Goal: Task Accomplishment & Management: Use online tool/utility

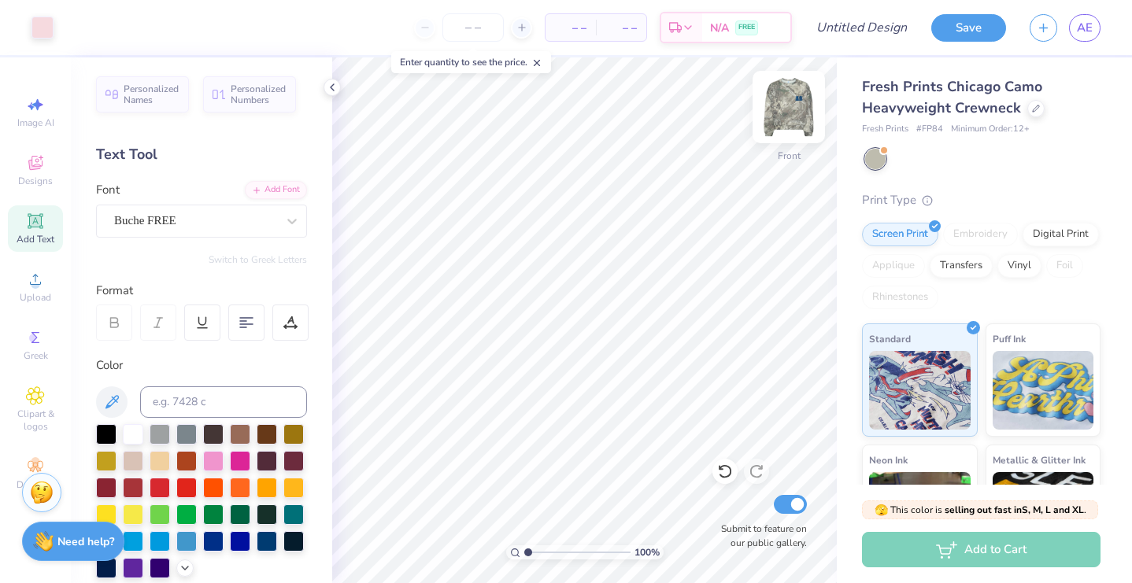
click at [794, 117] on img at bounding box center [788, 107] width 63 height 63
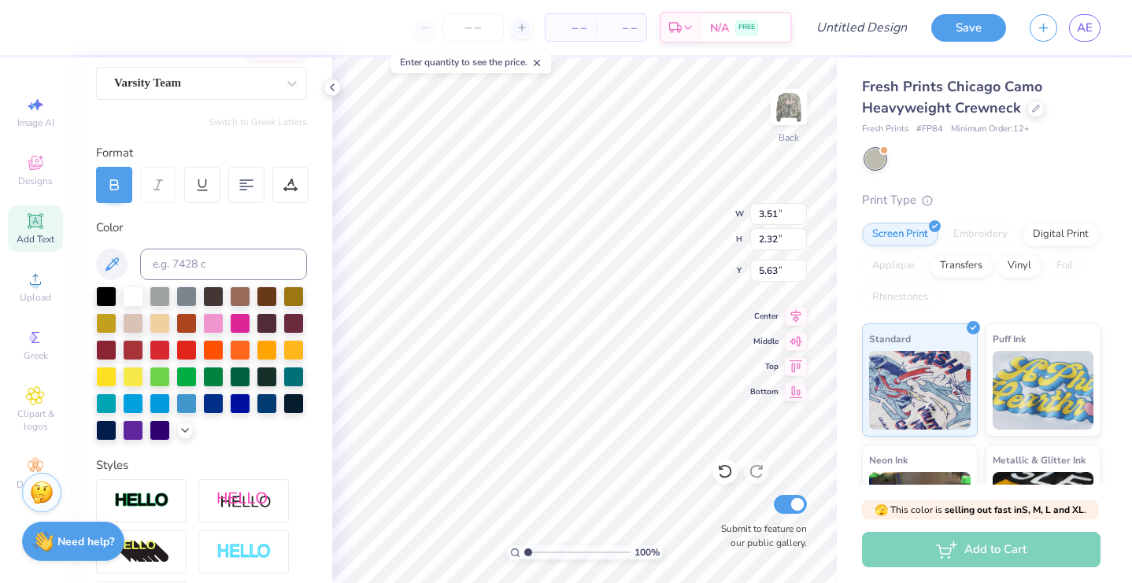
scroll to position [139, 0]
click at [185, 430] on polyline at bounding box center [185, 428] width 6 height 3
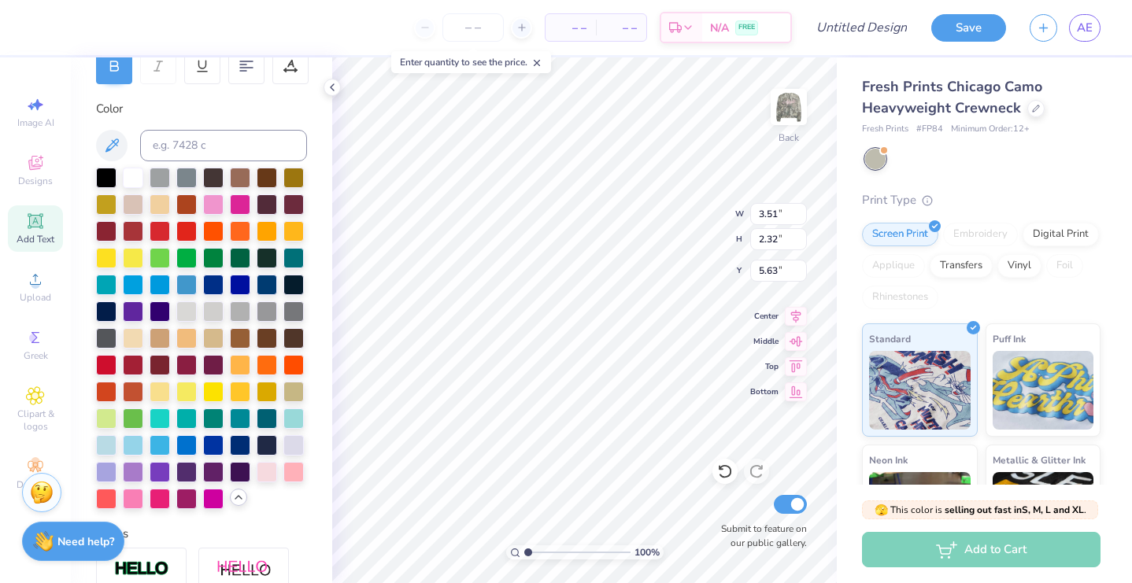
scroll to position [259, 0]
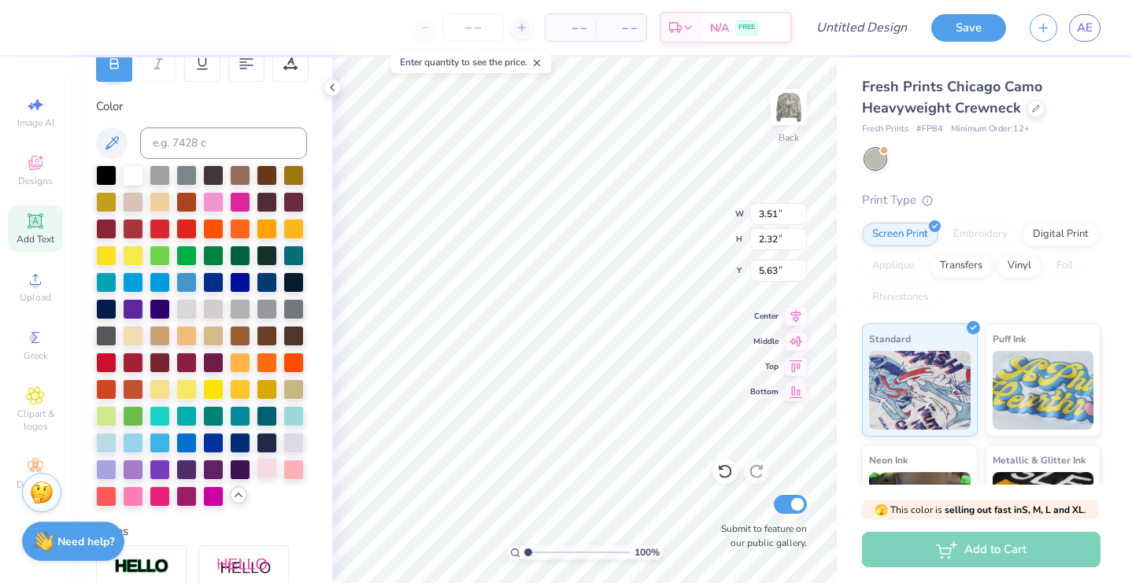
click at [271, 475] on div at bounding box center [267, 468] width 20 height 20
click at [294, 472] on div at bounding box center [293, 468] width 20 height 20
click at [271, 467] on div at bounding box center [267, 468] width 20 height 20
click at [783, 109] on img at bounding box center [788, 107] width 63 height 63
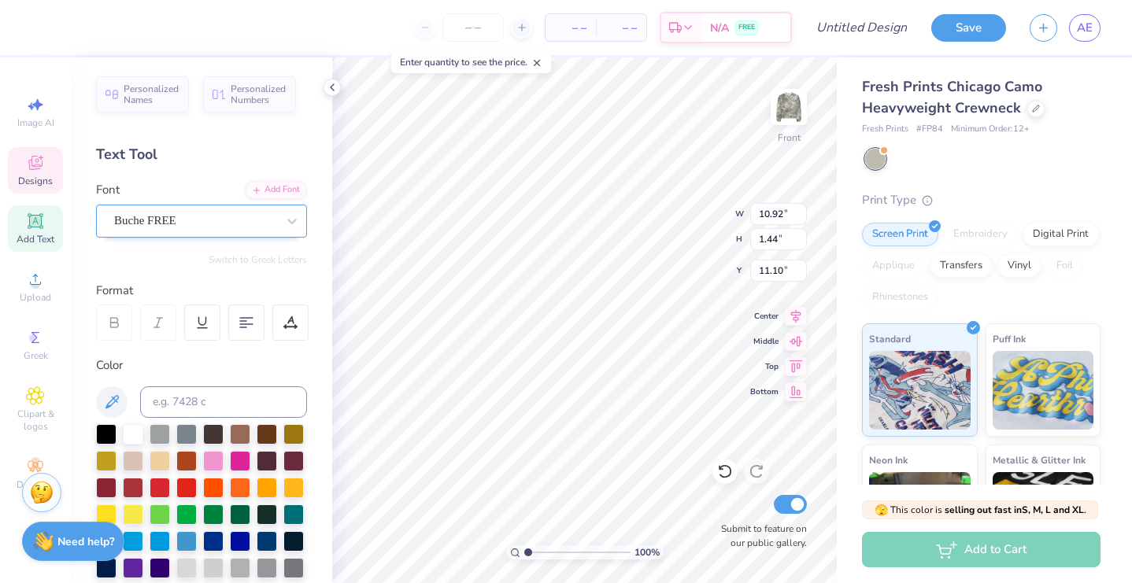
scroll to position [0, 0]
click at [788, 108] on img at bounding box center [788, 107] width 63 height 63
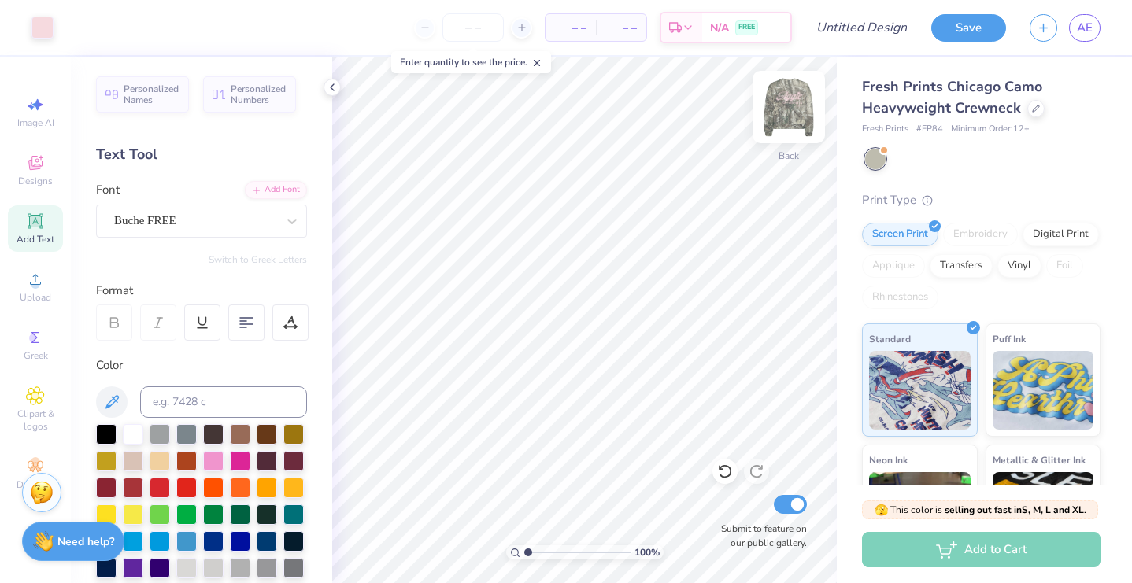
click at [785, 107] on img at bounding box center [788, 107] width 63 height 63
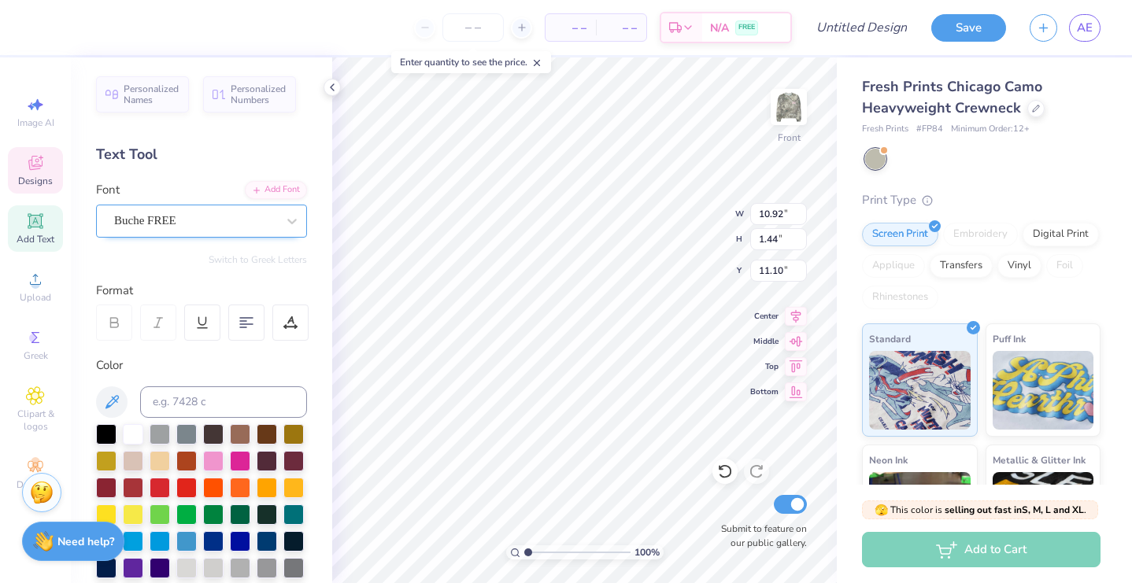
click at [208, 231] on div at bounding box center [195, 220] width 162 height 21
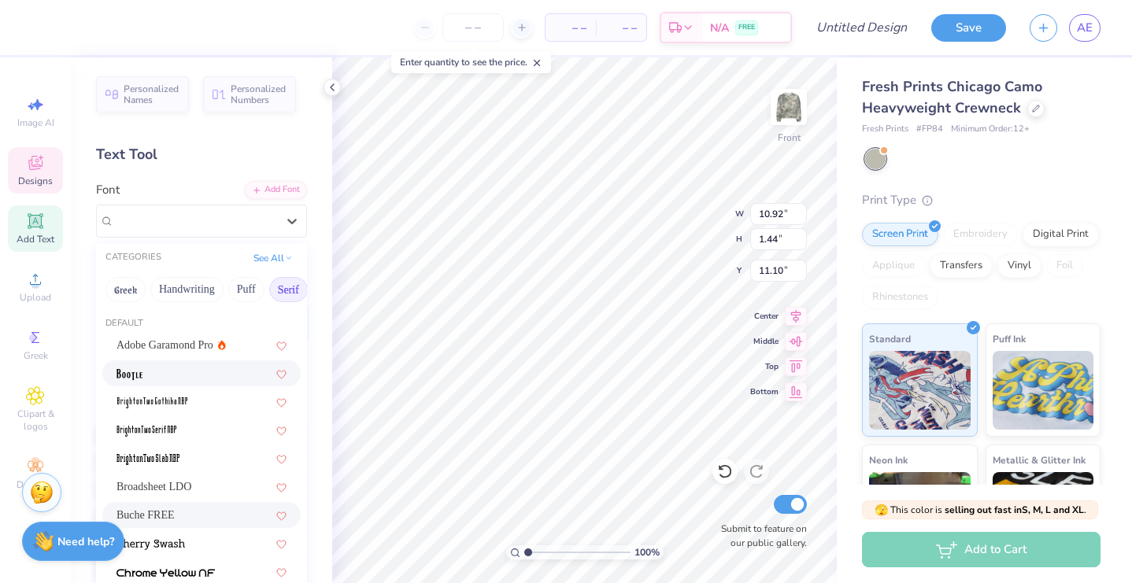
click at [283, 288] on button "Serif" at bounding box center [288, 289] width 39 height 25
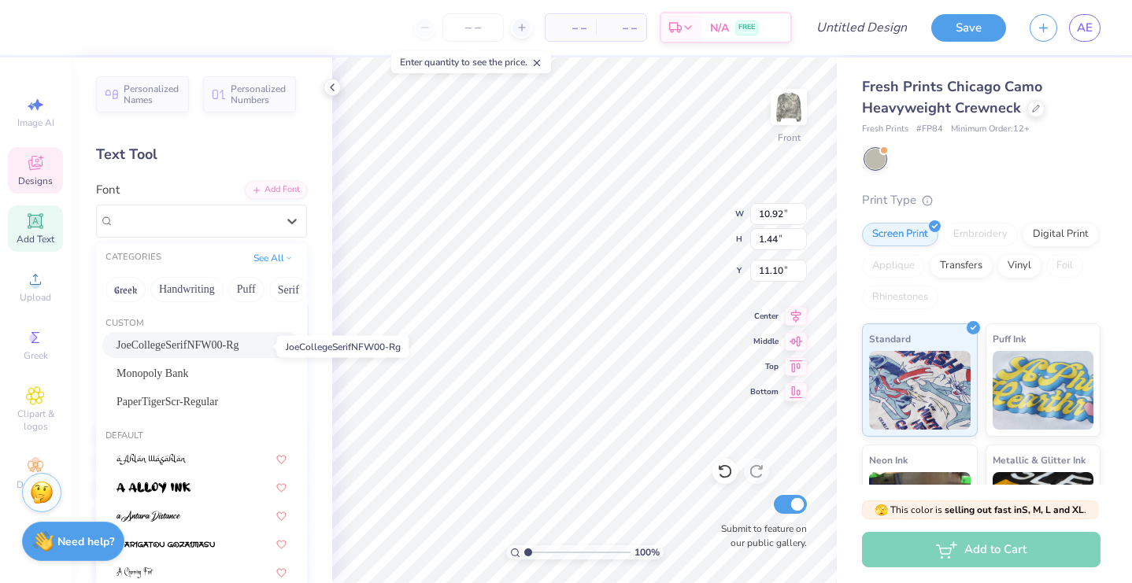
click at [236, 339] on span "JoeCollegeSerifNFW00-Rg" at bounding box center [178, 345] width 123 height 17
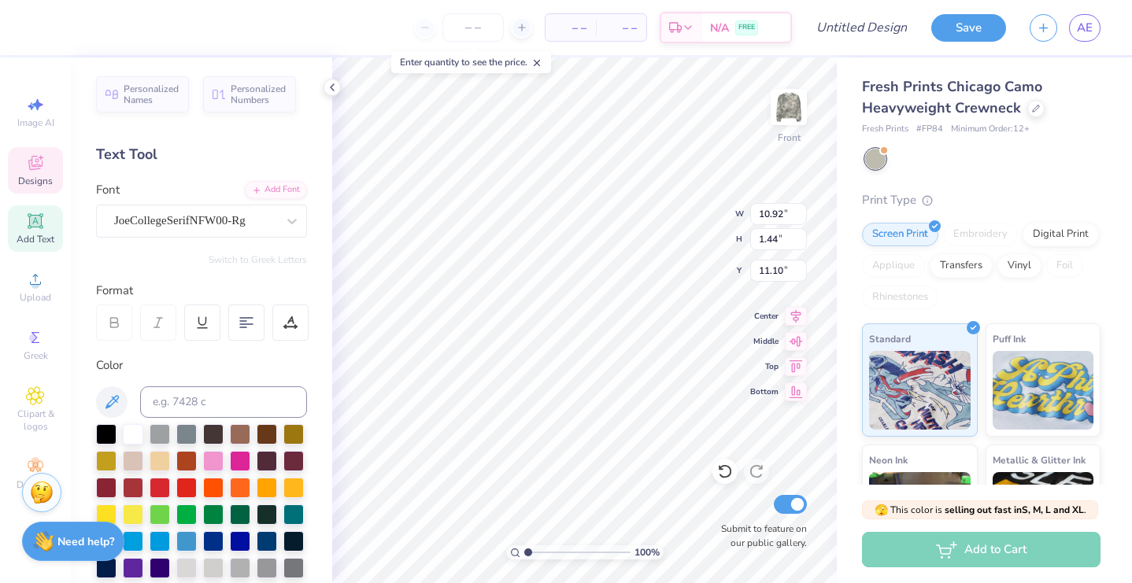
type input "14.08"
type input "1.53"
type input "11.06"
click at [722, 475] on icon at bounding box center [725, 472] width 16 height 16
type input "10.92"
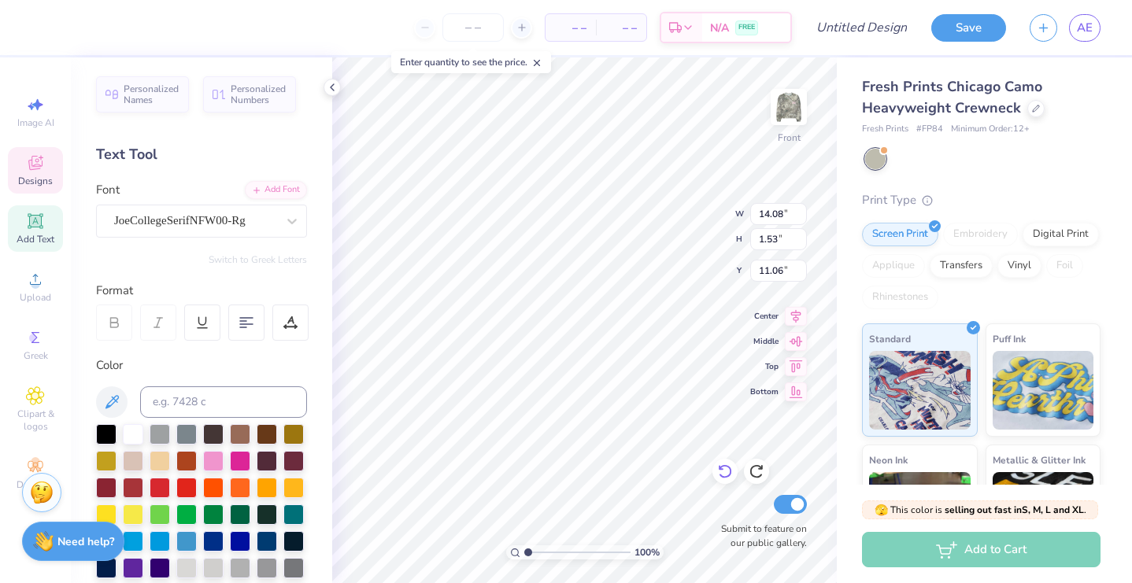
type input "1.44"
type input "11.10"
click at [784, 132] on img at bounding box center [788, 107] width 63 height 63
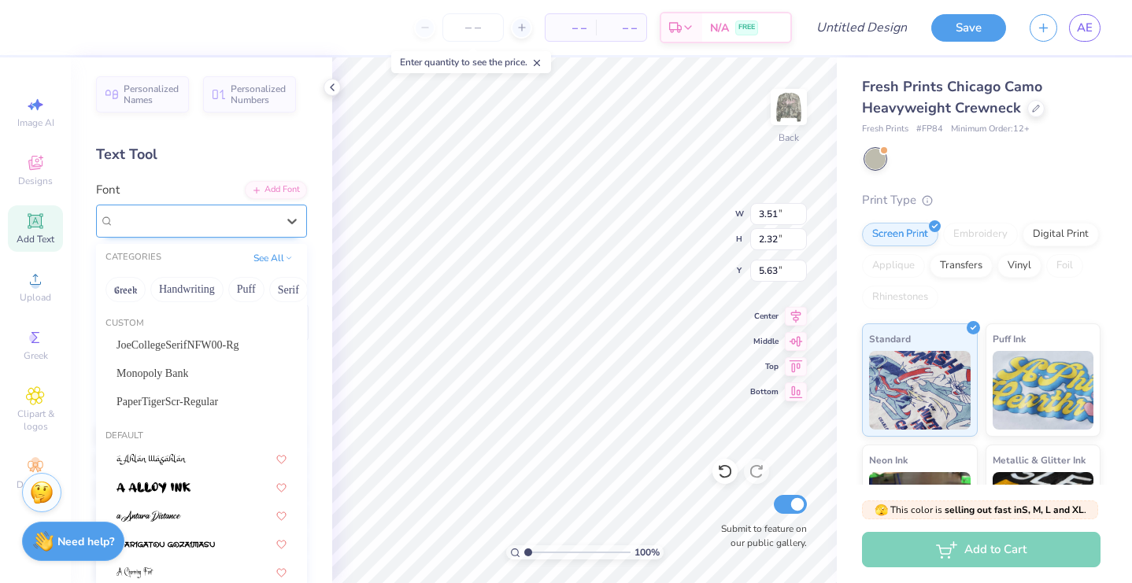
click at [257, 217] on div "Varsity Team" at bounding box center [195, 221] width 165 height 24
click at [790, 112] on img at bounding box center [788, 107] width 63 height 63
click at [263, 219] on div "Buche FREE" at bounding box center [195, 221] width 165 height 24
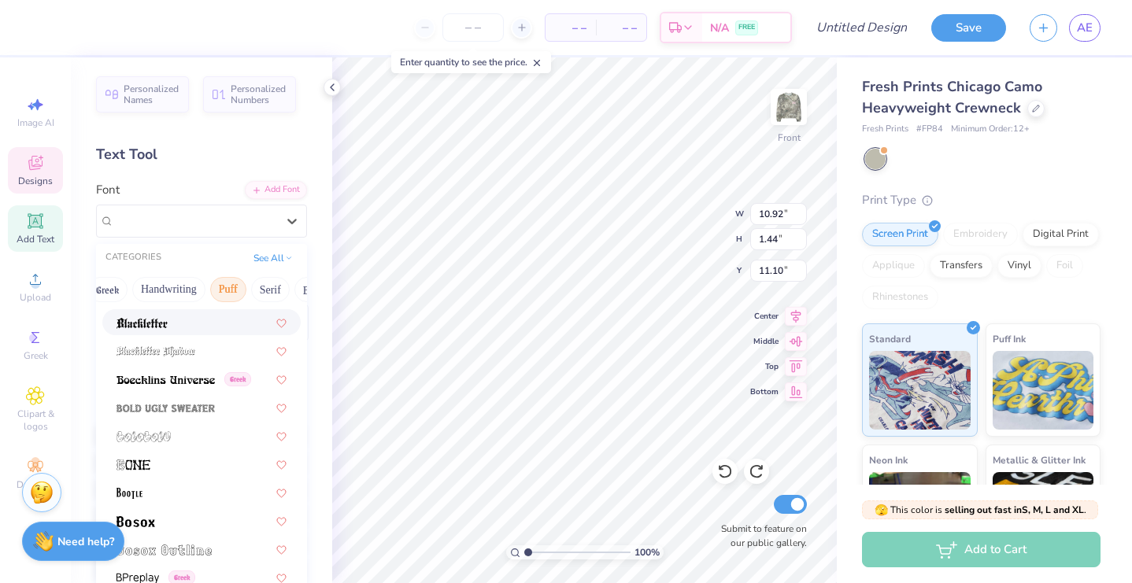
scroll to position [0, 23]
click at [260, 289] on button "Serif" at bounding box center [265, 289] width 39 height 25
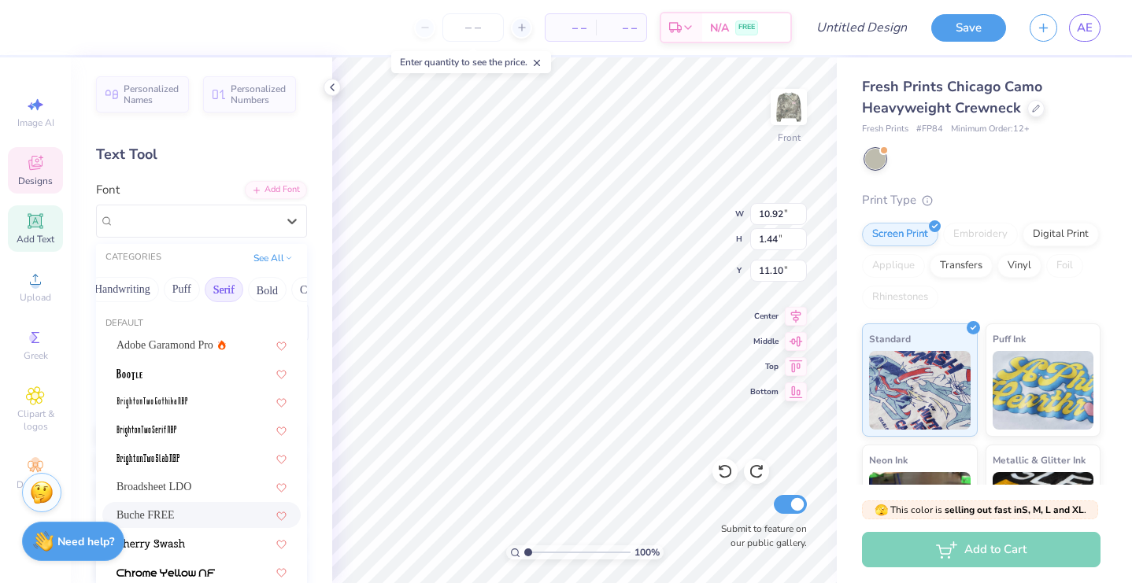
scroll to position [0, 73]
click at [272, 293] on button "Bold" at bounding box center [258, 289] width 39 height 25
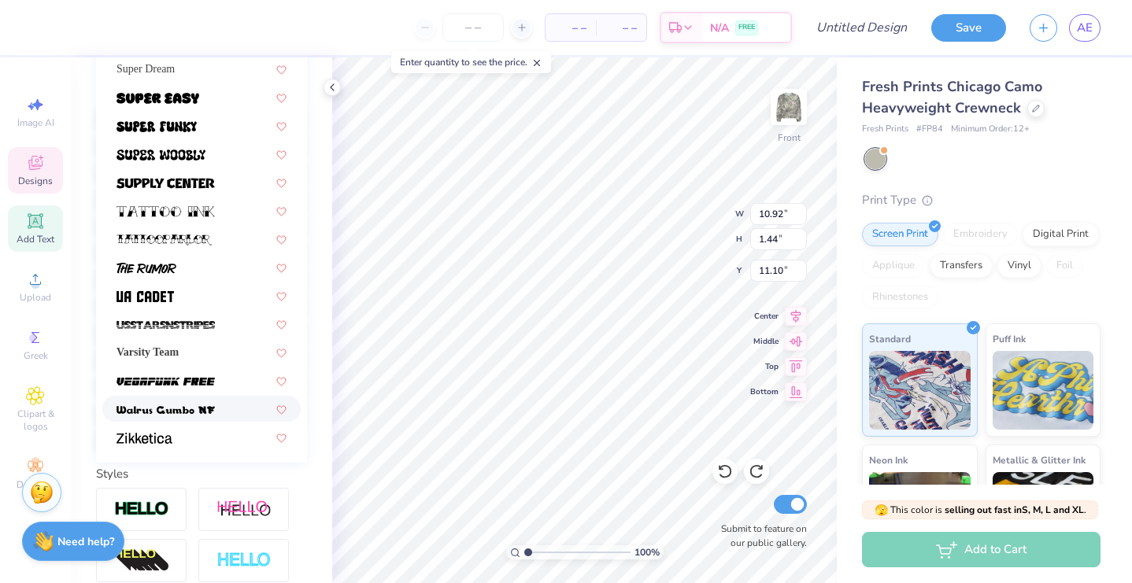
scroll to position [1707, 0]
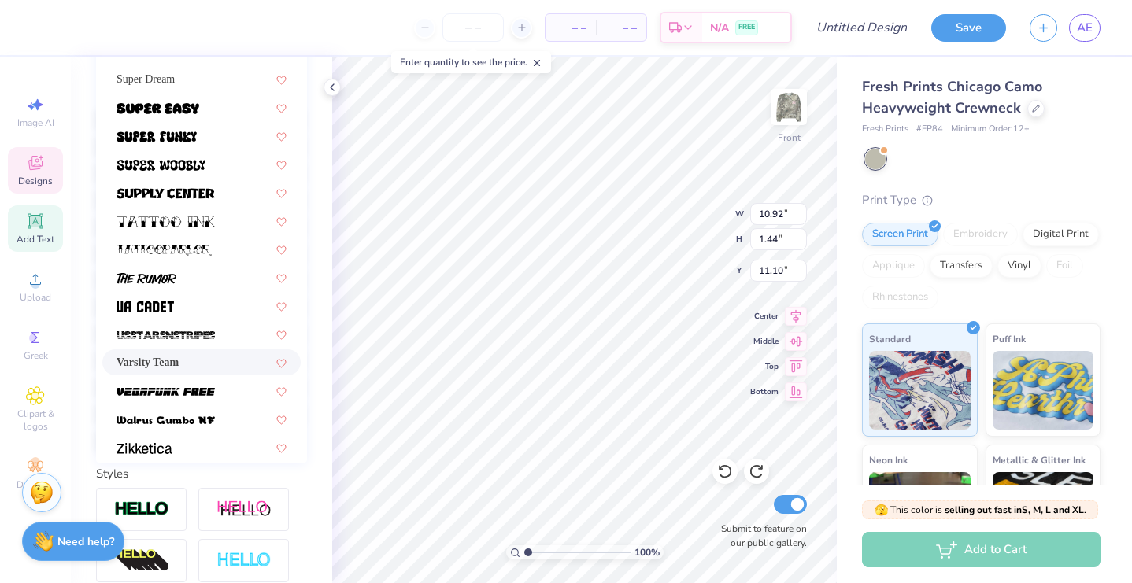
click at [224, 368] on div "Varsity Team" at bounding box center [202, 362] width 170 height 17
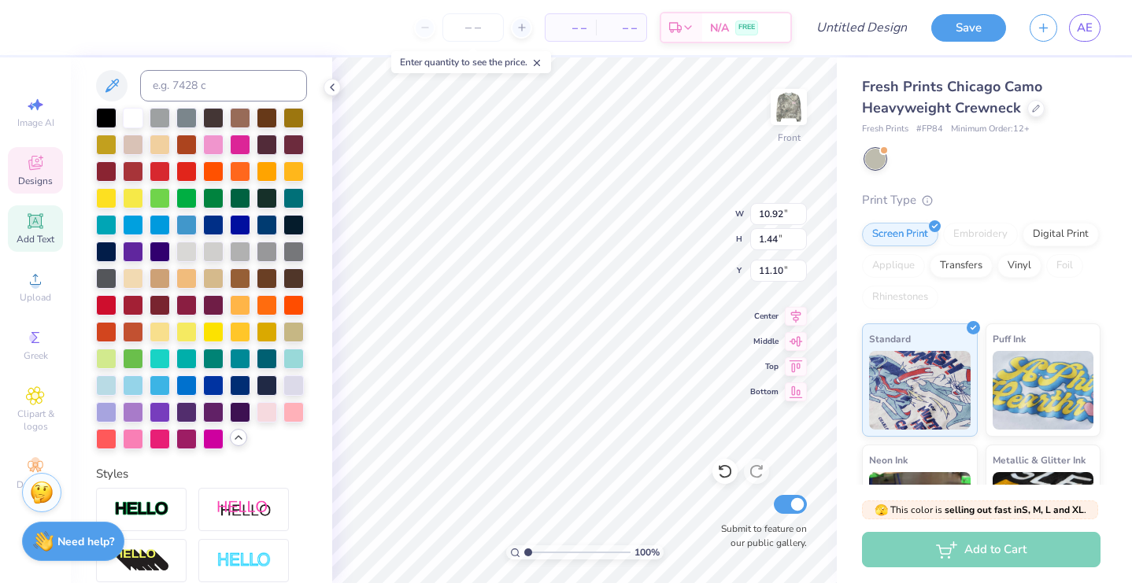
type input "13.07"
type input "1.36"
type input "11.14"
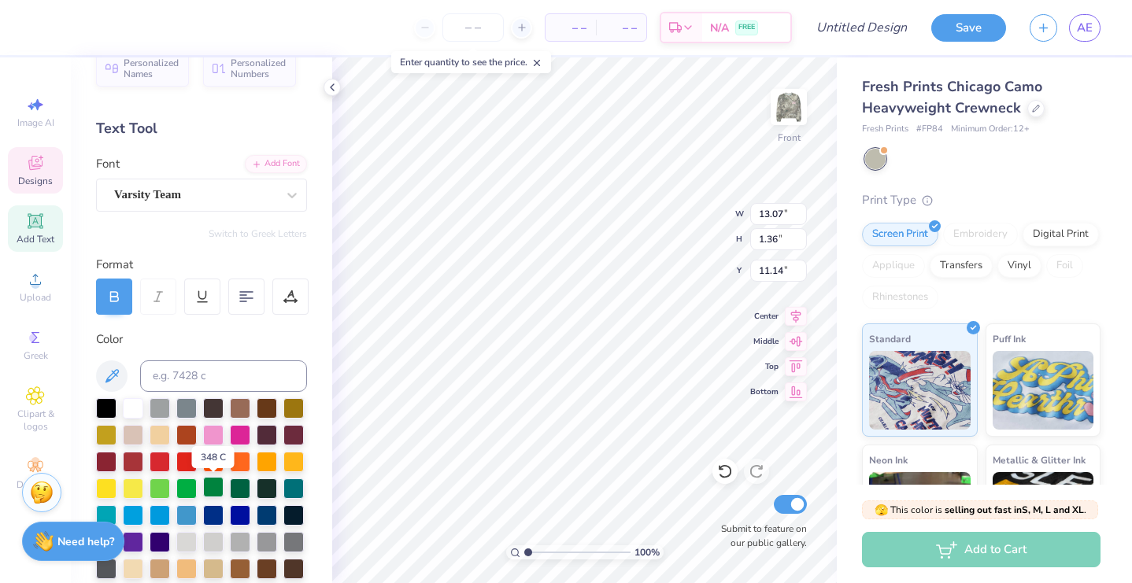
scroll to position [3, 0]
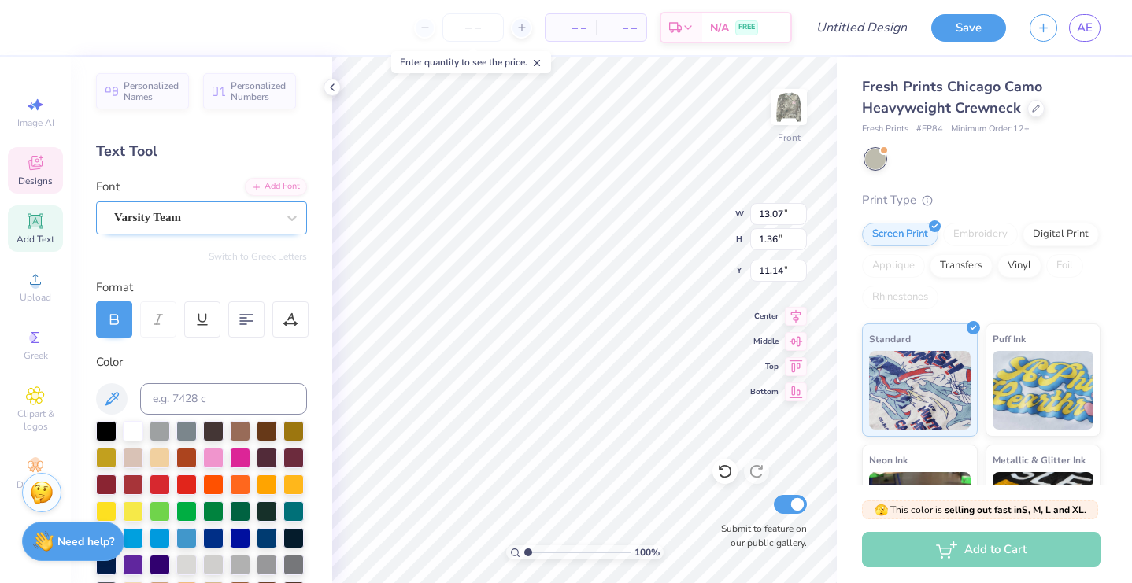
click at [209, 209] on div "Varsity Team" at bounding box center [195, 217] width 165 height 24
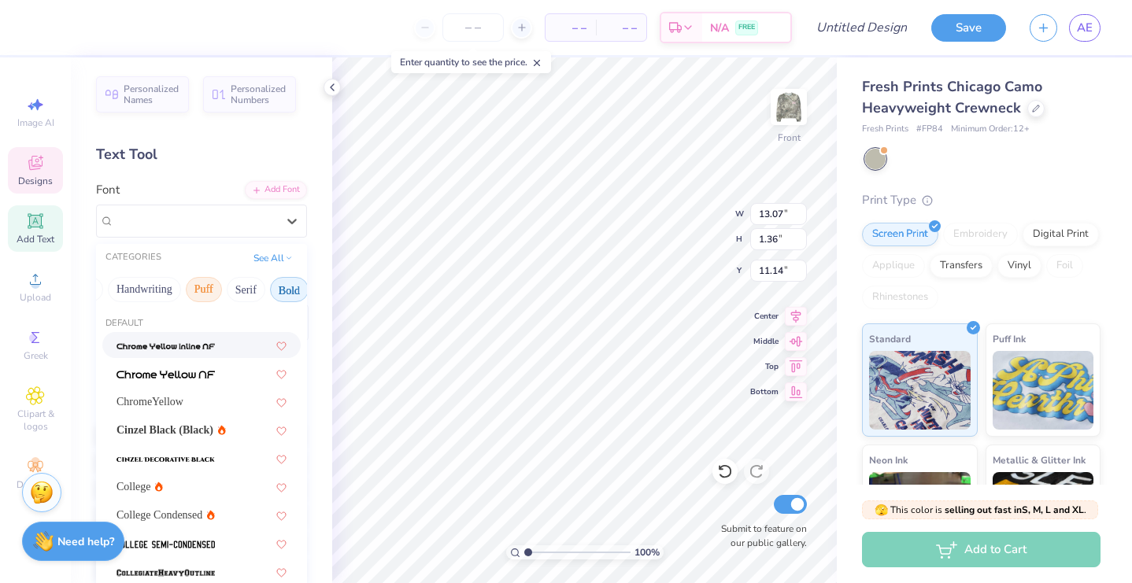
scroll to position [0, 44]
click at [261, 291] on button "Serif" at bounding box center [244, 289] width 39 height 25
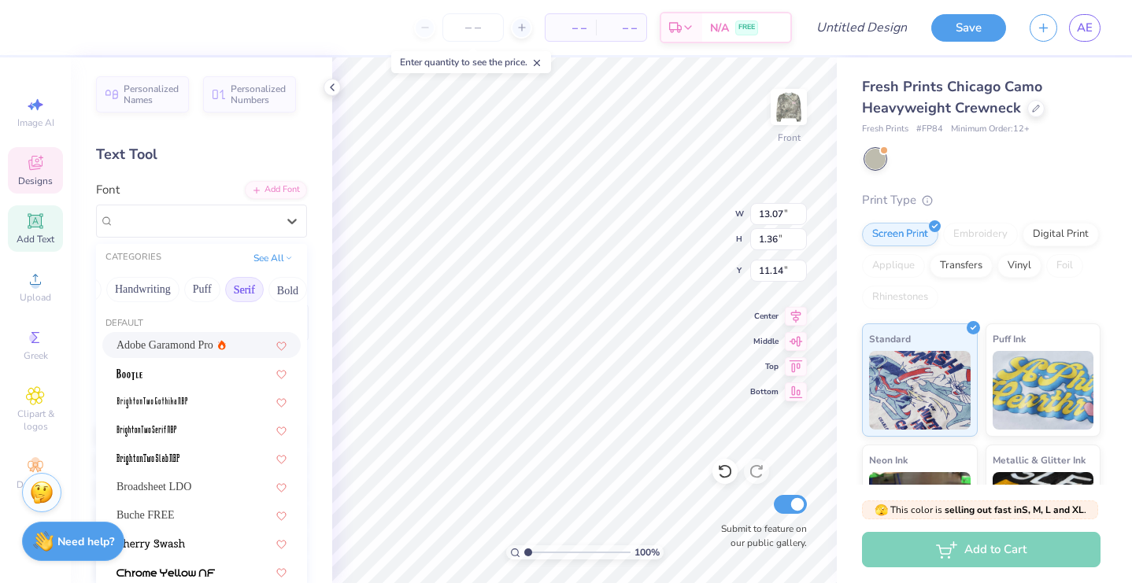
click at [235, 342] on div "Adobe Garamond Pro" at bounding box center [202, 345] width 170 height 17
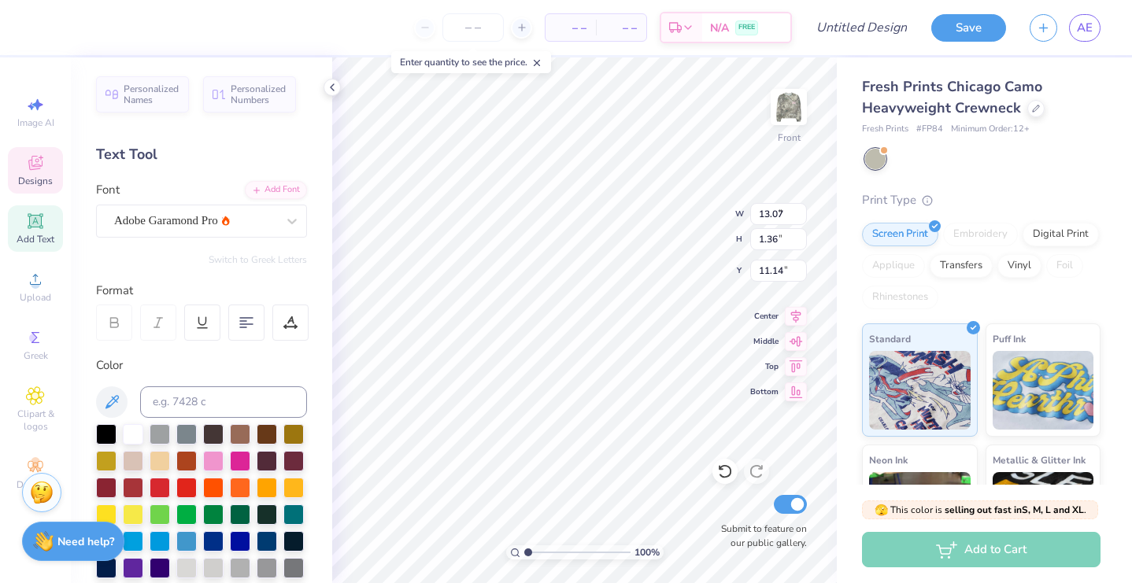
type input "8.61"
type input "1.42"
type input "11.11"
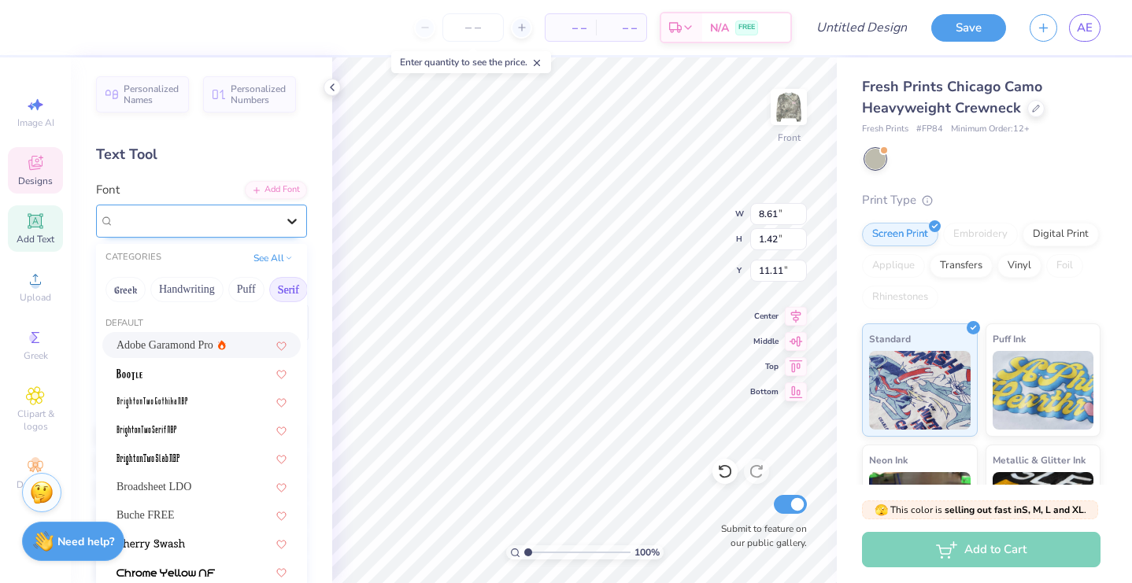
click at [280, 213] on div at bounding box center [292, 221] width 28 height 28
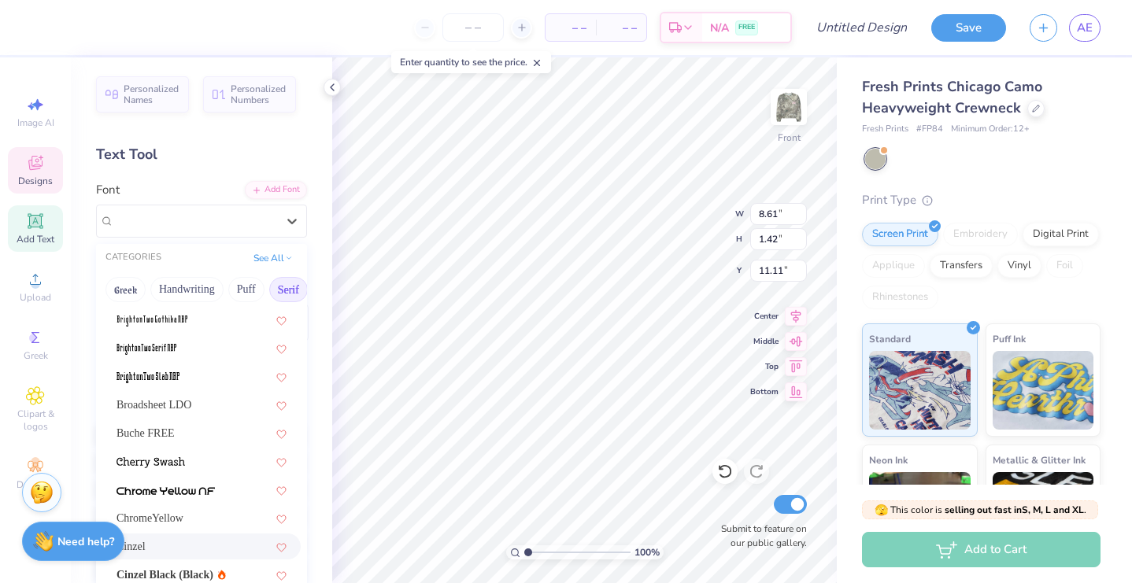
scroll to position [77, 0]
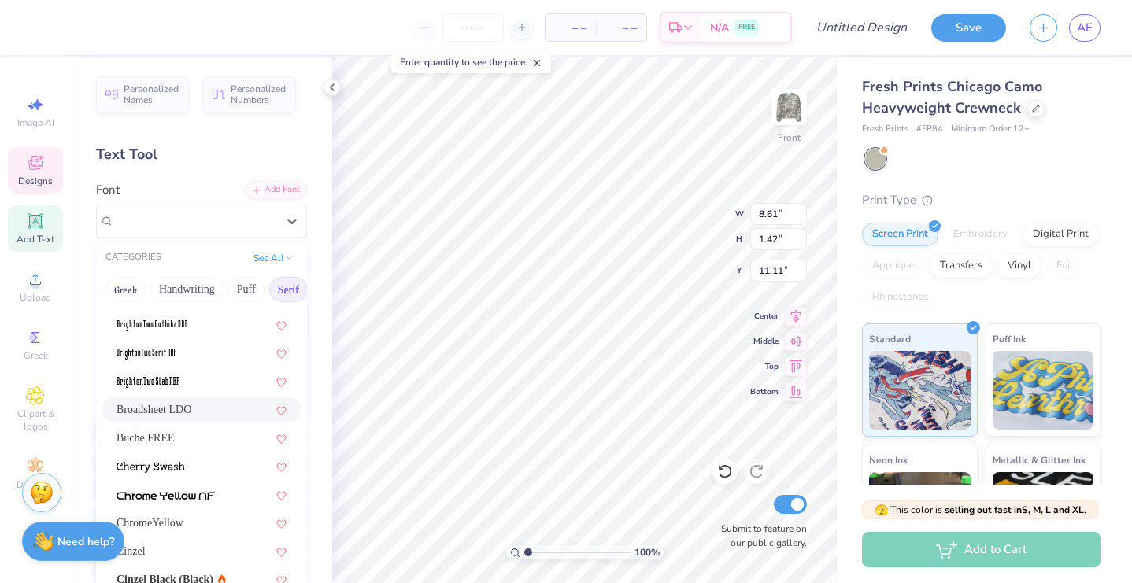
click at [230, 403] on div "Broadsheet LDO" at bounding box center [202, 410] width 170 height 17
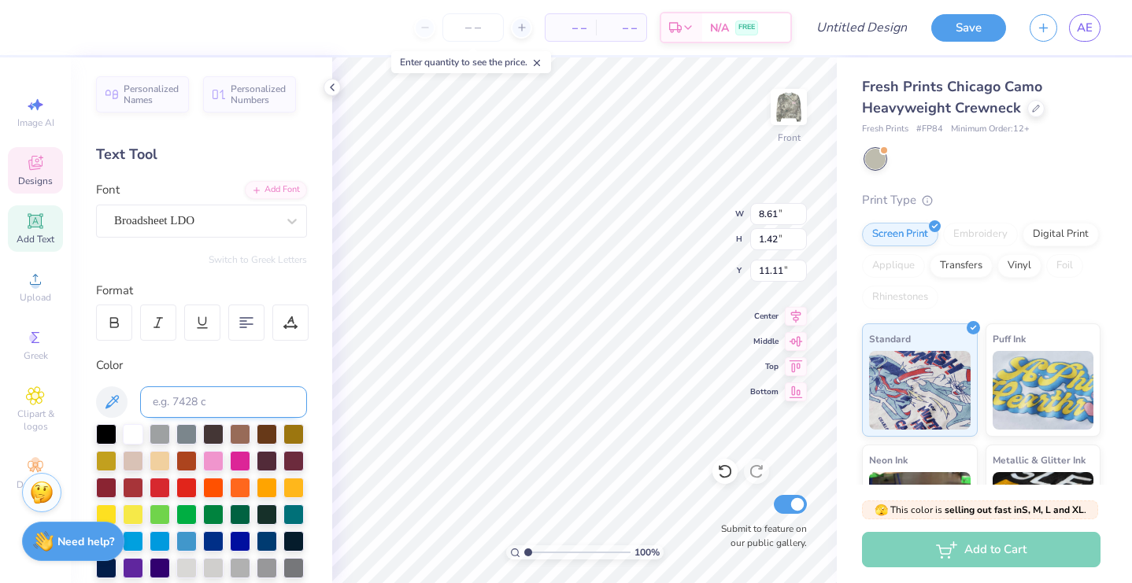
type input "11.51"
type input "1.46"
type input "11.09"
click at [271, 220] on div "Broadsheet LDO" at bounding box center [195, 221] width 165 height 24
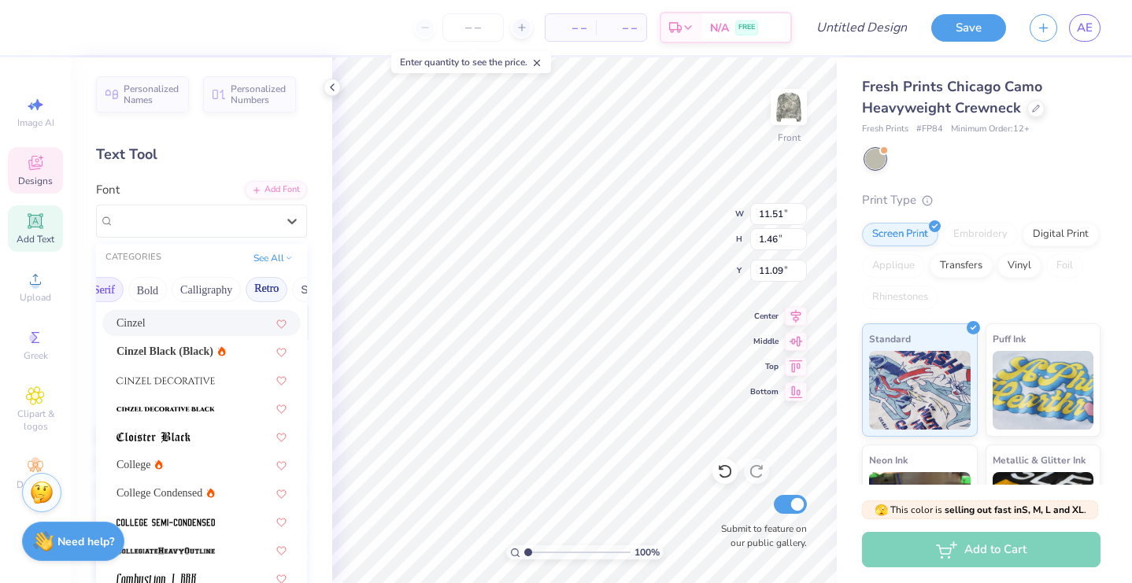
scroll to position [0, 186]
click at [228, 294] on button "Calligraphy" at bounding box center [204, 289] width 69 height 25
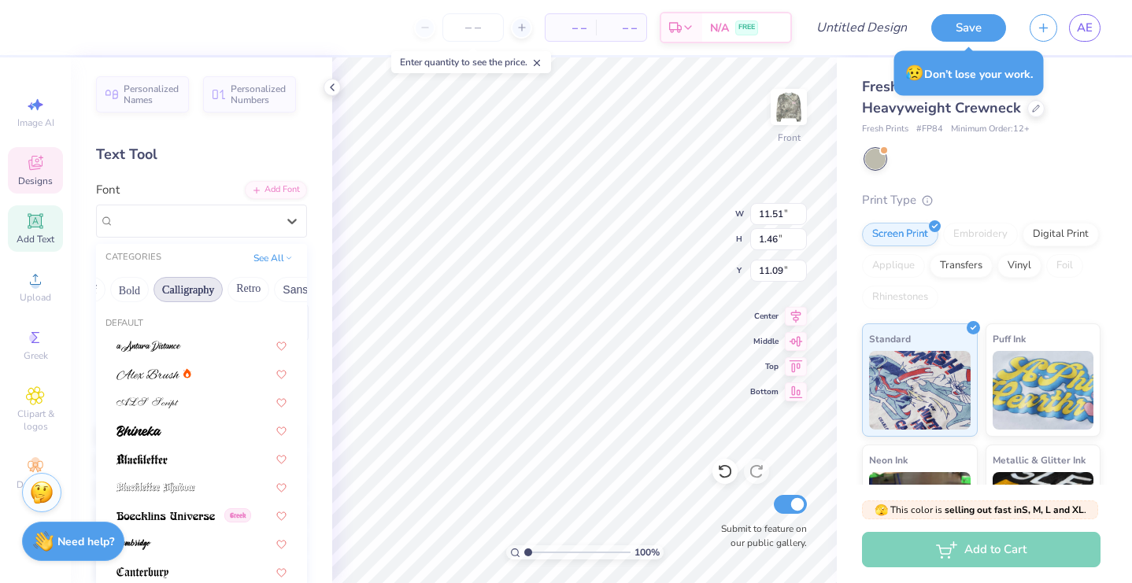
scroll to position [0, 203]
click at [265, 291] on button "Retro" at bounding box center [248, 289] width 42 height 25
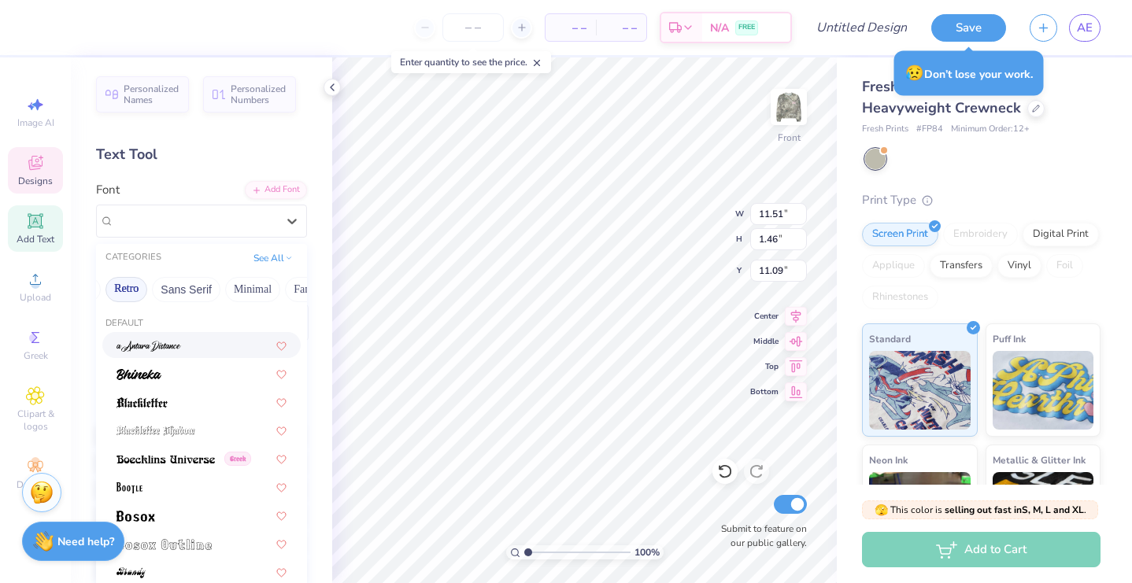
scroll to position [0, 326]
click at [205, 299] on button "Sans Serif" at bounding box center [184, 289] width 68 height 25
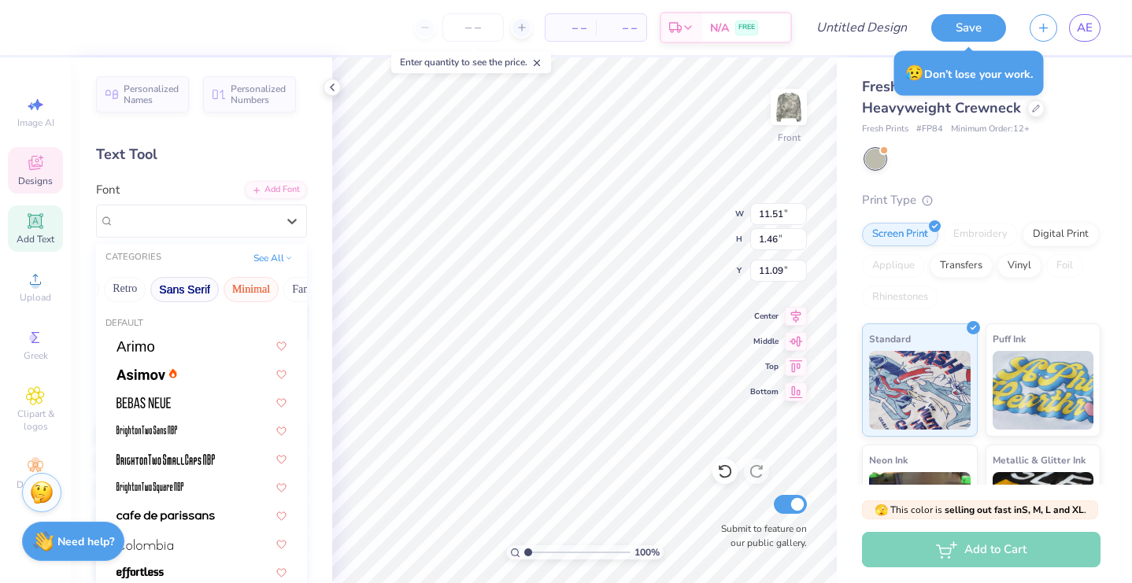
click at [261, 282] on button "Minimal" at bounding box center [251, 289] width 55 height 25
click at [238, 287] on button "Fantasy" at bounding box center [226, 289] width 52 height 25
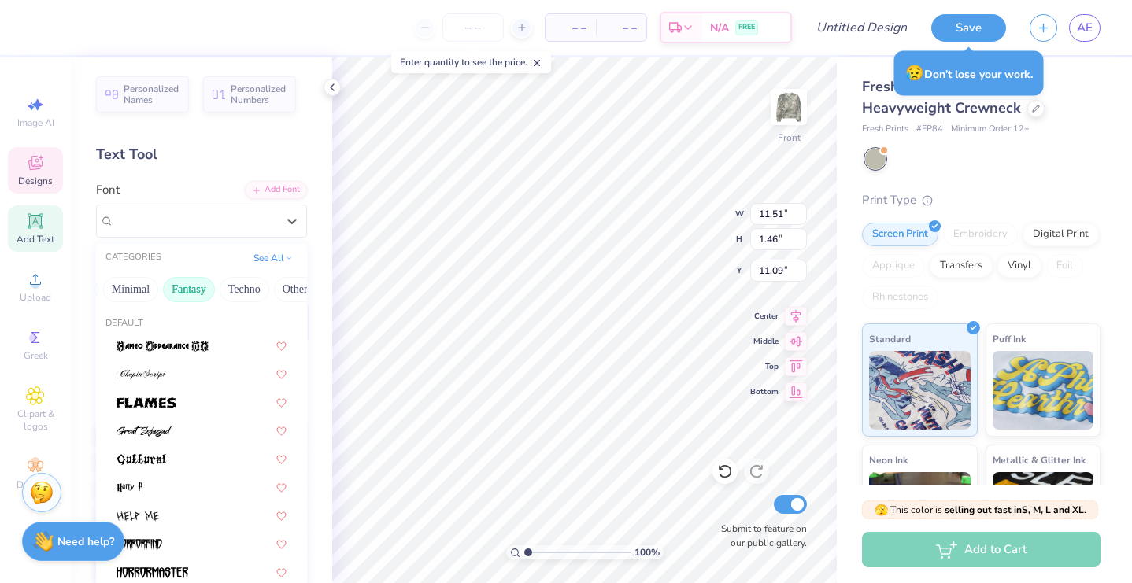
scroll to position [0, 456]
click at [238, 287] on button "Techno" at bounding box center [235, 289] width 50 height 25
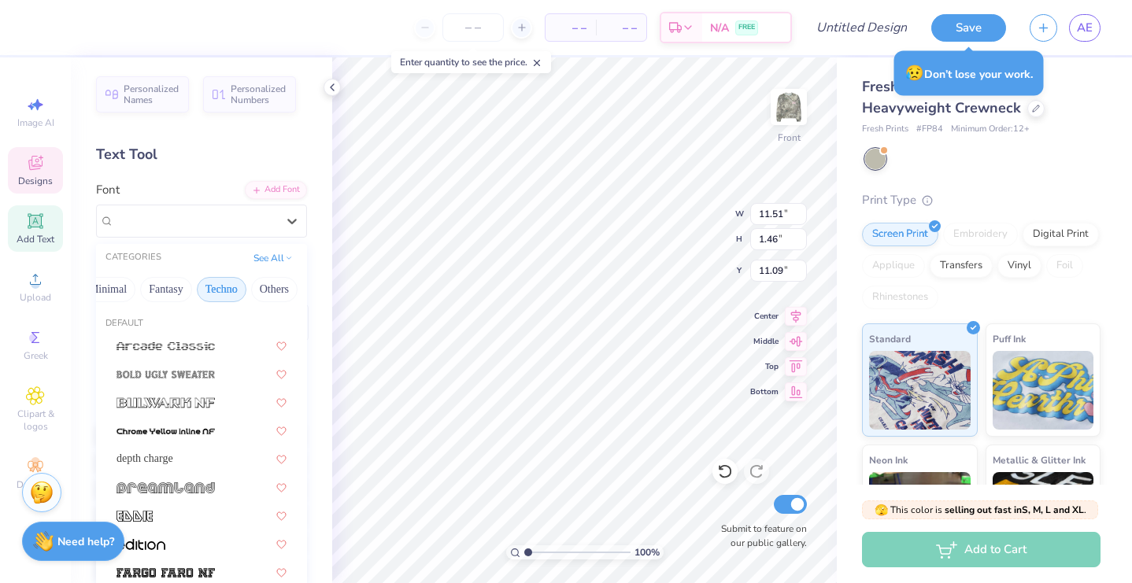
scroll to position [0, 472]
click at [238, 287] on button "Techno" at bounding box center [222, 289] width 50 height 25
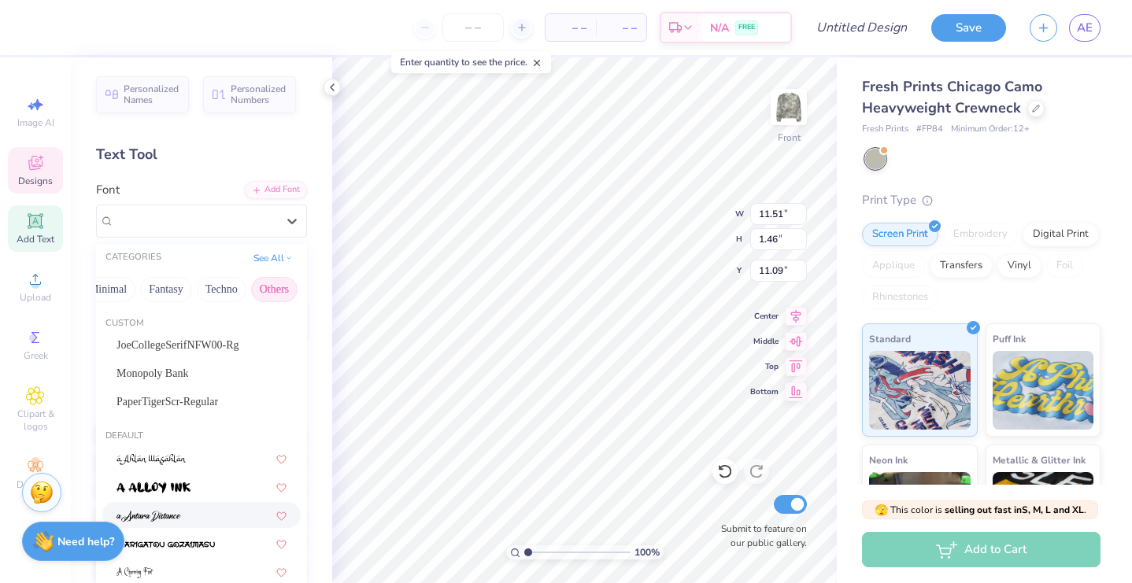
click at [283, 292] on button "Others" at bounding box center [274, 289] width 46 height 25
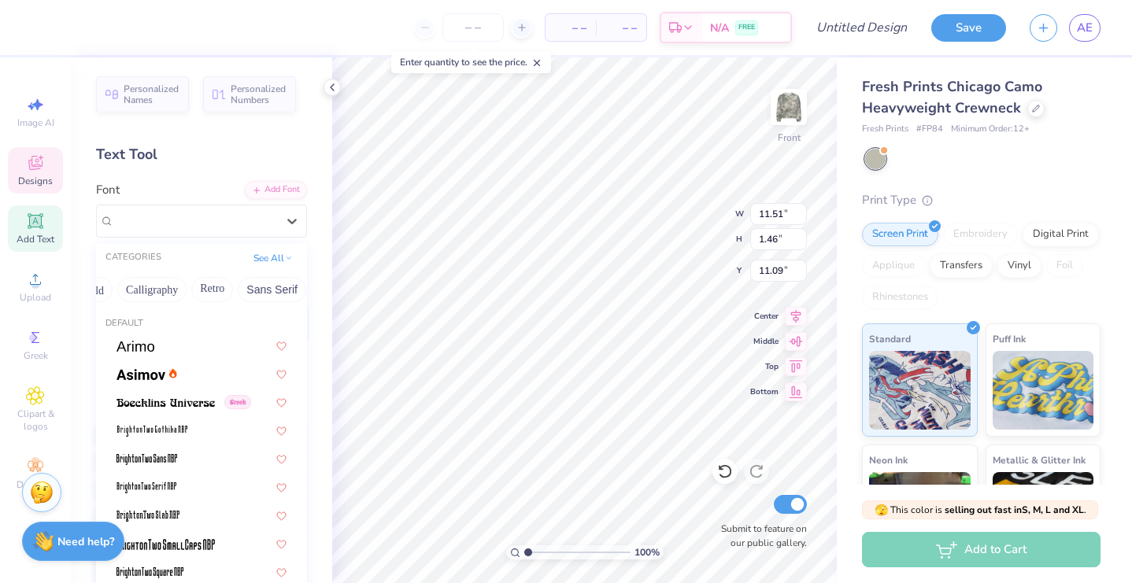
scroll to position [0, 224]
click at [291, 293] on button "Sans Serif" at bounding box center [287, 289] width 68 height 25
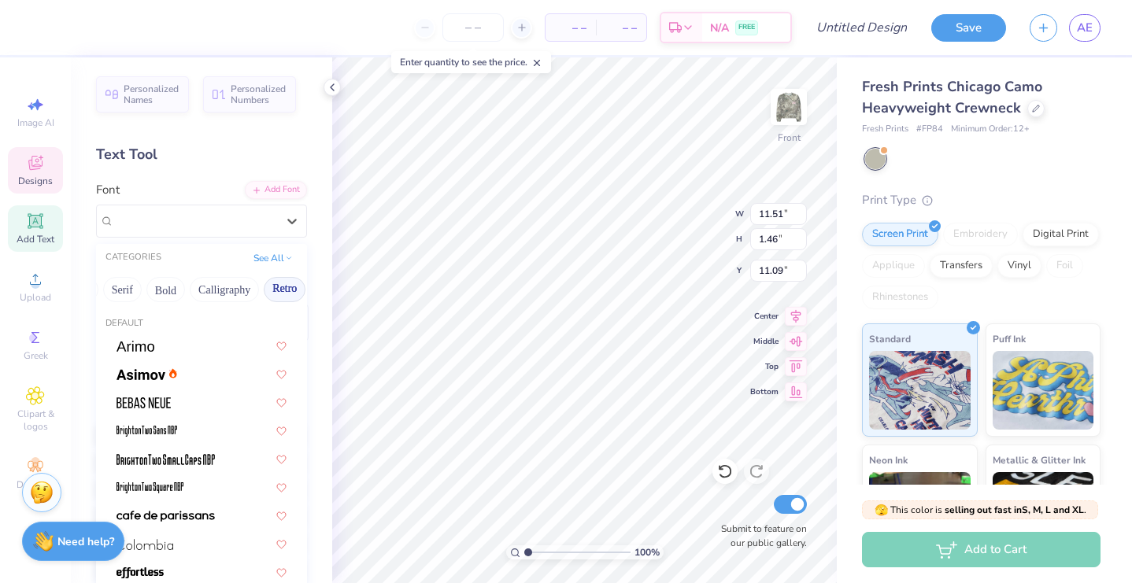
scroll to position [0, 151]
click at [150, 292] on button "Serif" at bounding box center [137, 289] width 39 height 25
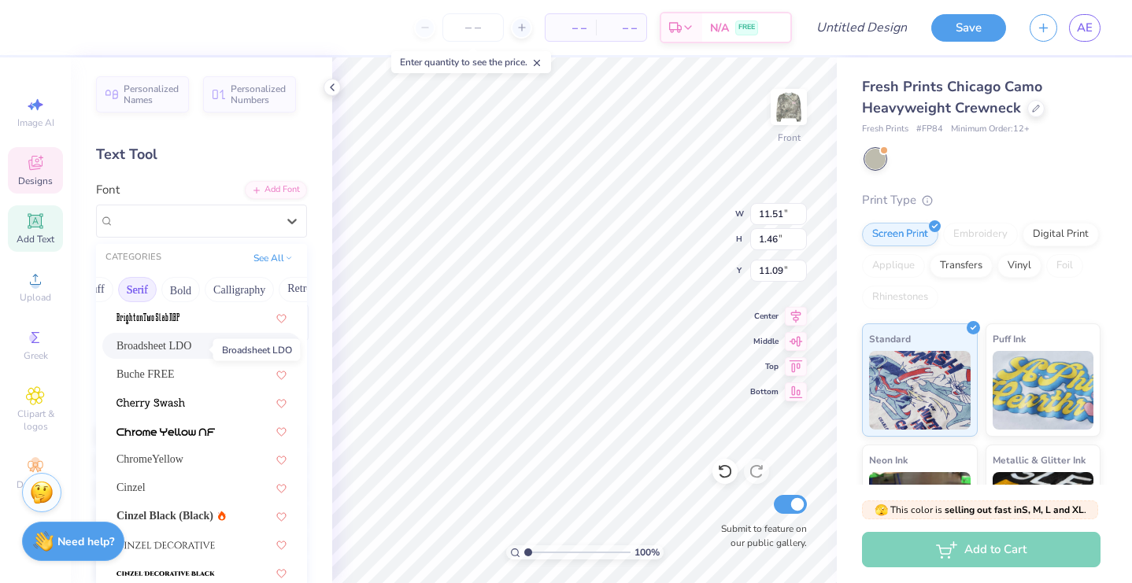
scroll to position [142, 0]
click at [168, 380] on span "Buche FREE" at bounding box center [146, 373] width 58 height 17
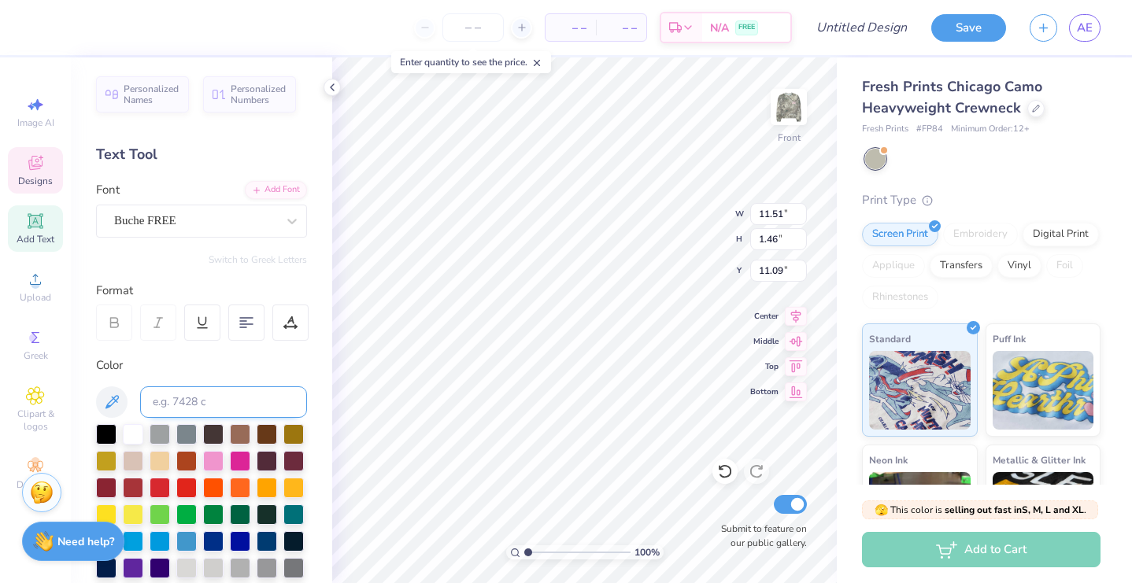
type input "10.92"
type input "1.44"
type input "11.10"
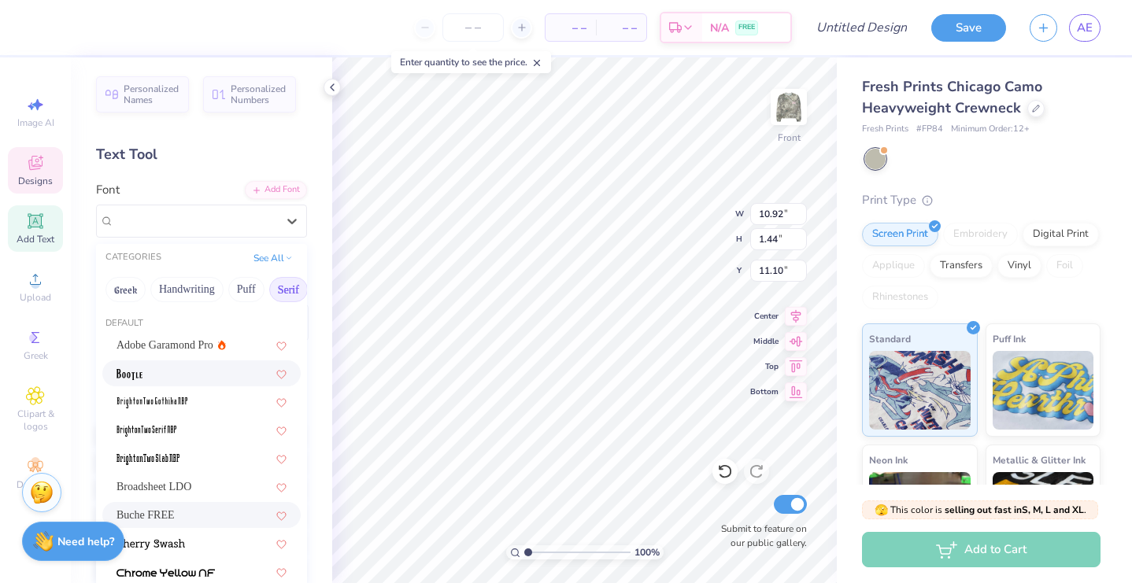
drag, startPoint x: 212, startPoint y: 220, endPoint x: 191, endPoint y: 374, distance: 155.7
click at [213, 220] on div "Buche FREE" at bounding box center [195, 221] width 165 height 24
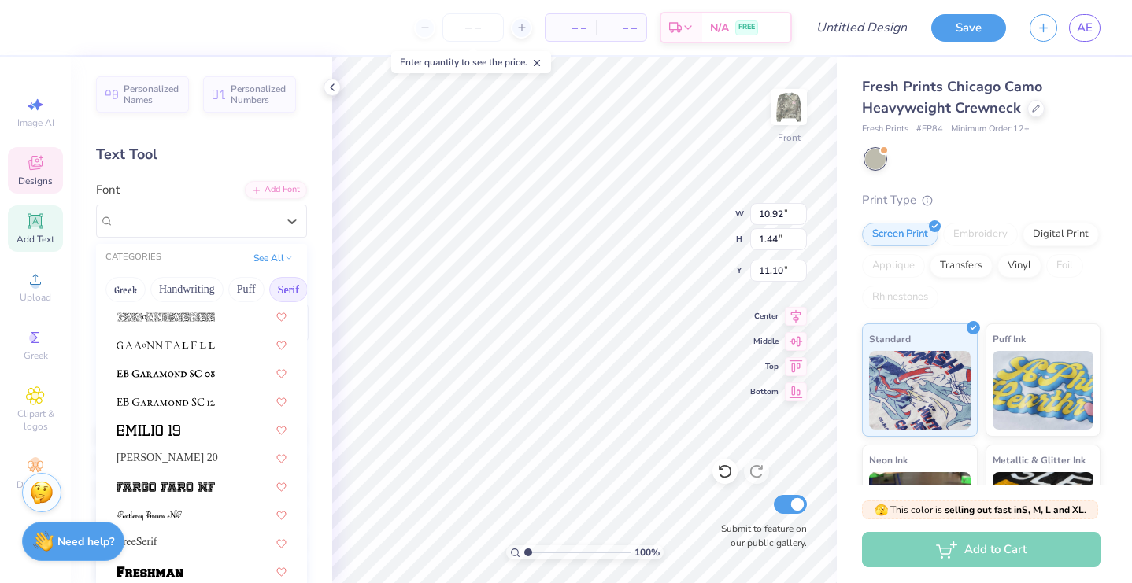
scroll to position [1143, 0]
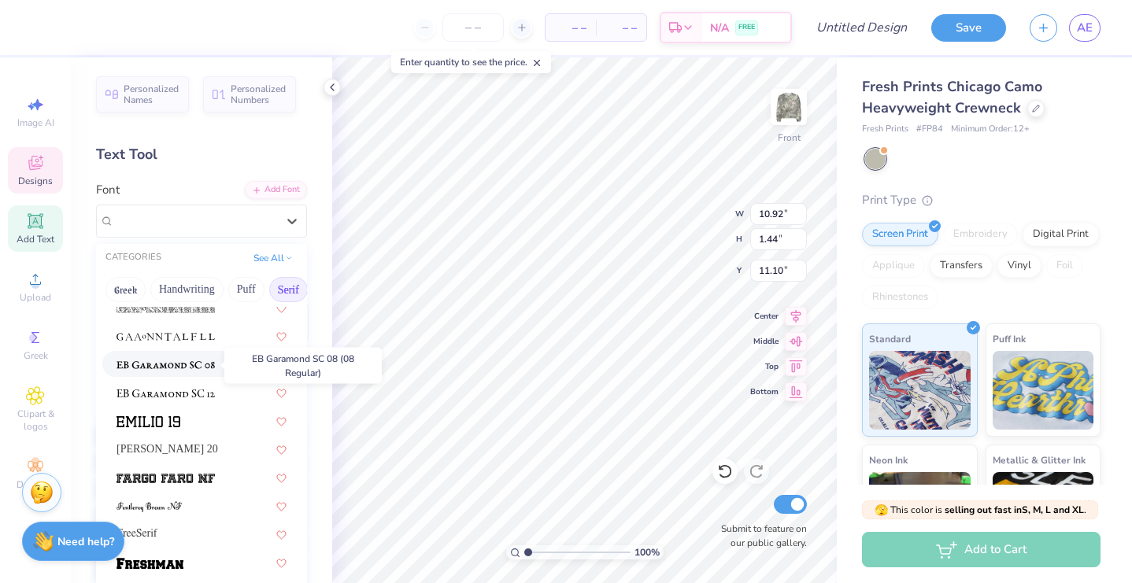
click at [192, 359] on span at bounding box center [166, 364] width 98 height 17
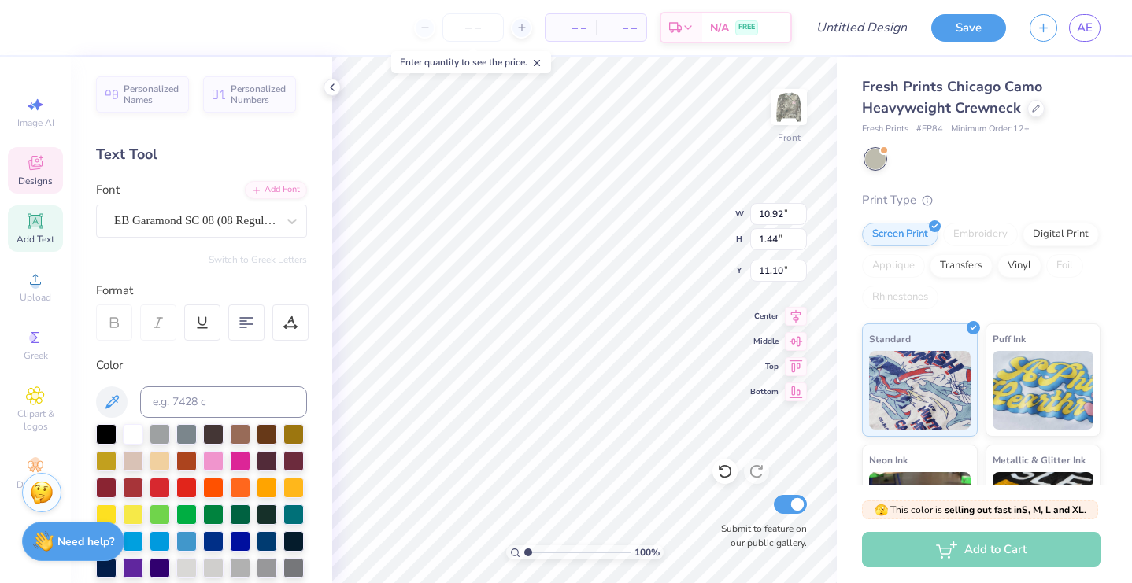
type input "10.97"
type input "1.24"
type input "11.20"
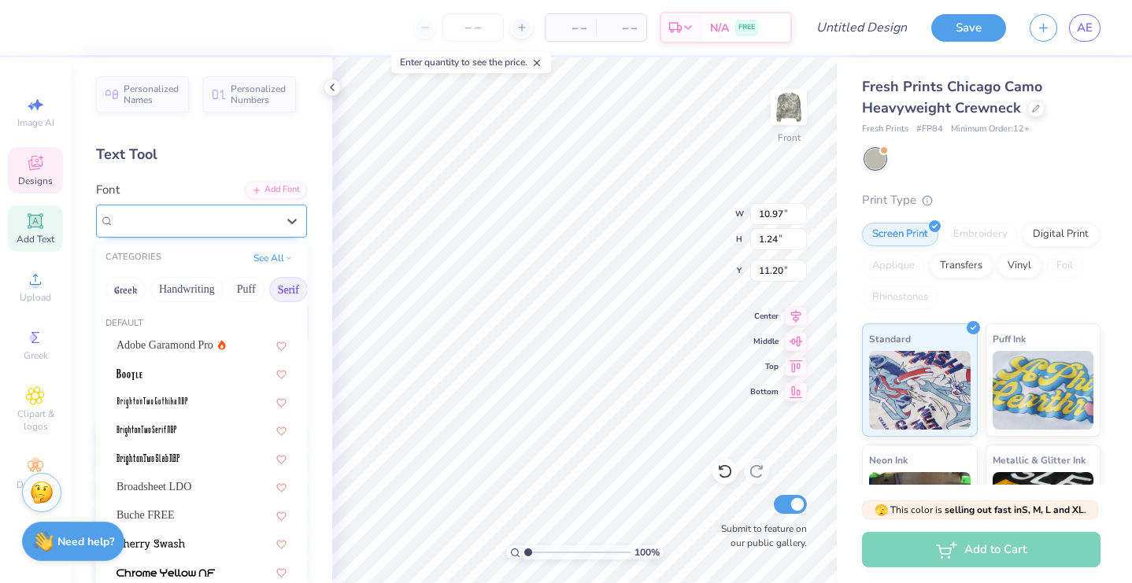
click at [251, 216] on span "EB Garamond SC 08 (08 Regular)" at bounding box center [195, 221] width 162 height 18
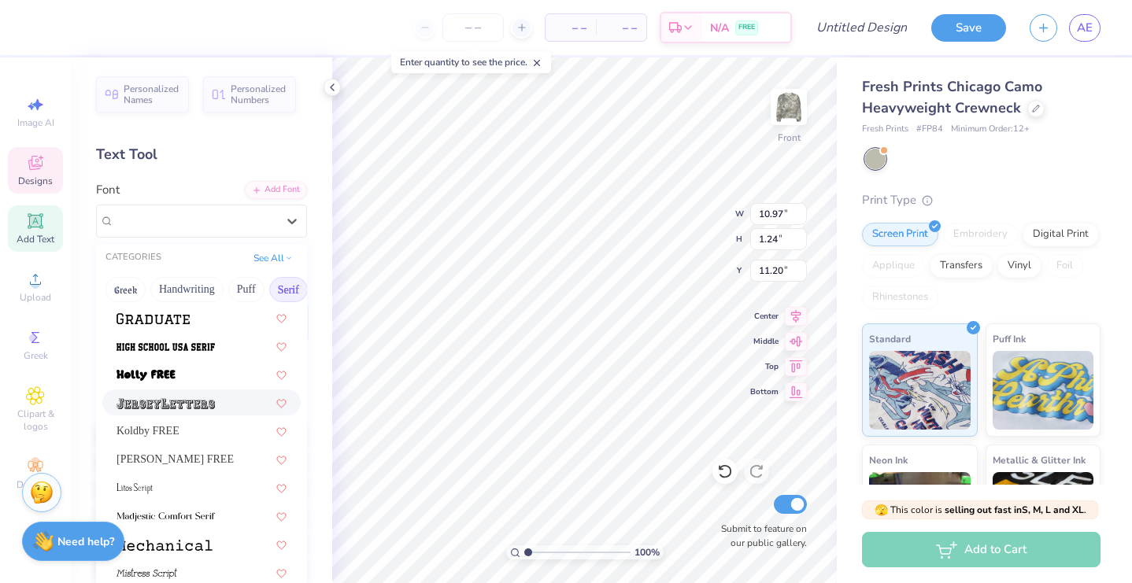
scroll to position [1424, 0]
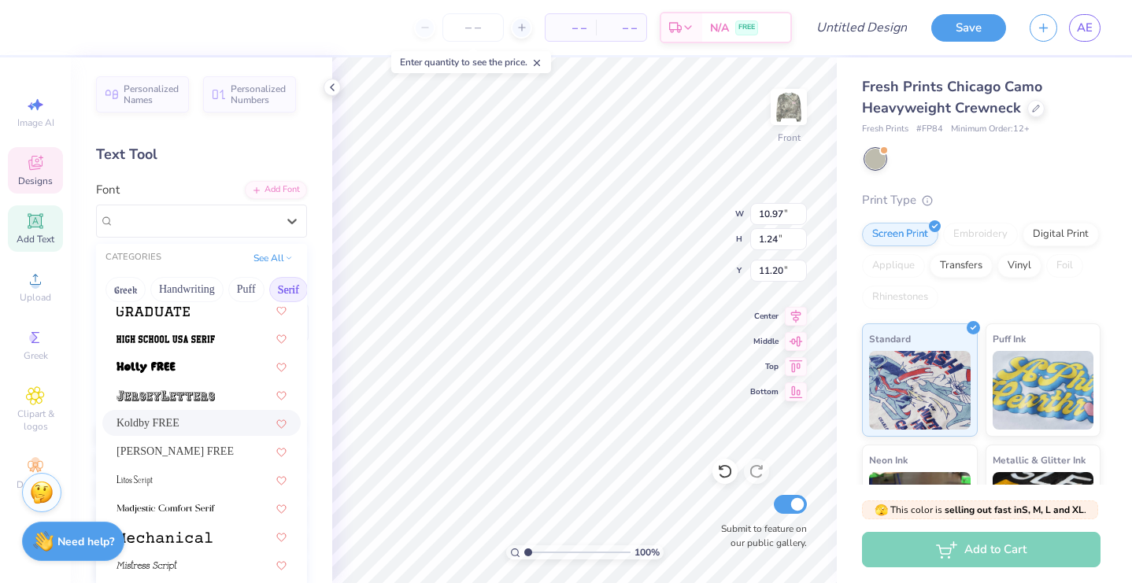
click at [208, 421] on div "Koldby FREE" at bounding box center [202, 423] width 170 height 17
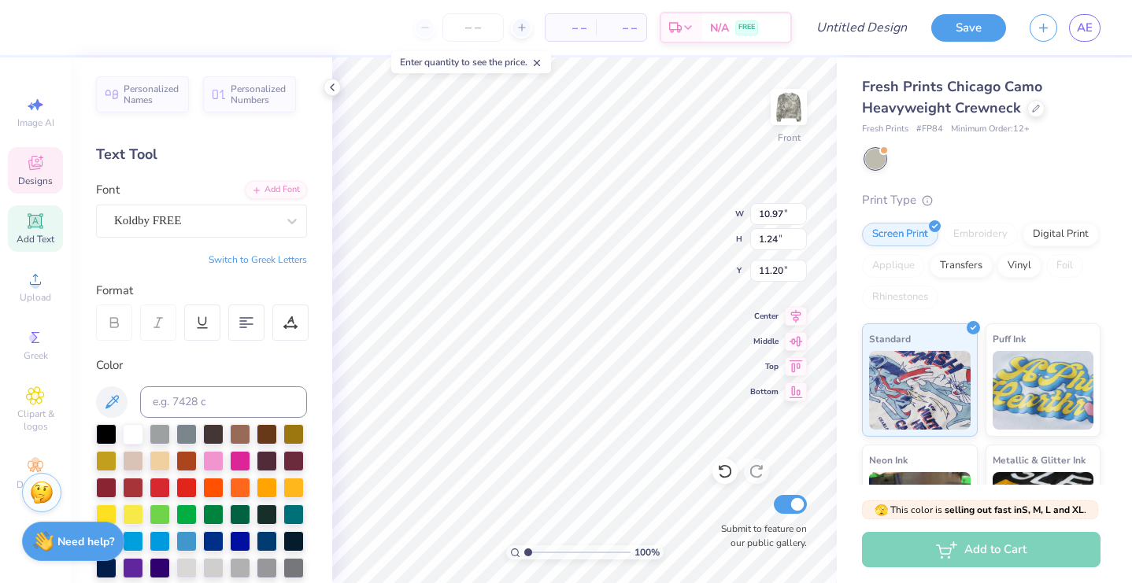
type input "9.28"
type input "1.30"
type input "11.17"
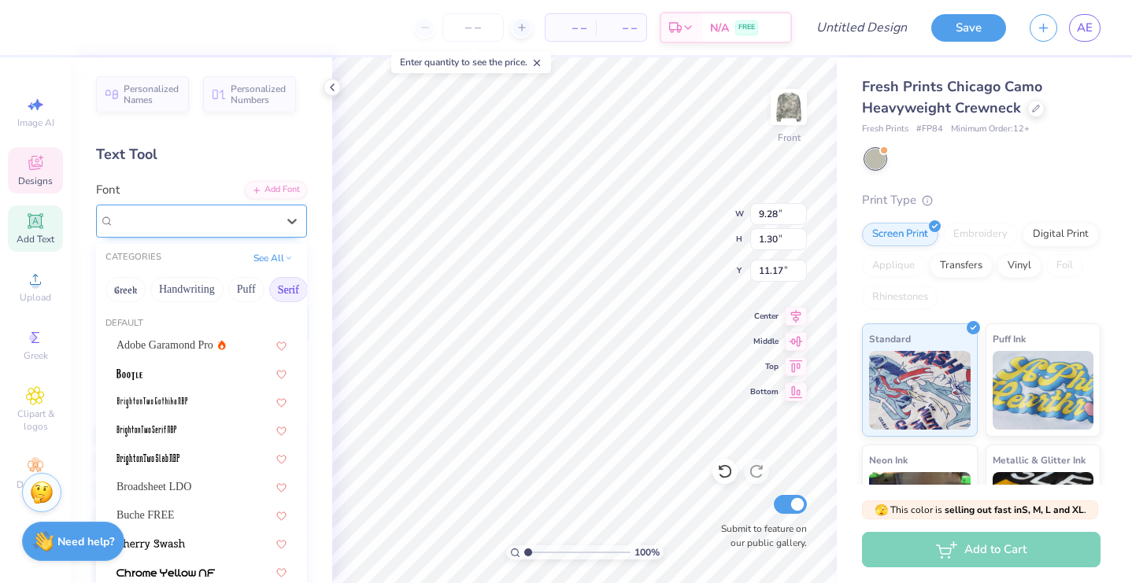
click at [196, 220] on div "Koldby FREE" at bounding box center [195, 221] width 165 height 24
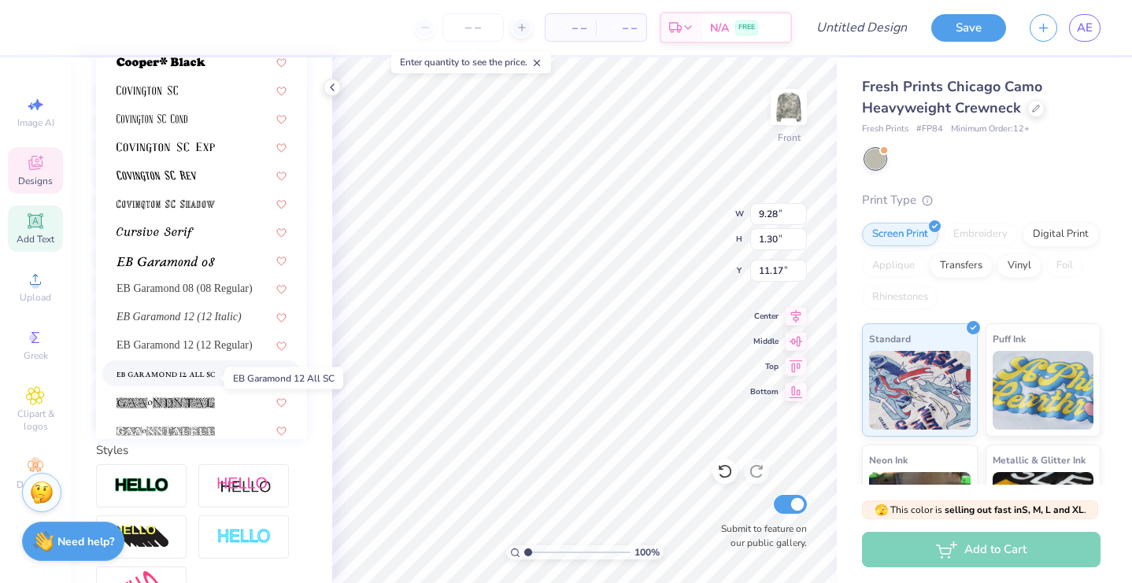
scroll to position [677, 0]
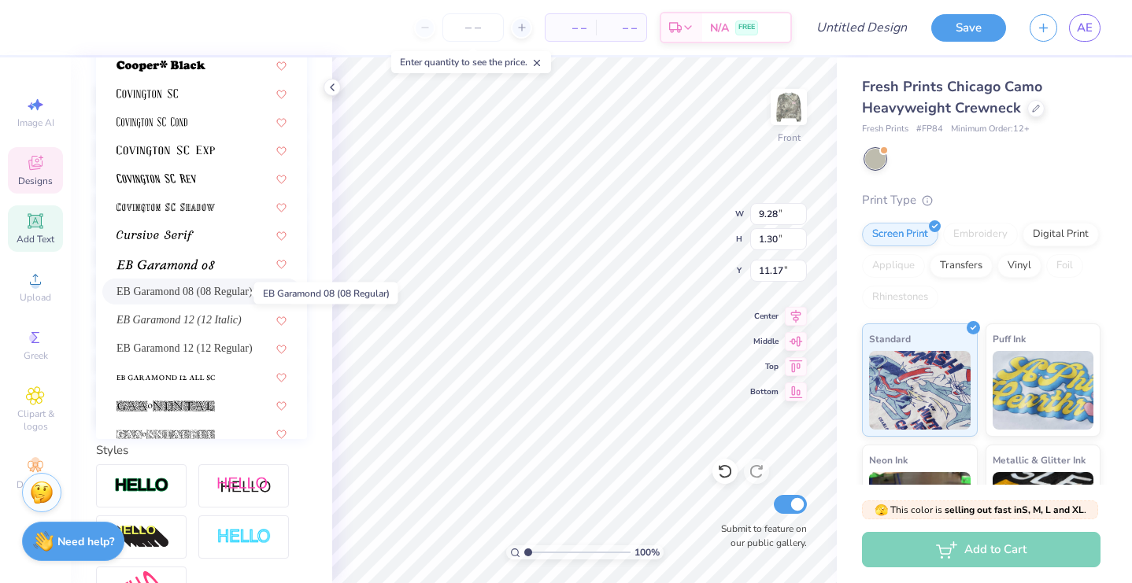
click at [189, 294] on span "EB Garamond 08 (08 Regular)" at bounding box center [185, 291] width 136 height 17
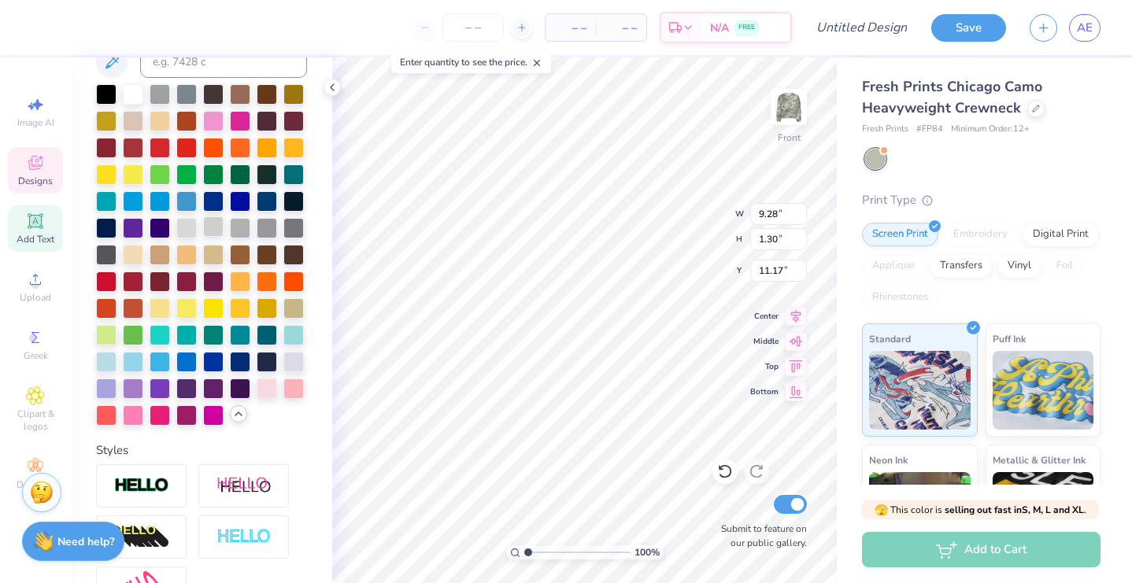
type input "8.58"
type input "1.35"
type input "11.14"
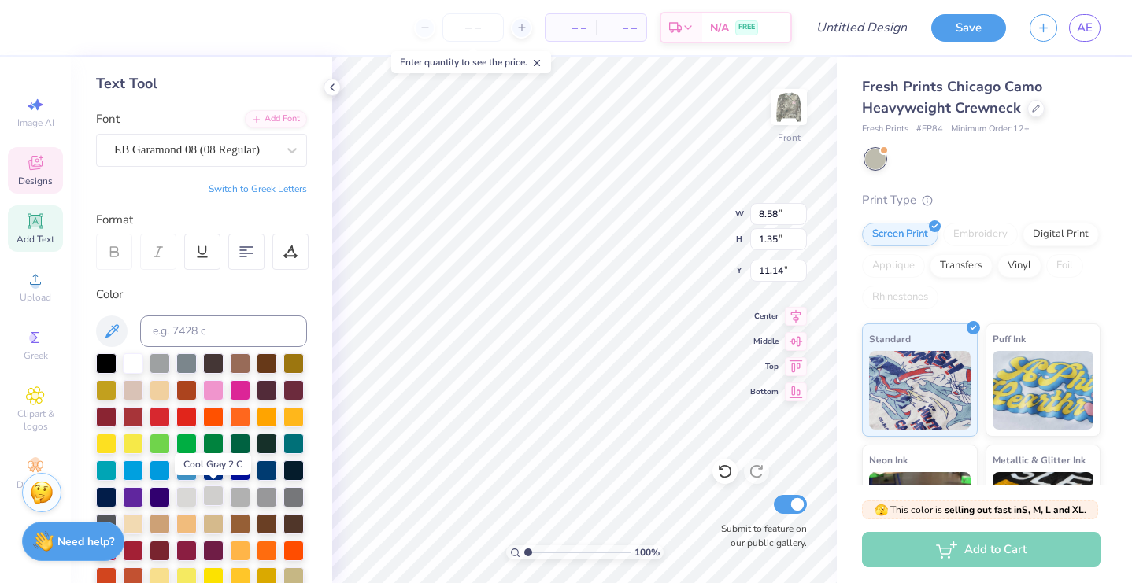
scroll to position [69, 0]
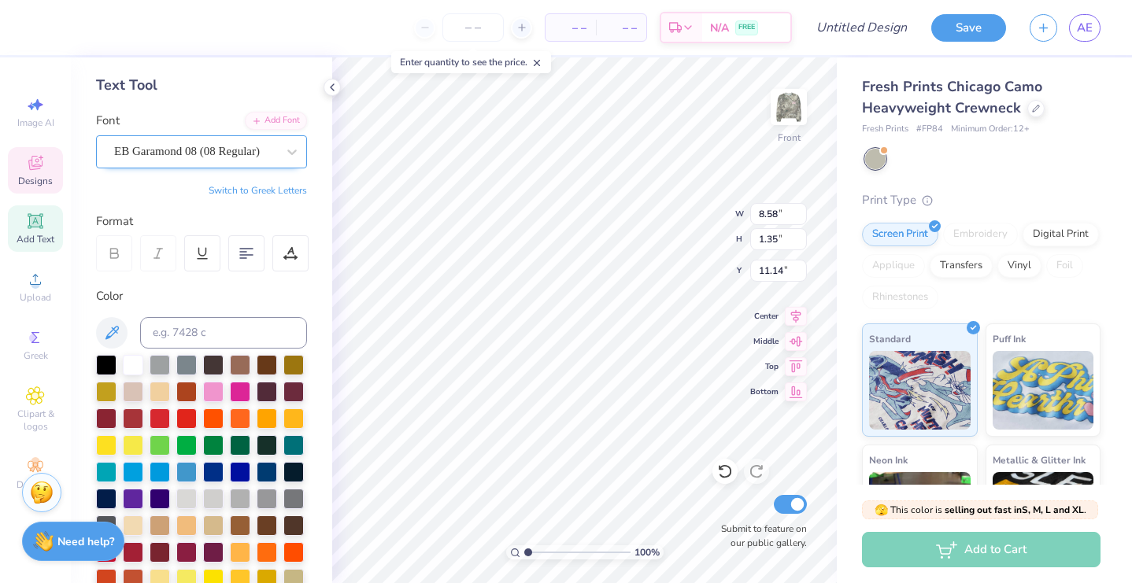
click at [206, 163] on div "EB Garamond 08 (08 Regular)" at bounding box center [195, 151] width 165 height 24
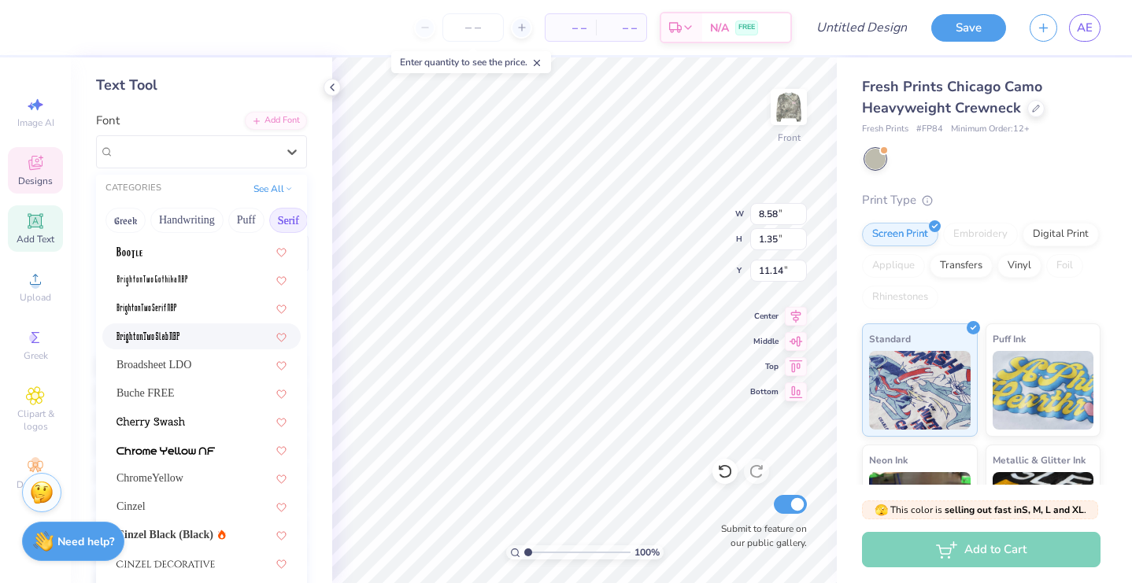
scroll to position [61, 0]
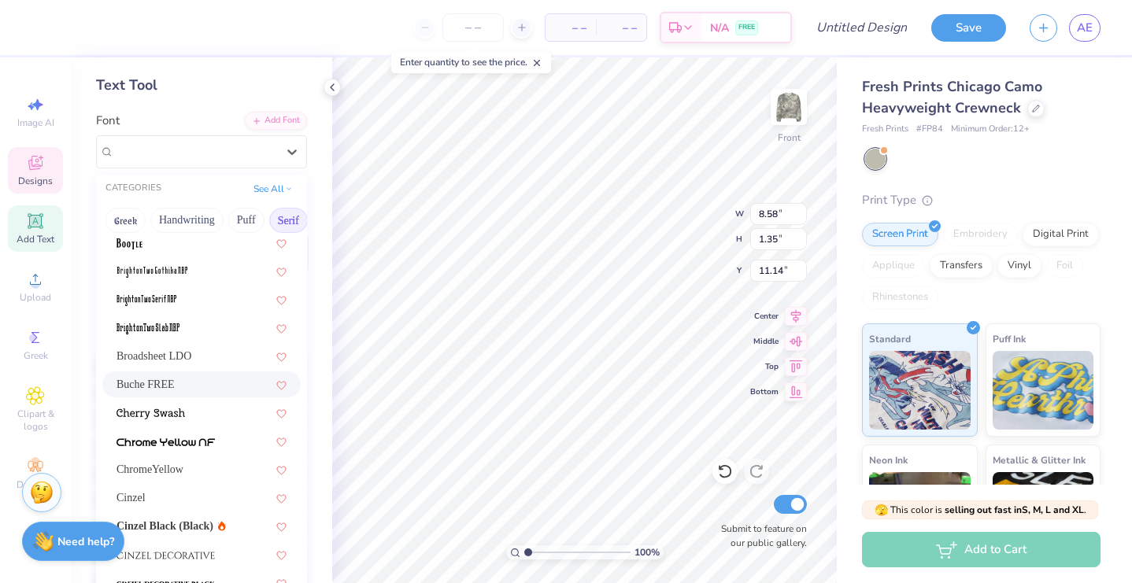
click at [189, 385] on div "Buche FREE" at bounding box center [202, 384] width 170 height 17
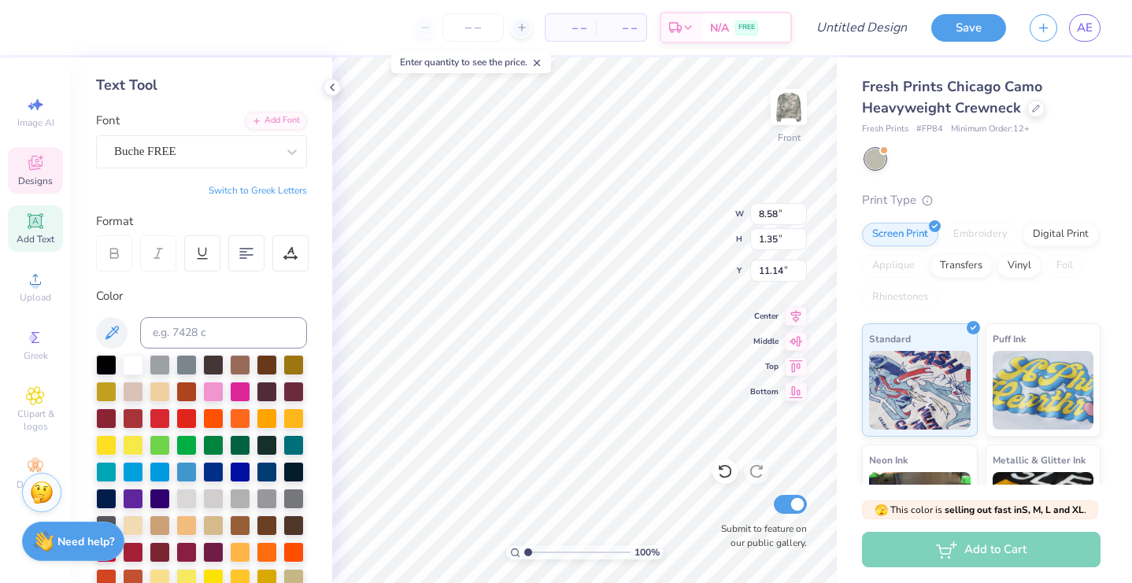
type input "10.92"
type input "1.44"
type input "11.10"
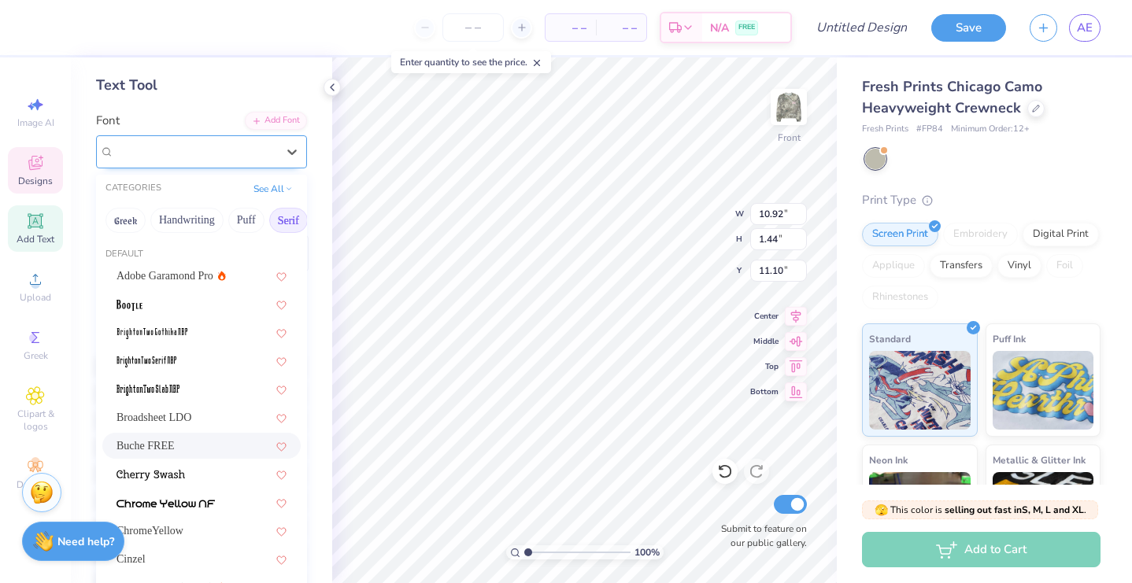
click at [210, 159] on div "Buche FREE" at bounding box center [195, 151] width 165 height 24
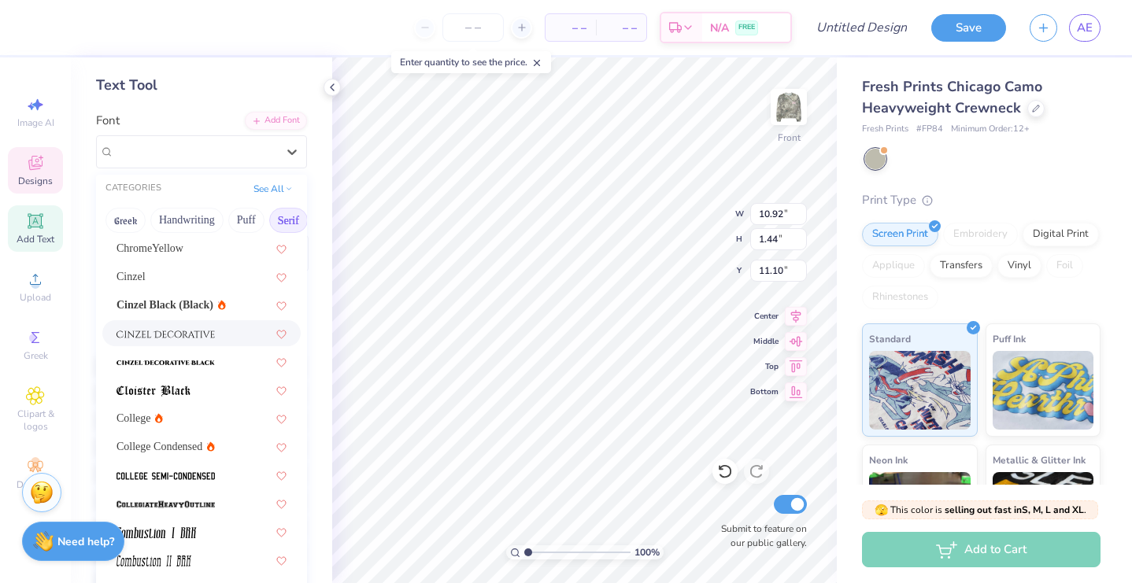
scroll to position [295, 0]
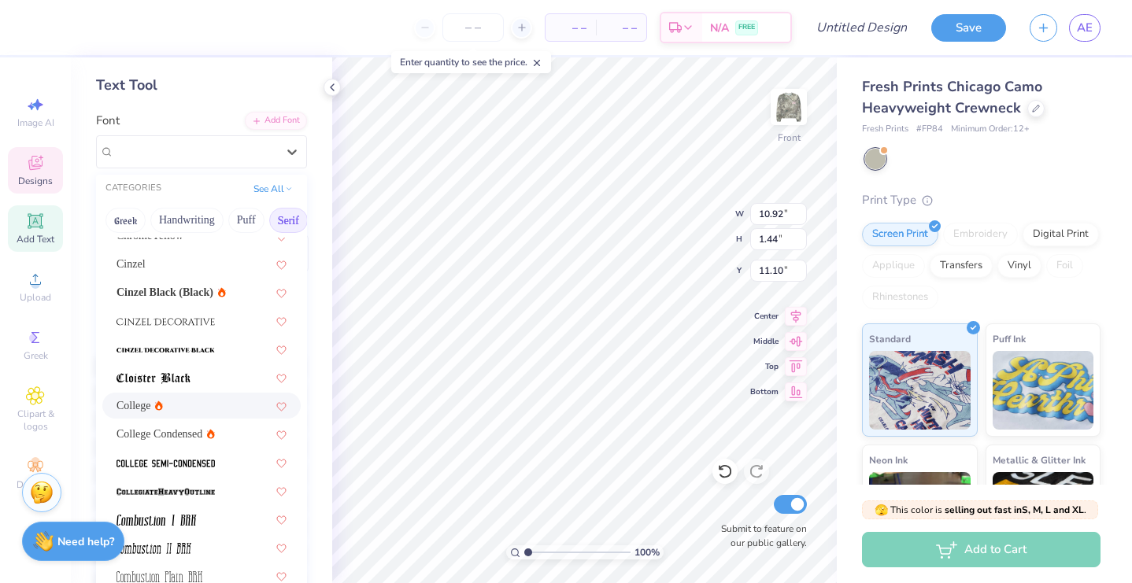
click at [171, 413] on div "College" at bounding box center [202, 406] width 170 height 17
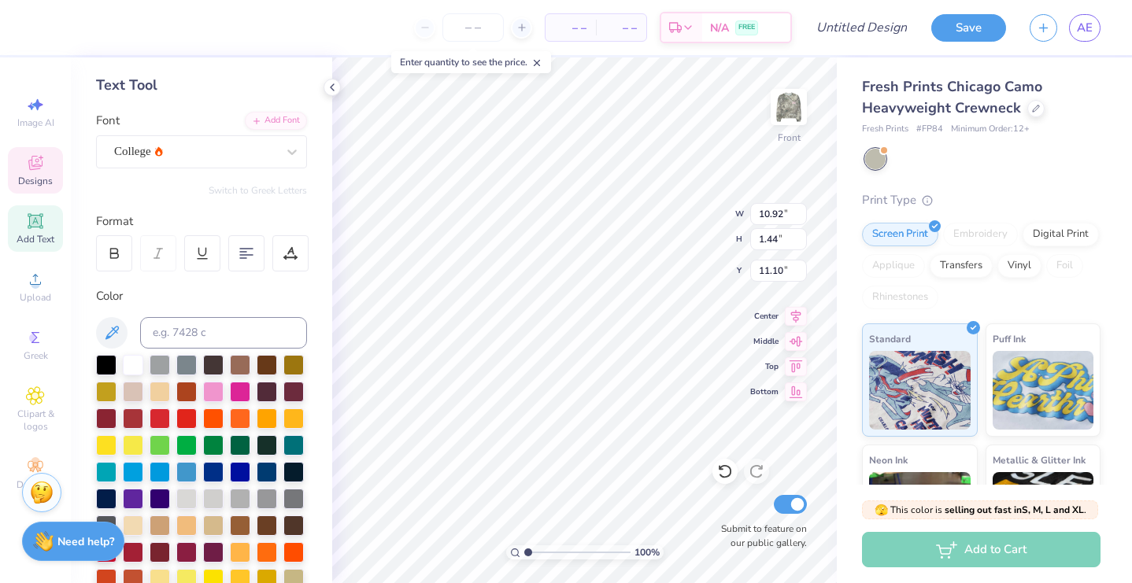
type input "10.93"
type input "1.33"
type input "11.16"
click at [210, 159] on div "College" at bounding box center [195, 151] width 165 height 24
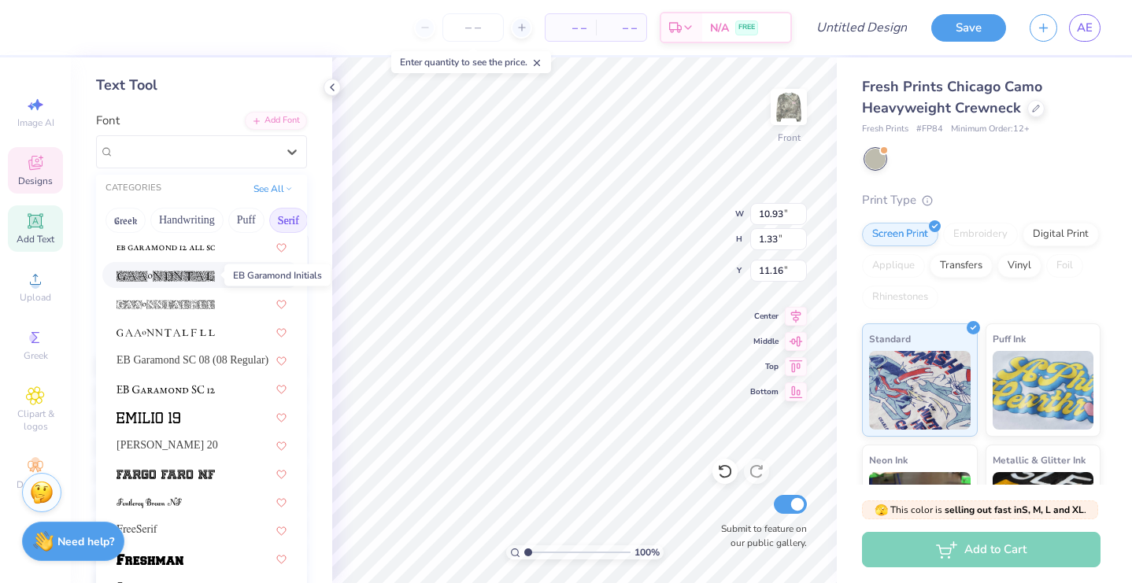
scroll to position [1079, 0]
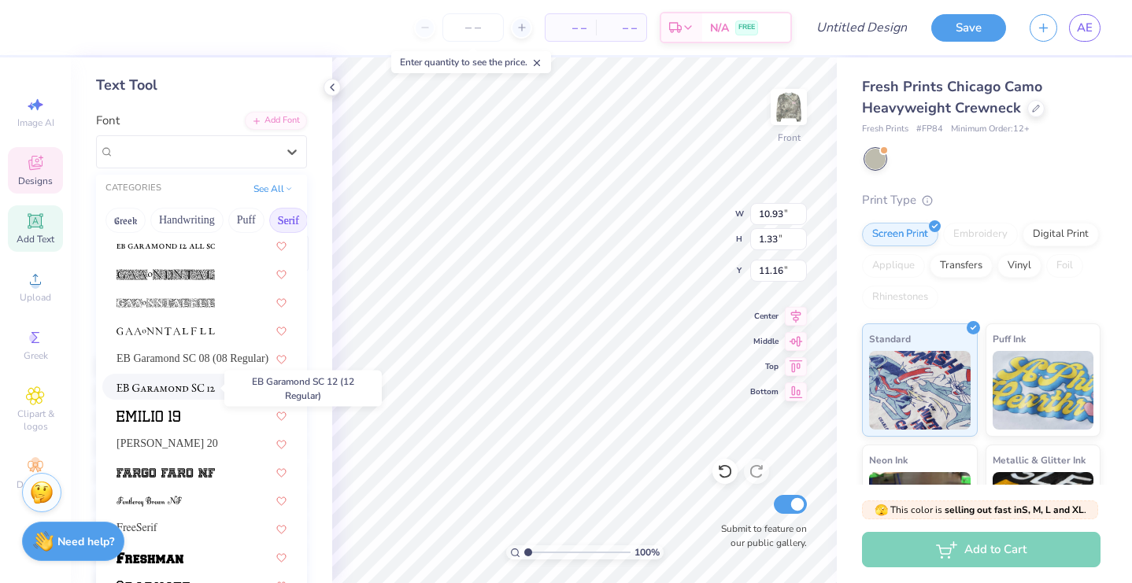
click at [186, 383] on img at bounding box center [166, 388] width 98 height 11
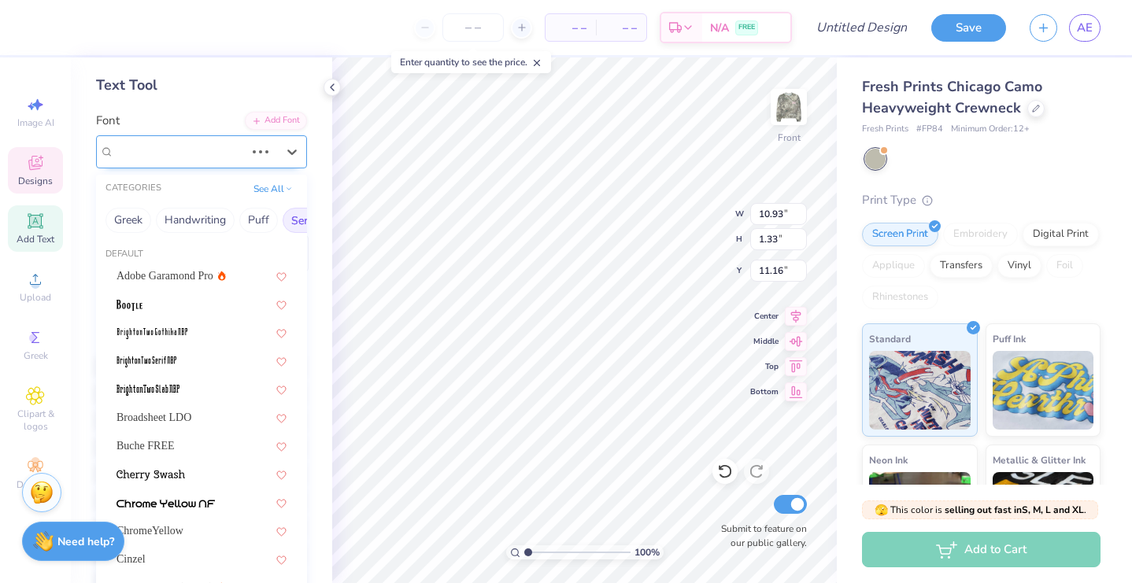
click at [215, 152] on div "College" at bounding box center [180, 151] width 134 height 24
type input "11.37"
type input "1.32"
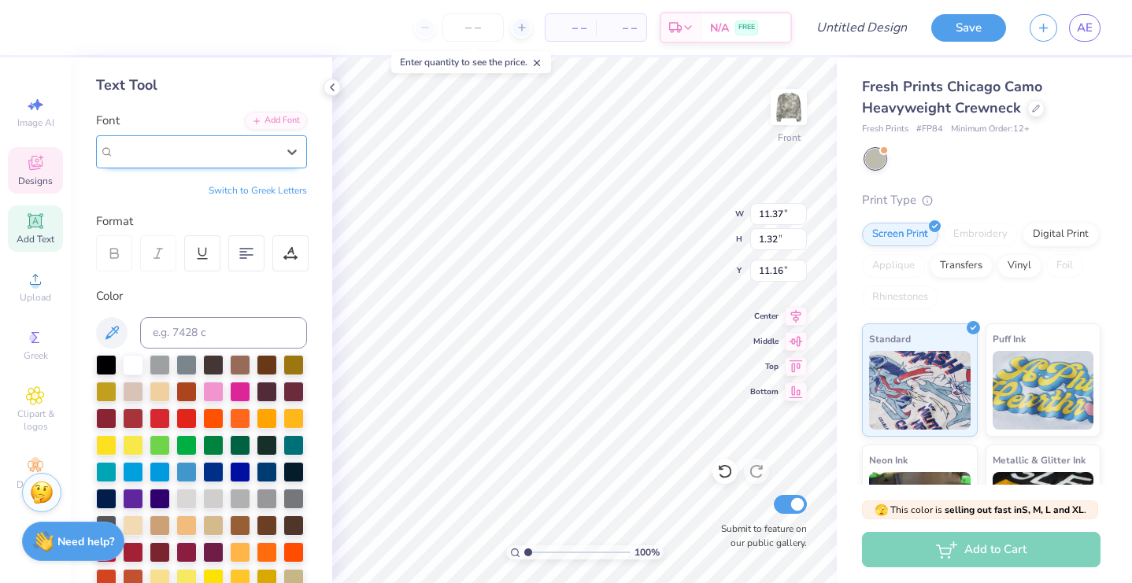
click at [216, 157] on span "EB Garamond SC 12 (12 Regular)" at bounding box center [195, 152] width 162 height 18
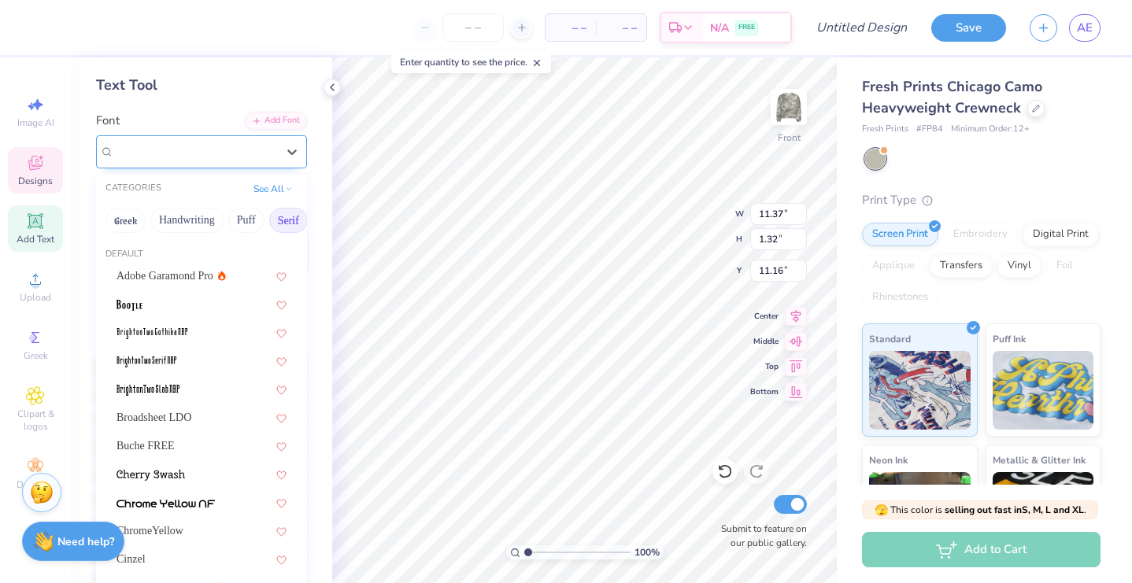
click at [259, 158] on span "EB Garamond SC 12 (12 Regular)" at bounding box center [195, 152] width 162 height 18
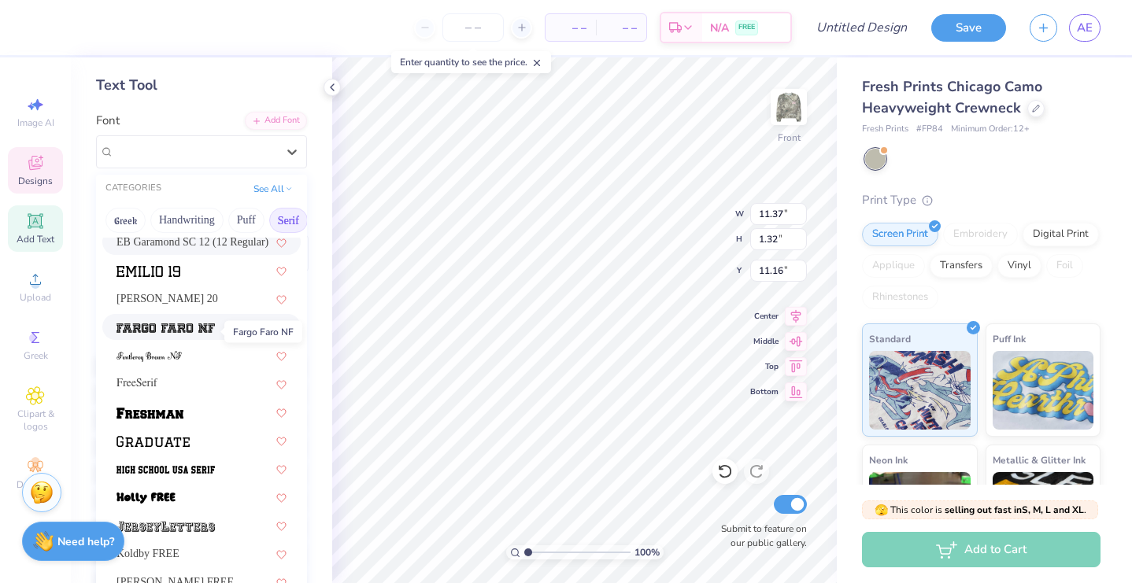
scroll to position [1234, 0]
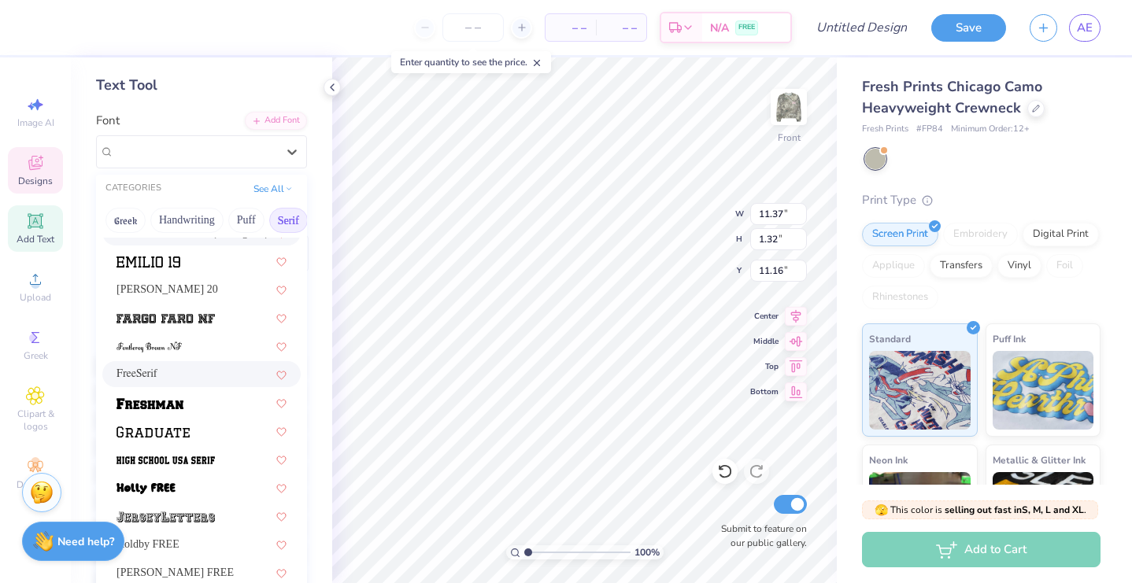
click at [202, 378] on div "FreeSerif" at bounding box center [202, 374] width 170 height 17
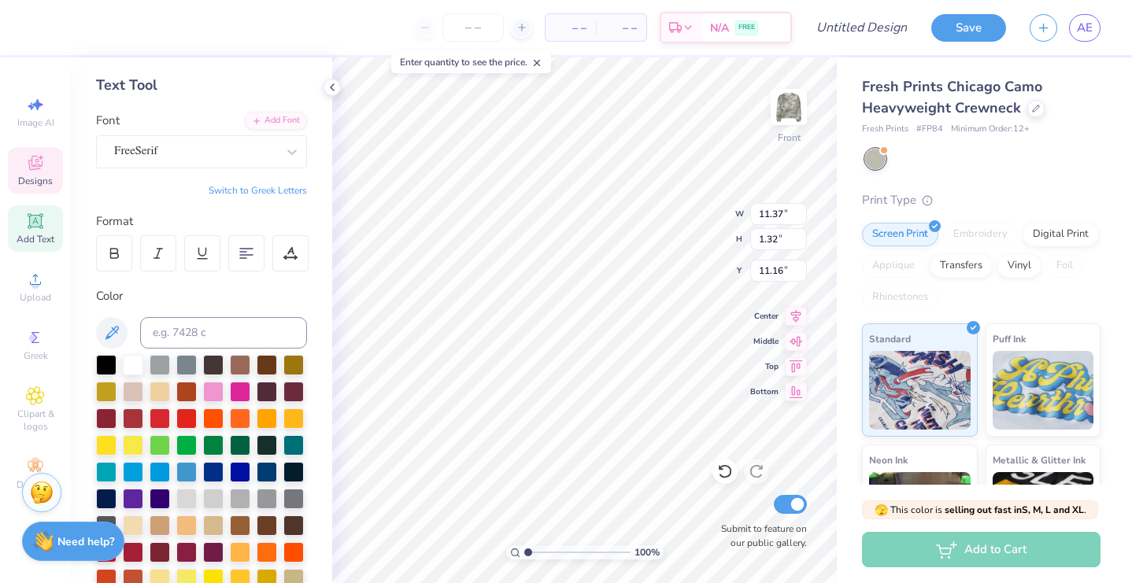
type input "8.93"
type input "1.36"
type input "11.14"
click at [263, 155] on div "Buche FREE" at bounding box center [195, 151] width 165 height 24
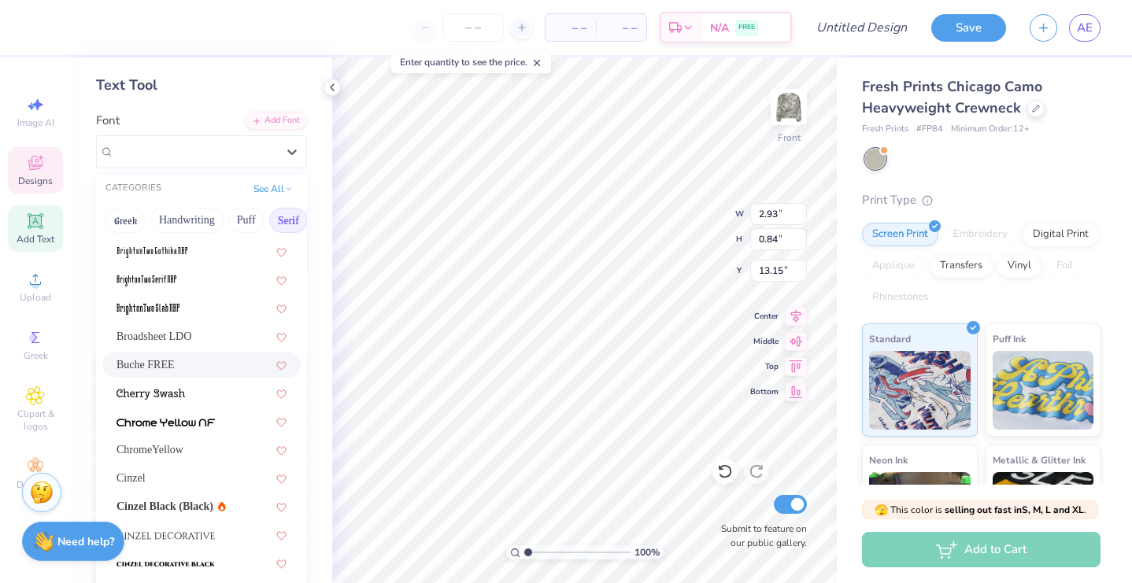
scroll to position [82, 0]
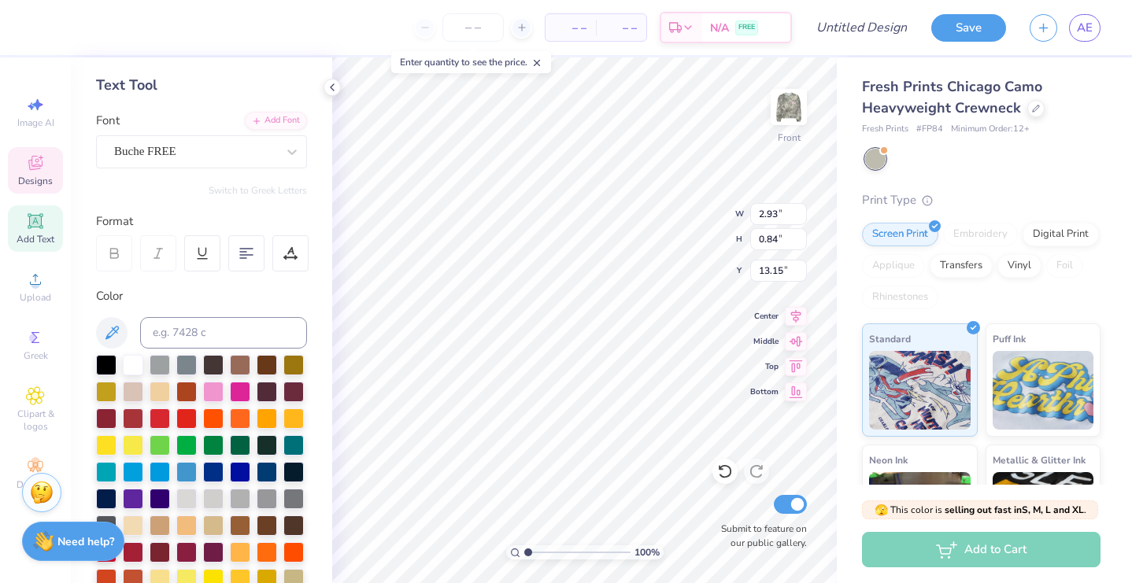
type input "13.84"
type input "5.23"
type input "5.87"
type input "2.93"
type input "0.84"
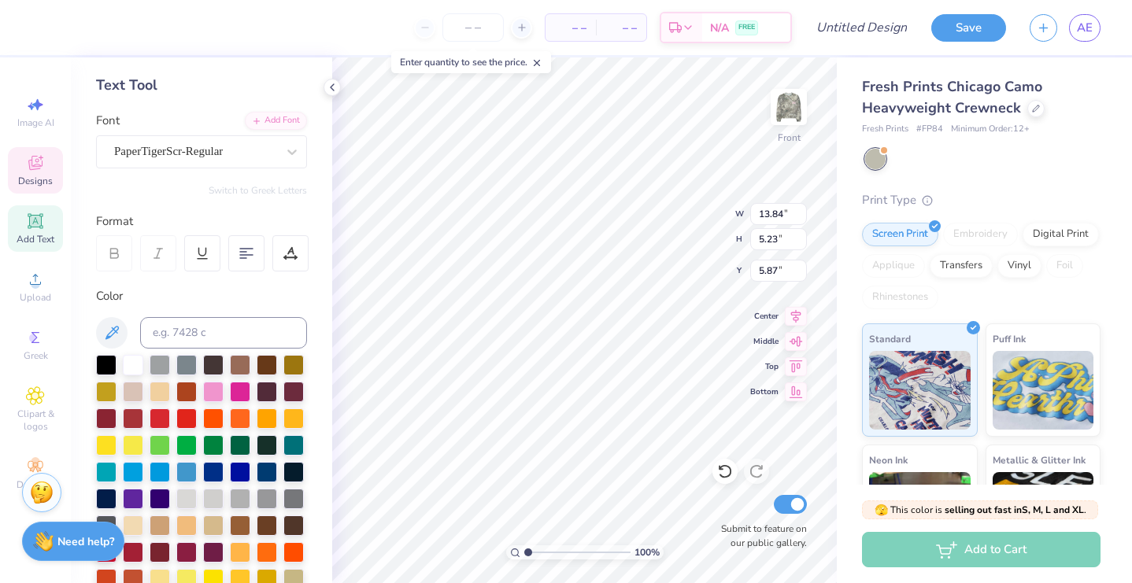
type input "13.15"
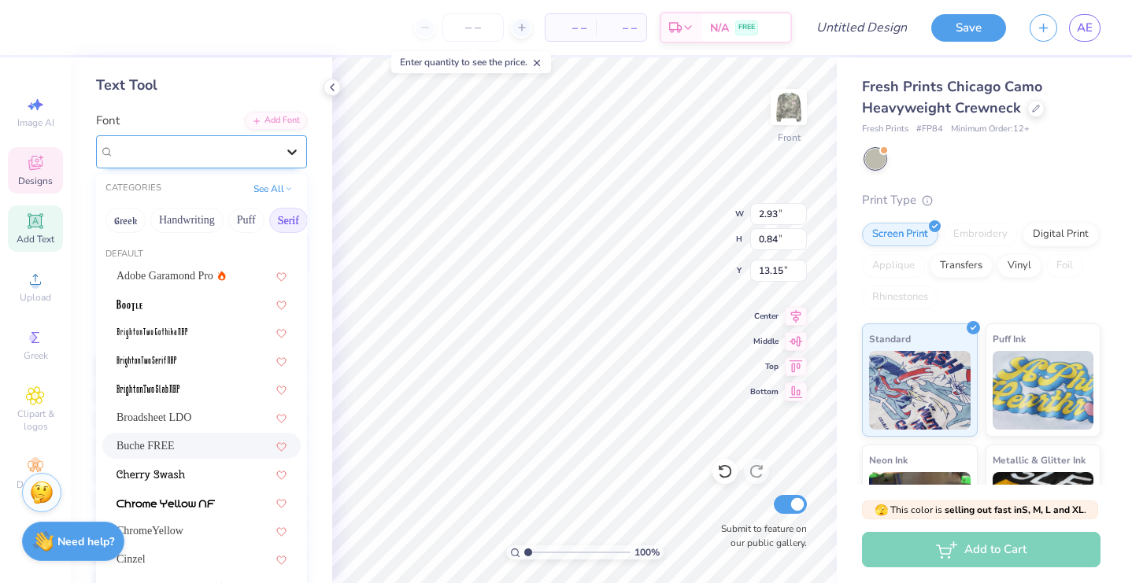
click at [283, 157] on div at bounding box center [292, 152] width 28 height 28
click at [243, 221] on button "Calligraphy" at bounding box center [251, 220] width 69 height 25
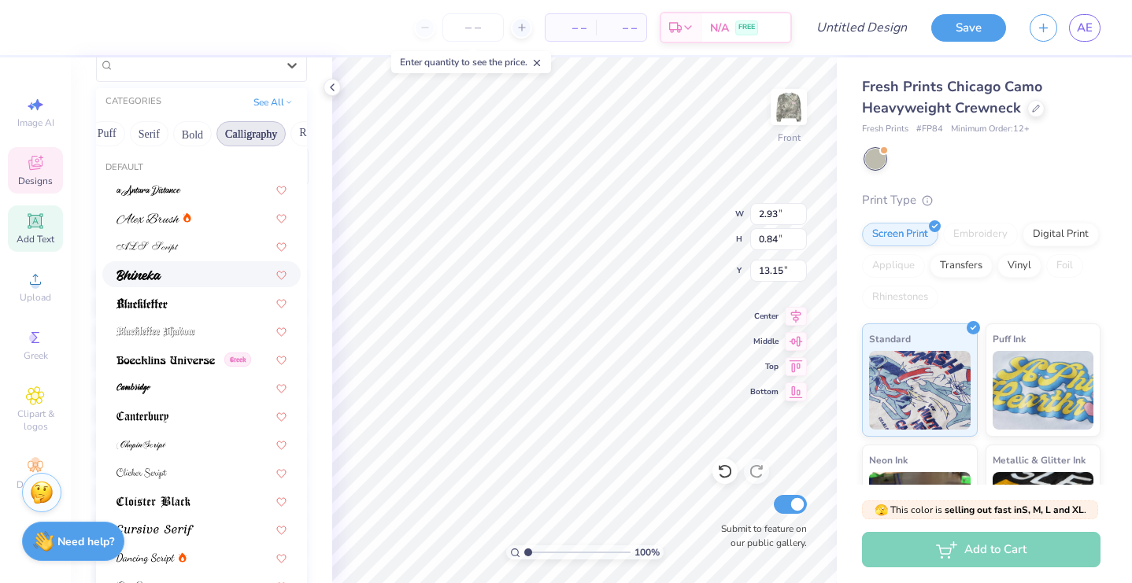
scroll to position [154, 0]
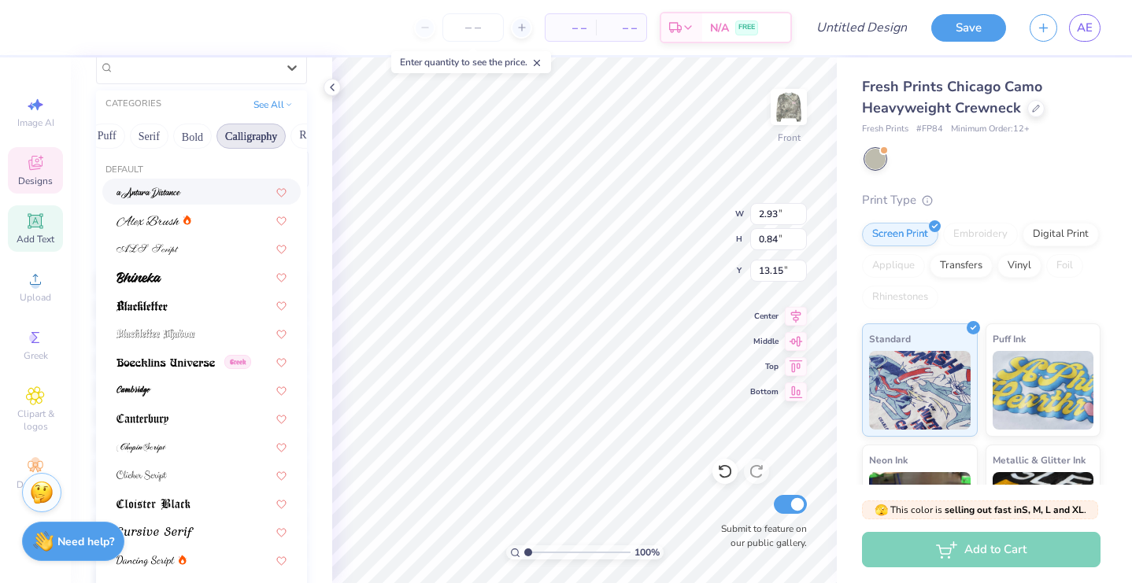
click at [187, 199] on div at bounding box center [202, 191] width 170 height 17
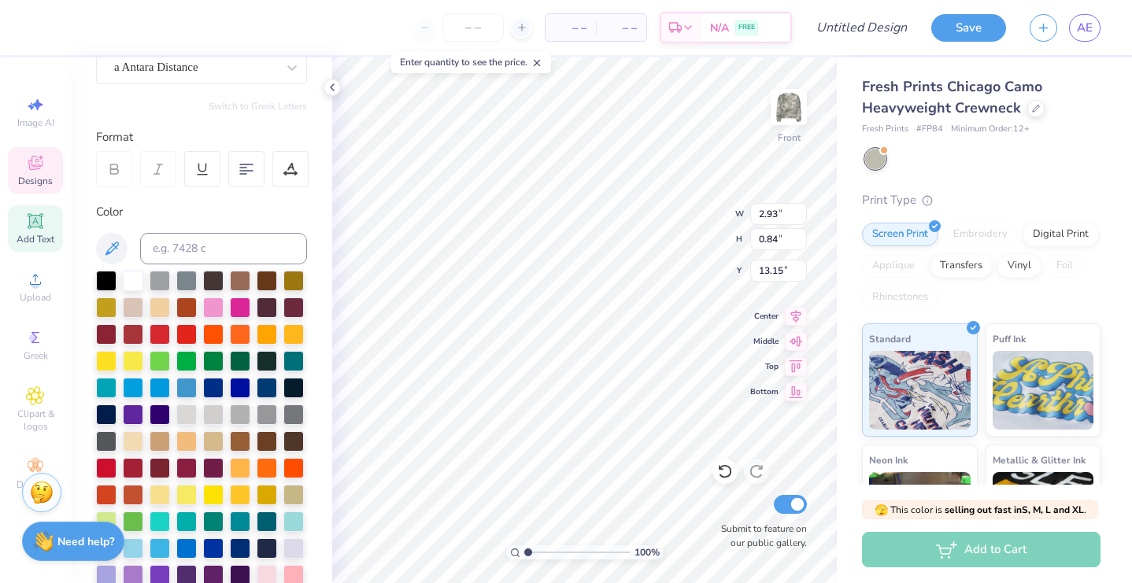
type input "2.80"
type input "0.90"
type input "13.12"
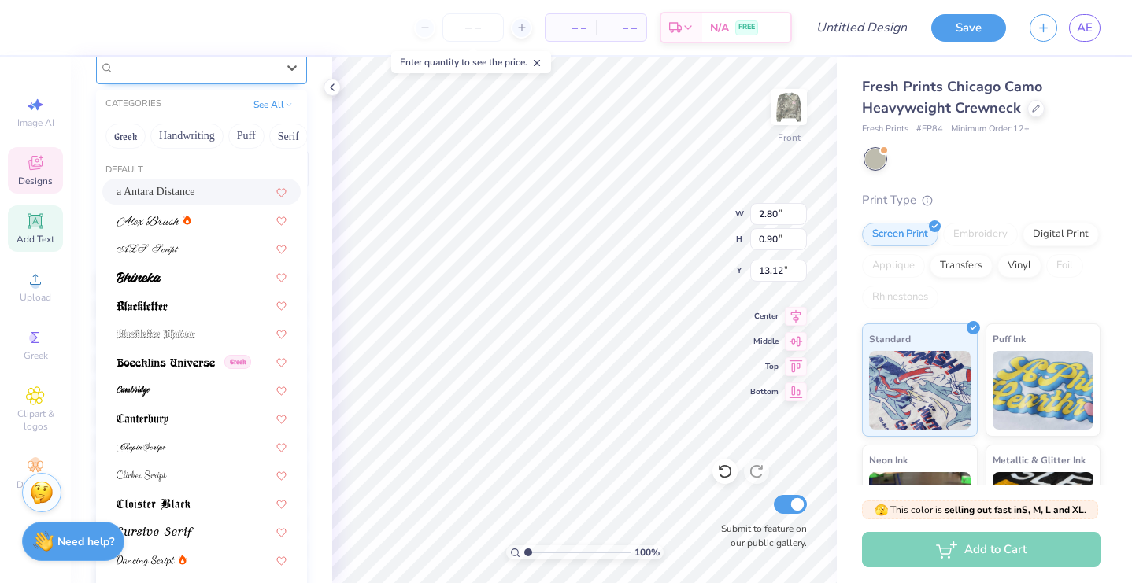
click at [242, 69] on div "a Antara Distance" at bounding box center [195, 67] width 165 height 24
click at [183, 280] on div at bounding box center [202, 276] width 170 height 17
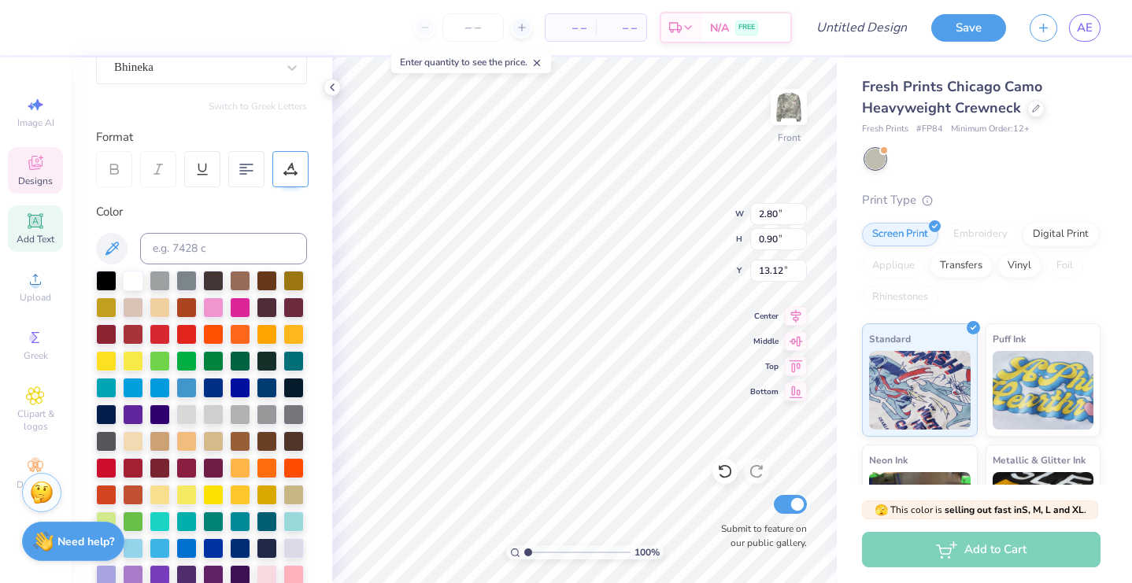
type input "2.47"
type input "0.76"
type input "13.19"
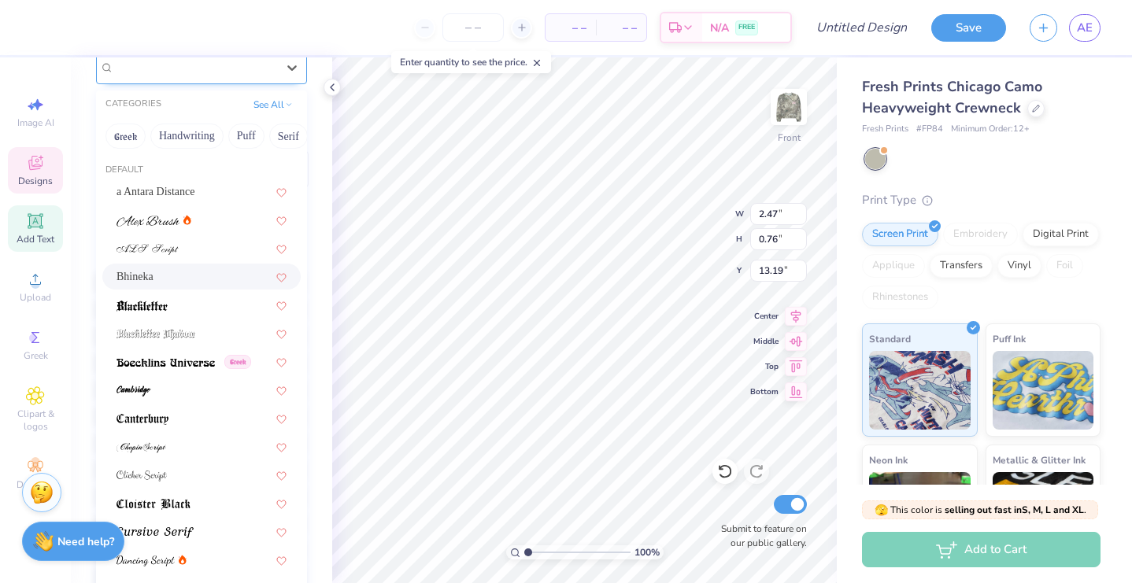
click at [254, 65] on div "Bhineka" at bounding box center [195, 67] width 165 height 24
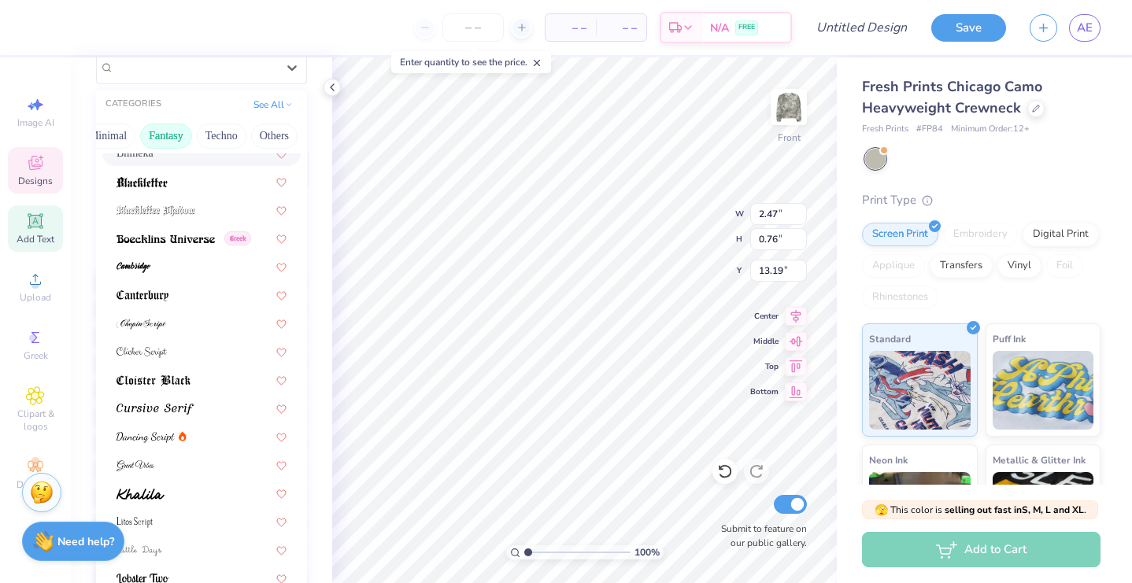
scroll to position [0, 472]
click at [169, 140] on button "Fantasy" at bounding box center [166, 136] width 52 height 25
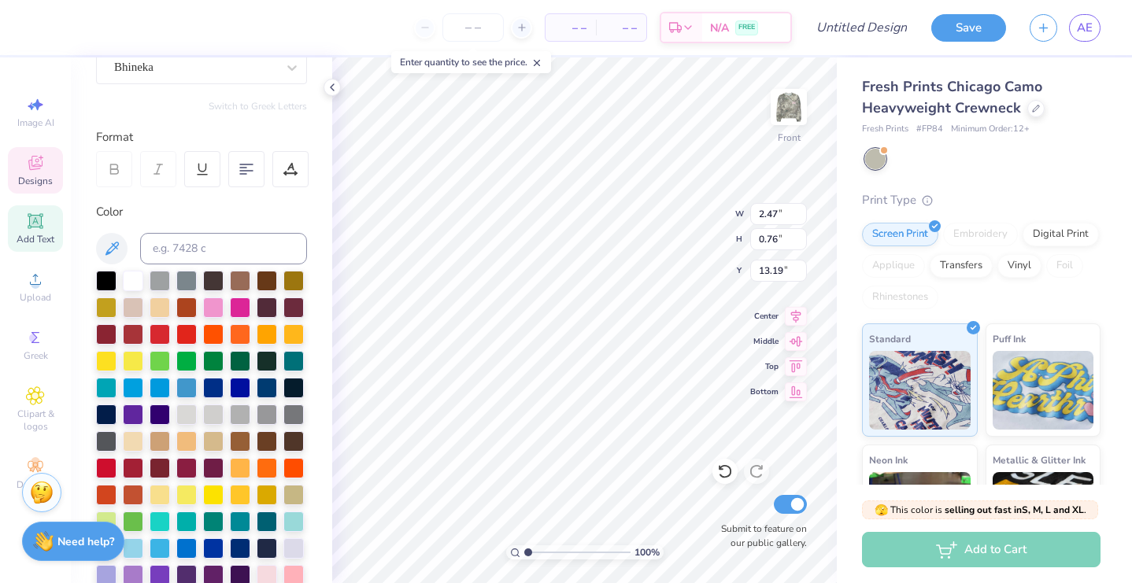
type input "13.84"
type input "5.23"
type input "5.87"
type input "2.47"
type input "0.76"
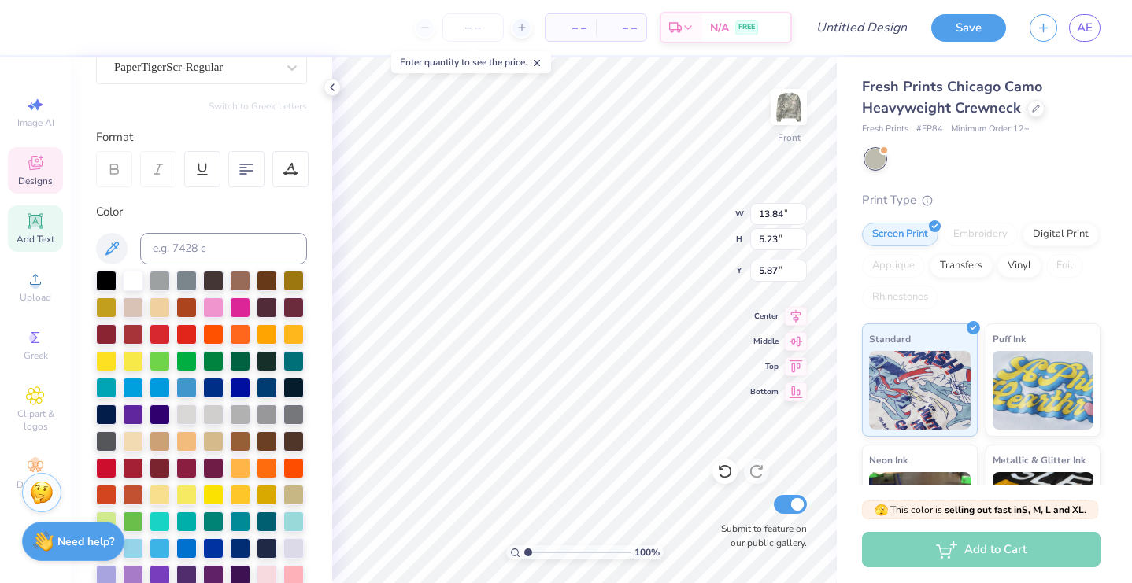
type input "13.19"
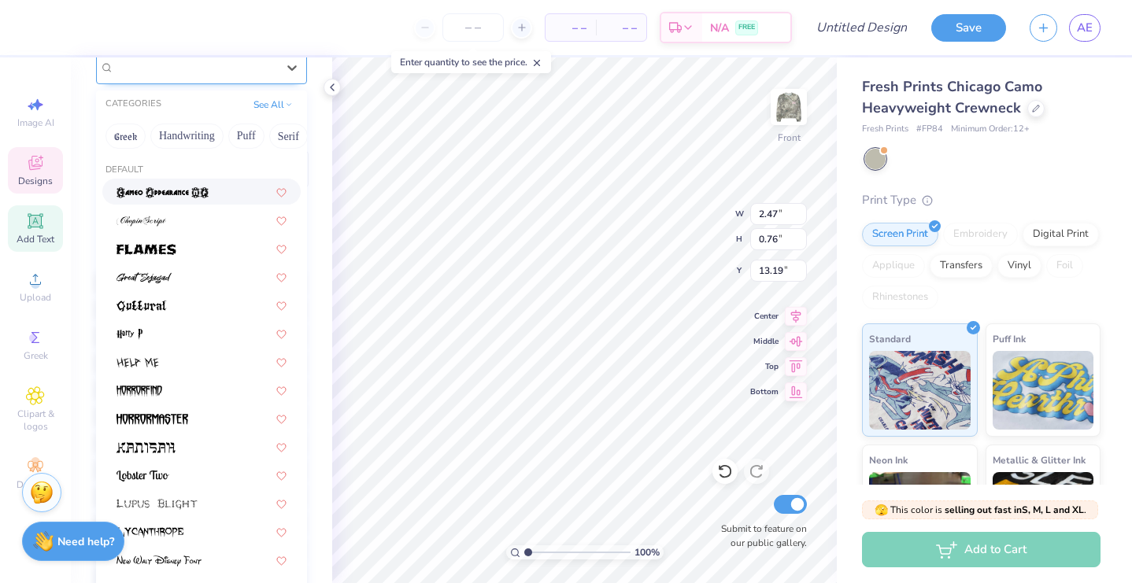
click at [198, 68] on div "Bhineka" at bounding box center [195, 67] width 165 height 24
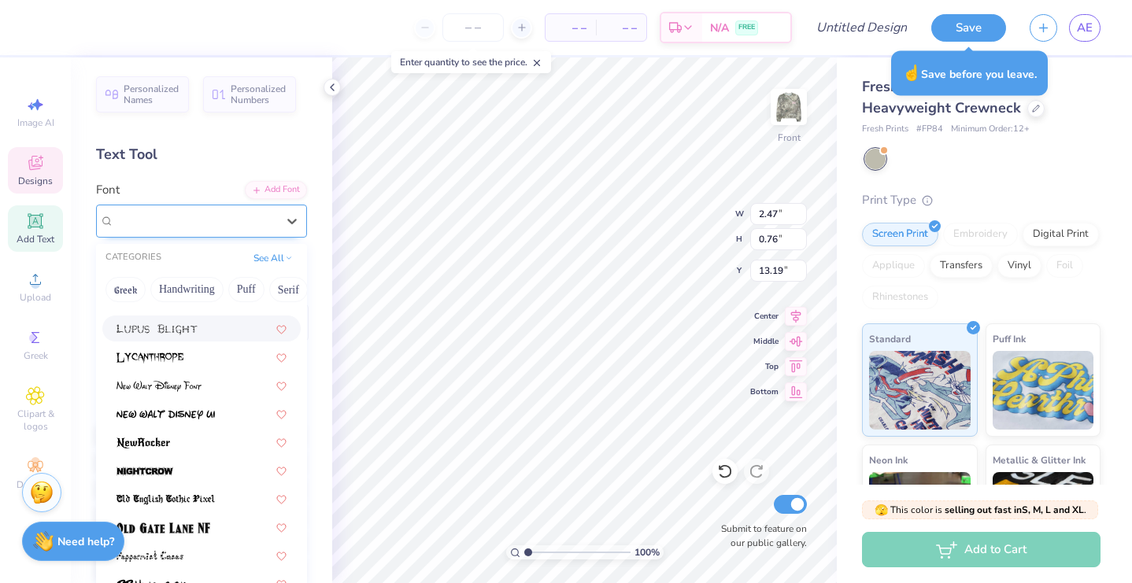
scroll to position [0, 0]
click at [205, 287] on button "Handwriting" at bounding box center [186, 289] width 73 height 25
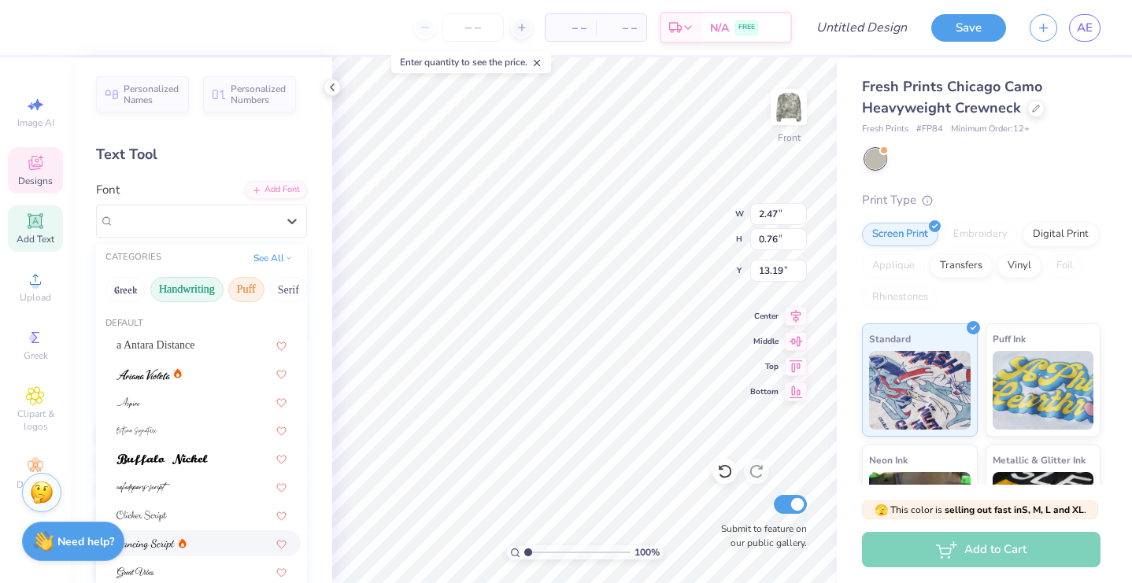
click at [256, 291] on button "Puff" at bounding box center [246, 289] width 36 height 25
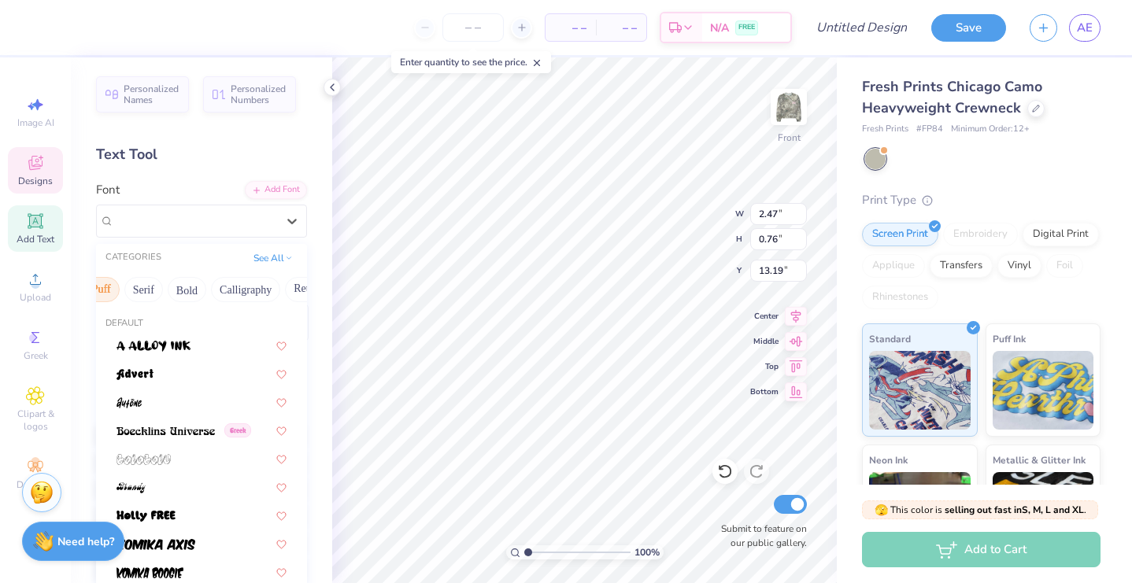
scroll to position [0, 146]
click at [256, 291] on button "Calligraphy" at bounding box center [243, 289] width 69 height 25
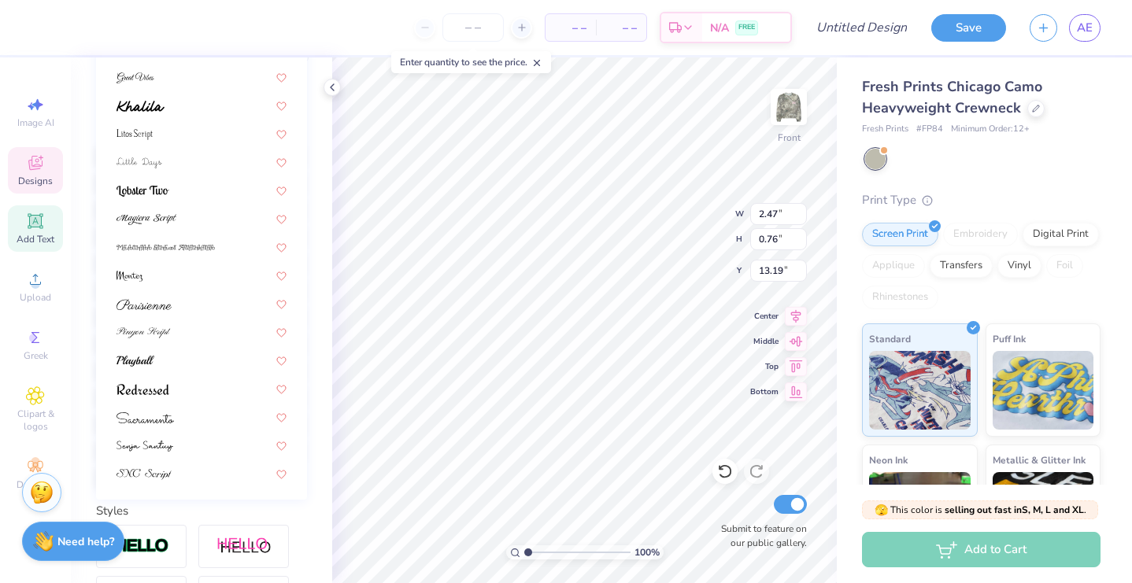
scroll to position [385, 0]
click at [178, 402] on div at bounding box center [201, 389] width 198 height 26
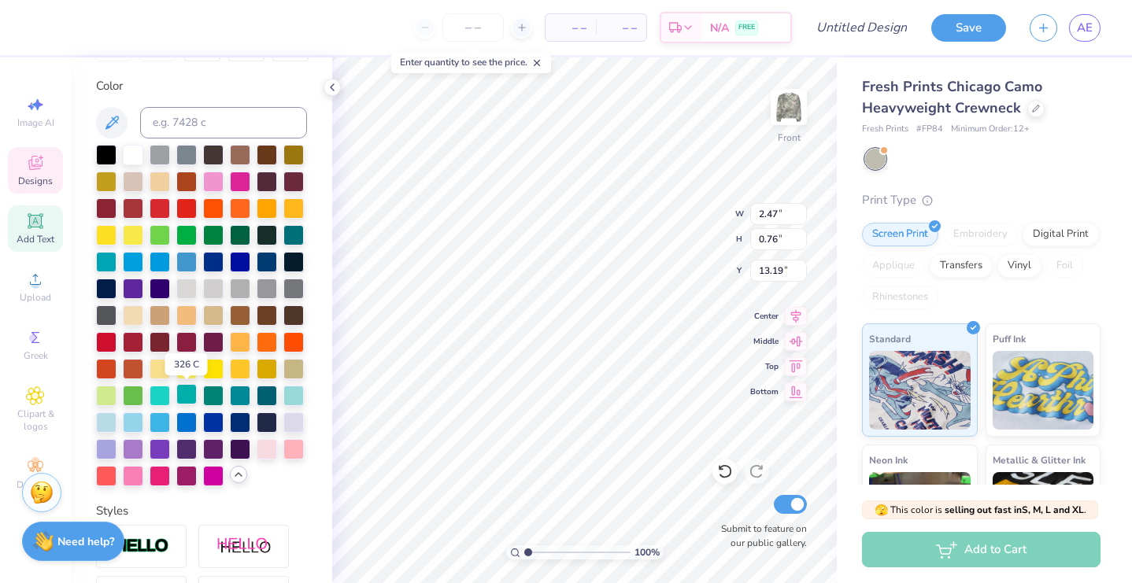
type textarea "x"
type input "2.75"
type input "0.99"
type input "13.07"
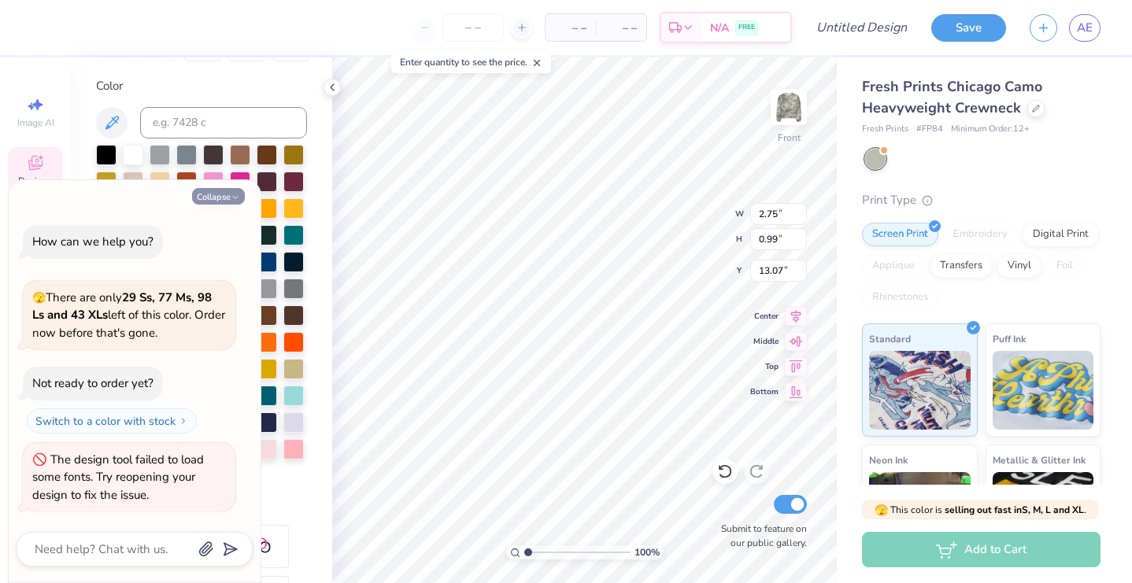
click at [231, 205] on button "Collapse" at bounding box center [218, 196] width 53 height 17
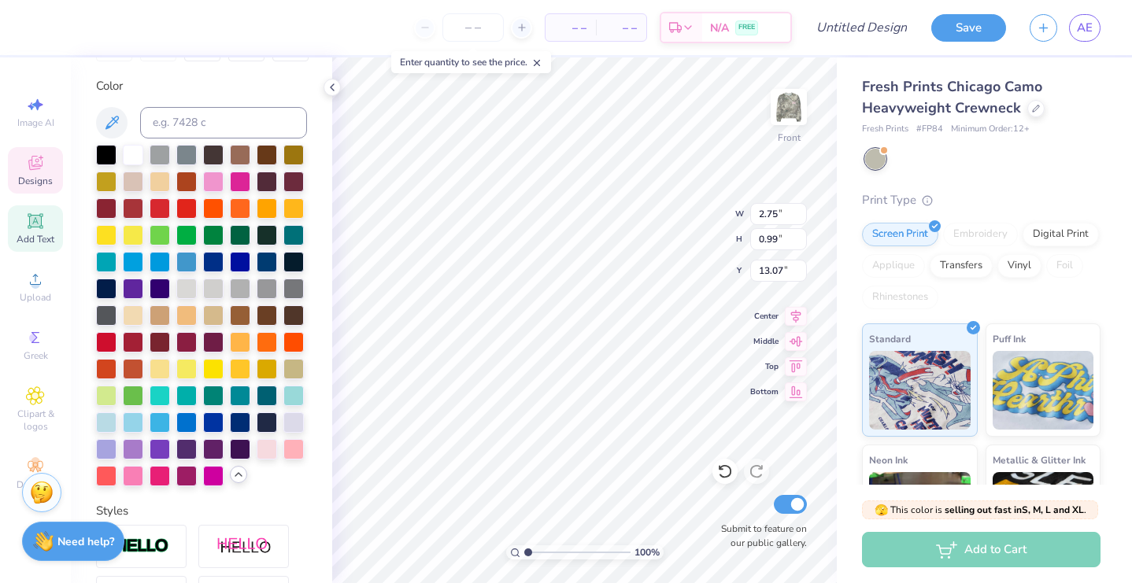
type textarea "x"
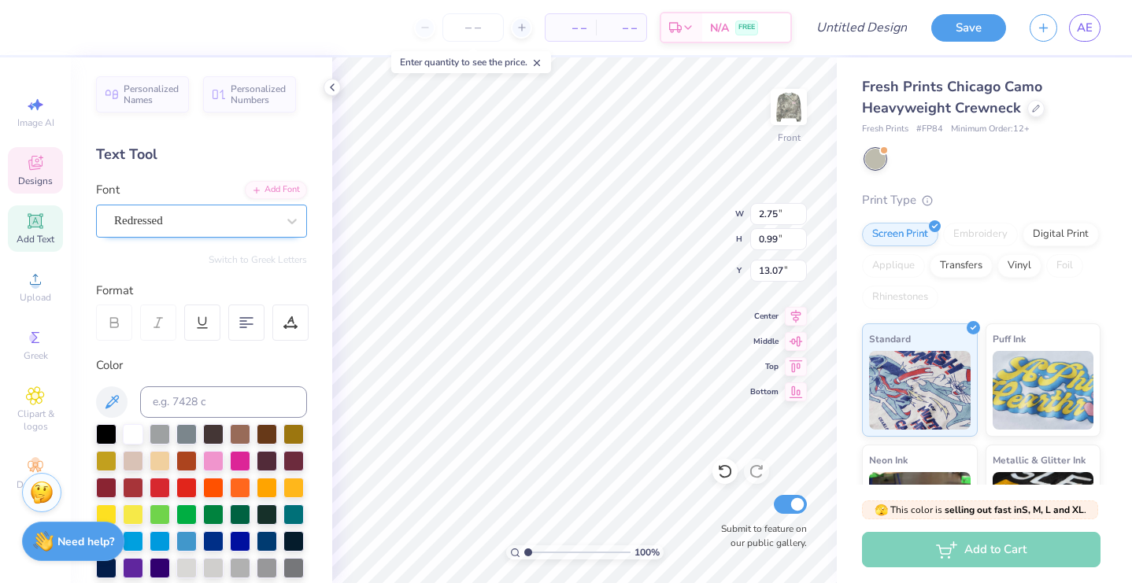
scroll to position [0, 0]
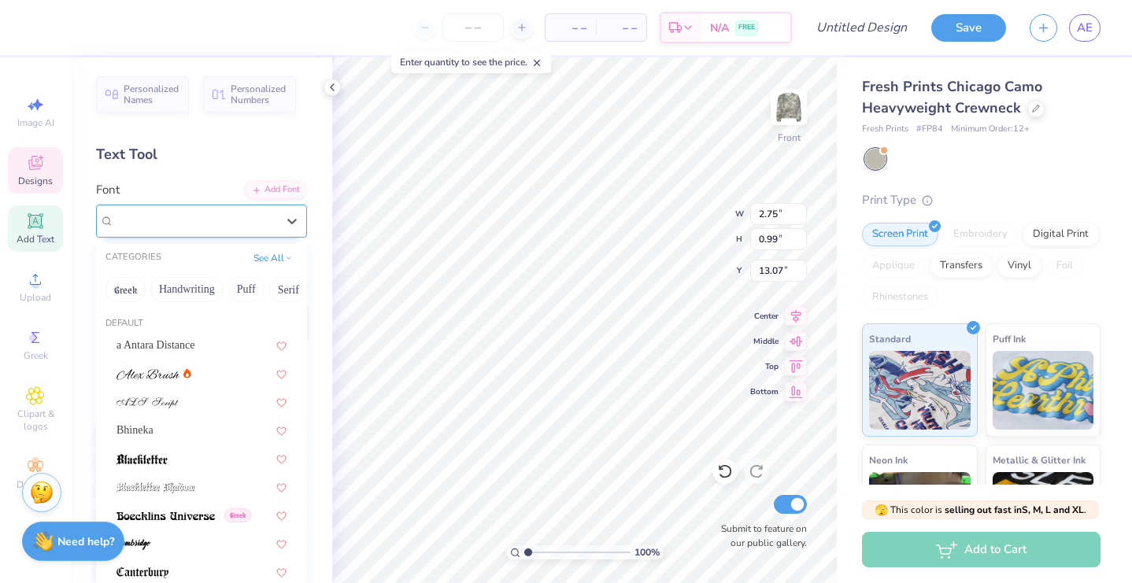
click at [250, 214] on div "Redressed" at bounding box center [195, 221] width 165 height 24
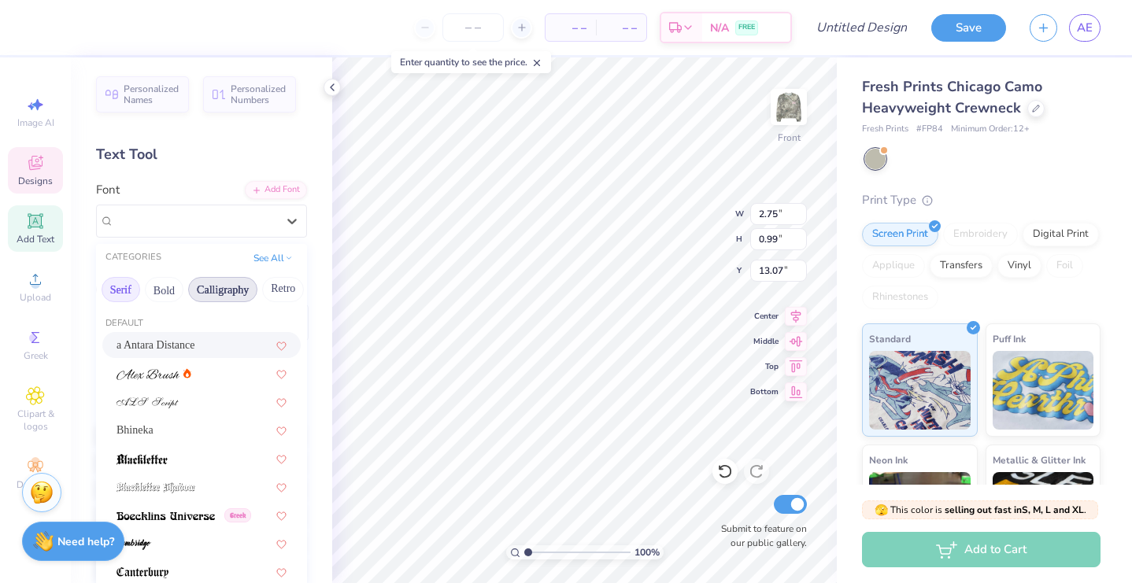
click at [124, 292] on button "Serif" at bounding box center [121, 289] width 39 height 25
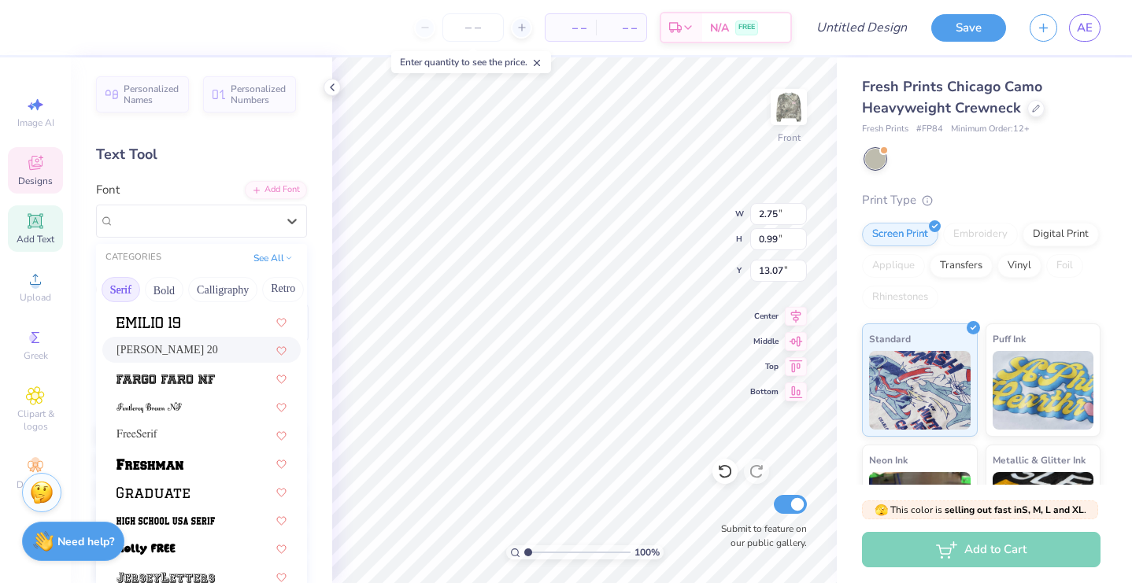
scroll to position [1257, 0]
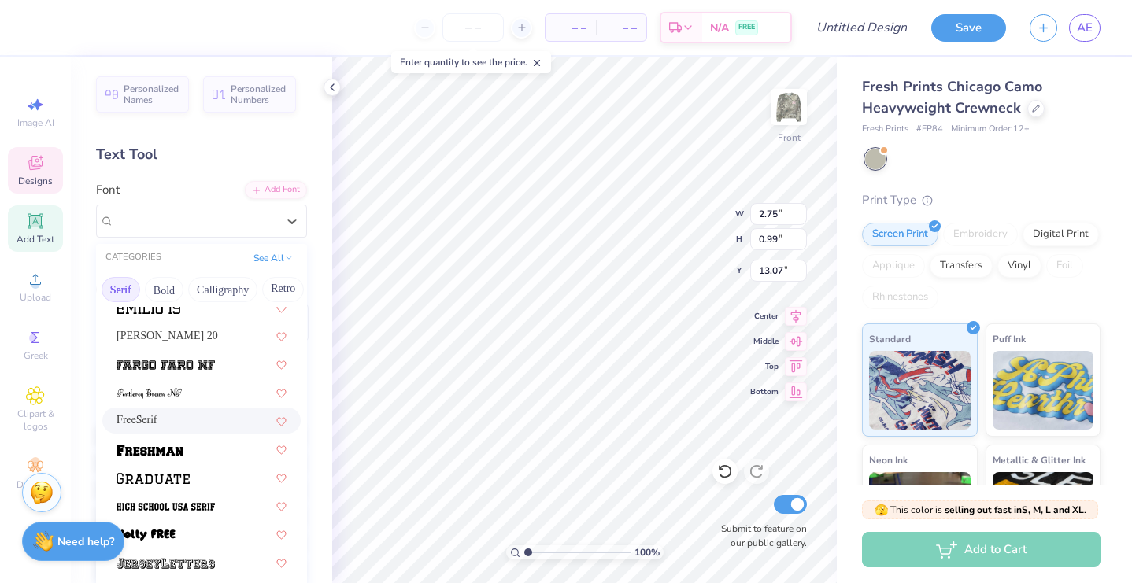
click at [168, 414] on div "FreeSerif" at bounding box center [202, 421] width 170 height 17
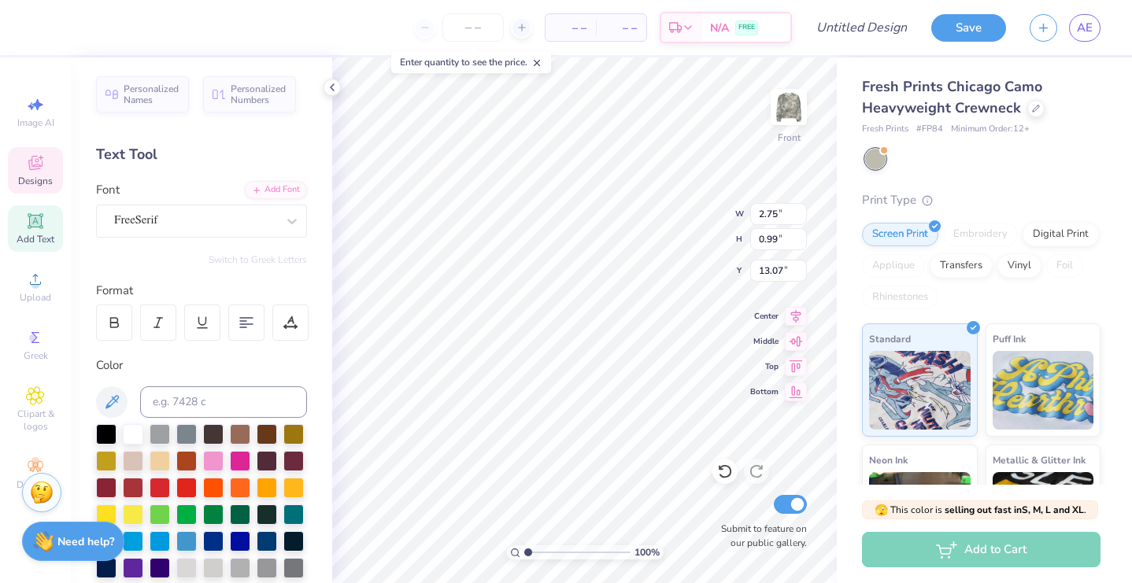
type input "2.38"
type input "0.88"
type input "13.13"
click at [268, 220] on div "FreeSerif" at bounding box center [195, 221] width 165 height 24
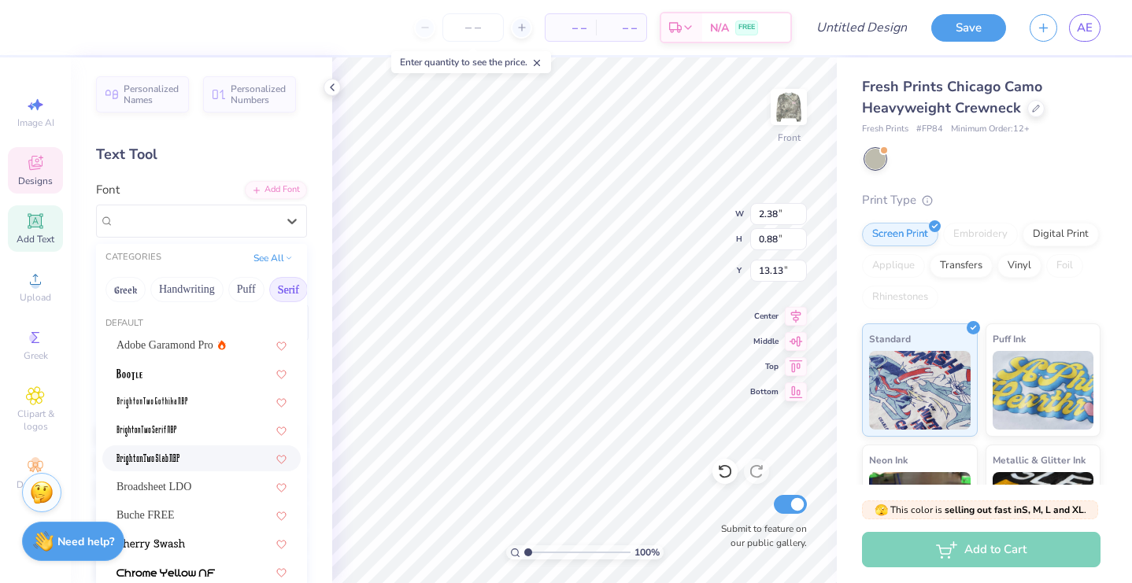
scroll to position [31, 0]
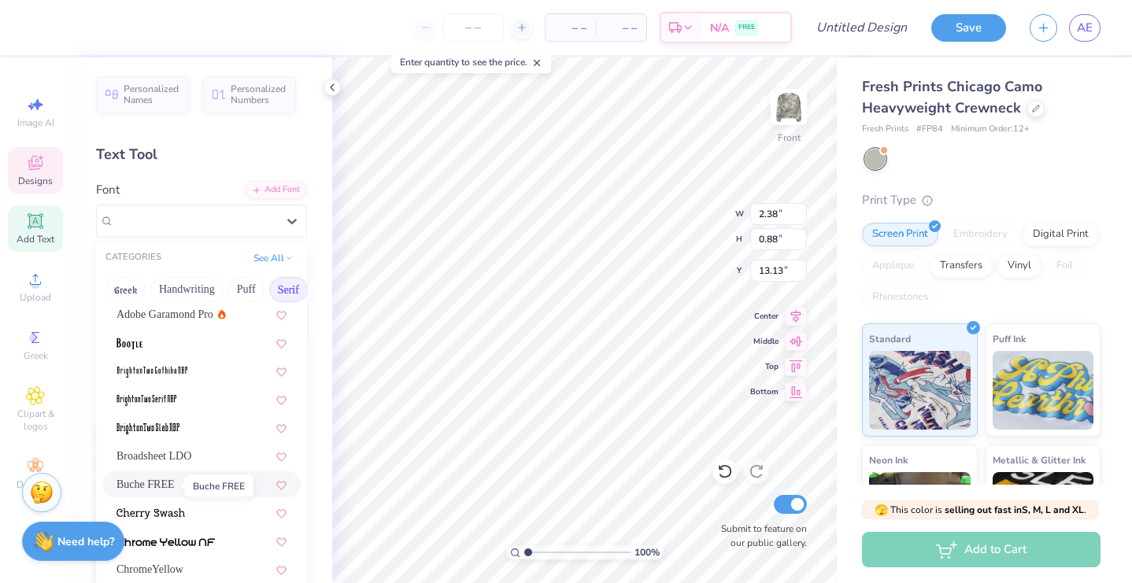
click at [168, 487] on span "Buche FREE" at bounding box center [146, 484] width 58 height 17
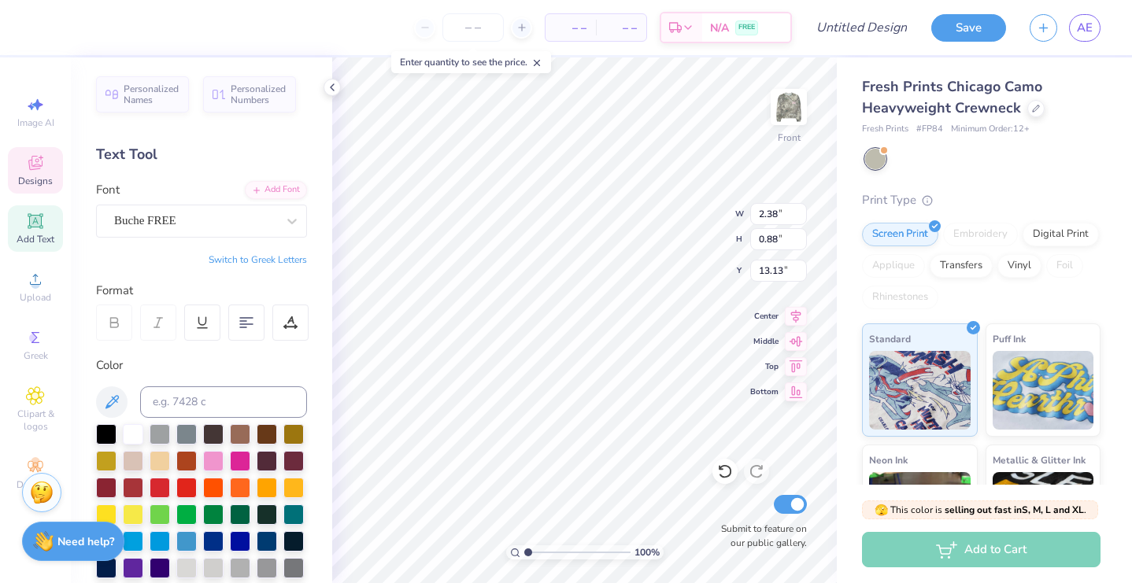
type input "2.93"
type input "0.84"
type input "13.00"
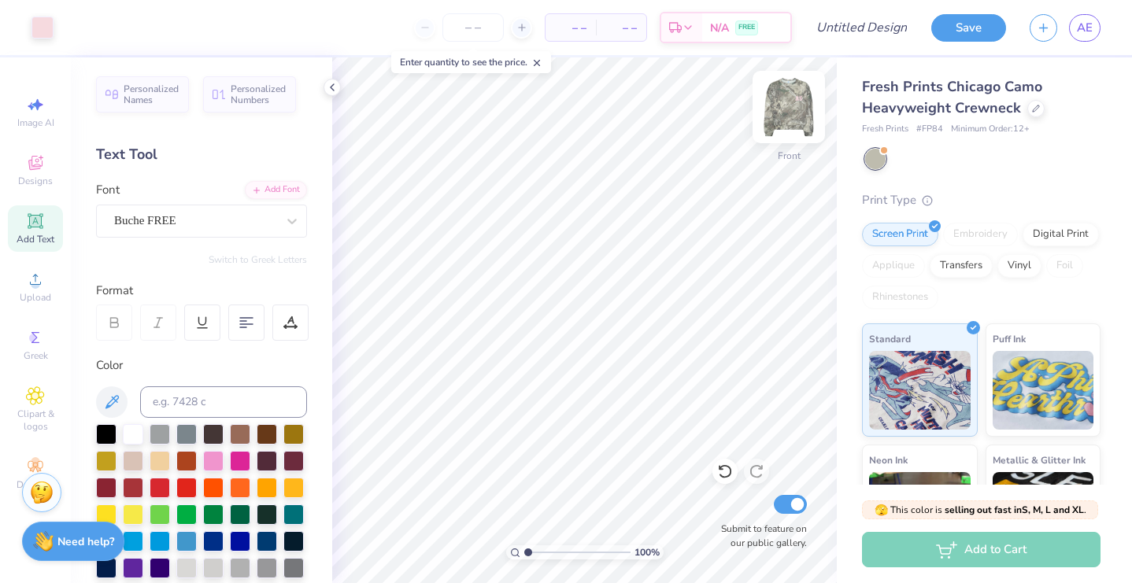
click at [792, 120] on img at bounding box center [788, 107] width 63 height 63
click at [787, 109] on img at bounding box center [788, 107] width 63 height 63
click at [787, 109] on img at bounding box center [788, 106] width 31 height 31
click at [796, 508] on input "Submit to feature on our public gallery." at bounding box center [790, 504] width 33 height 19
checkbox input "false"
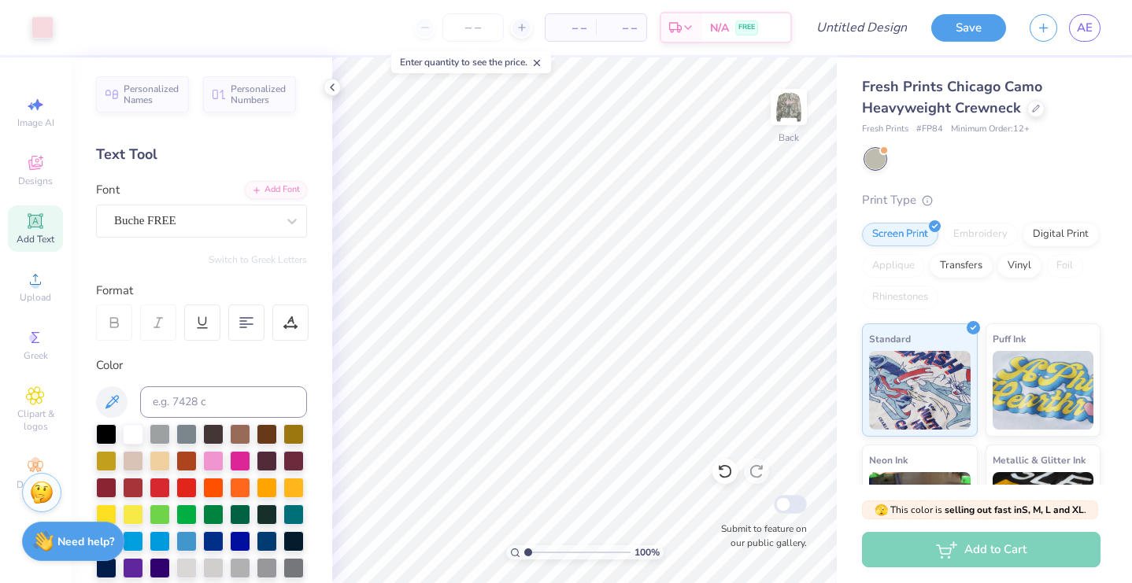
scroll to position [0, 0]
click at [863, 28] on input "Design Title" at bounding box center [880, 27] width 77 height 31
click at [801, 111] on img at bounding box center [788, 107] width 63 height 63
click at [796, 111] on img at bounding box center [788, 107] width 63 height 63
click at [885, 29] on input "camo" at bounding box center [880, 27] width 77 height 31
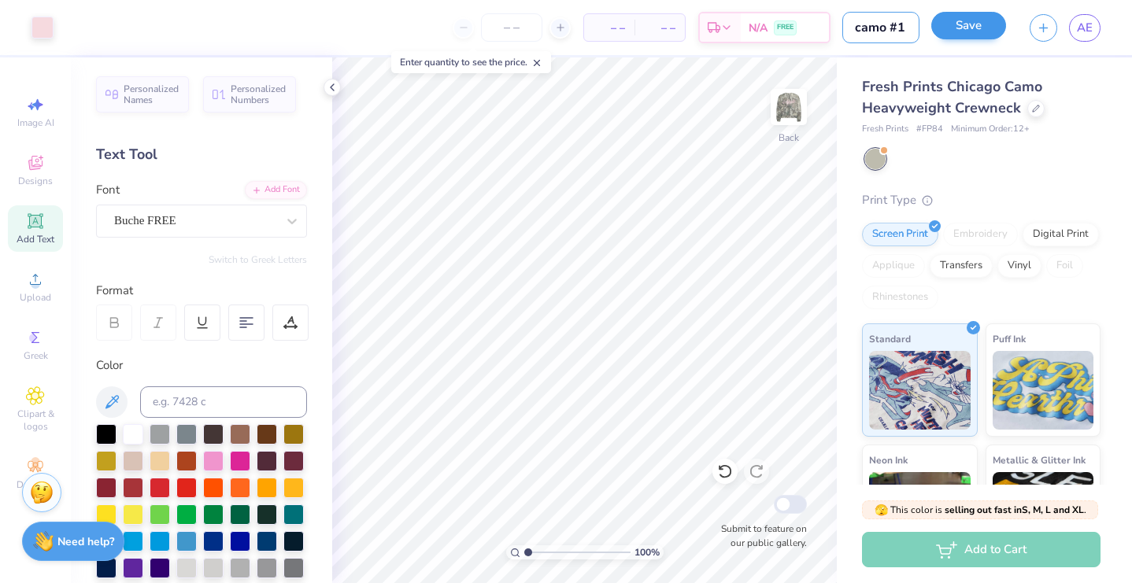
type input "camo #1"
click at [976, 26] on button "Save" at bounding box center [968, 26] width 75 height 28
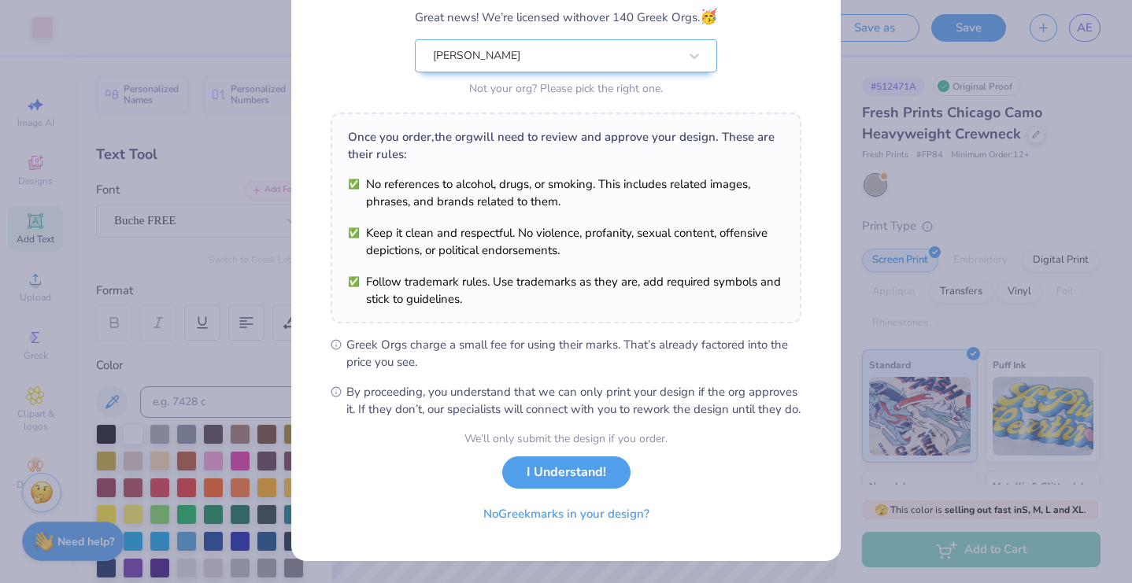
scroll to position [154, 0]
click at [575, 466] on button "I Understand!" at bounding box center [566, 469] width 128 height 32
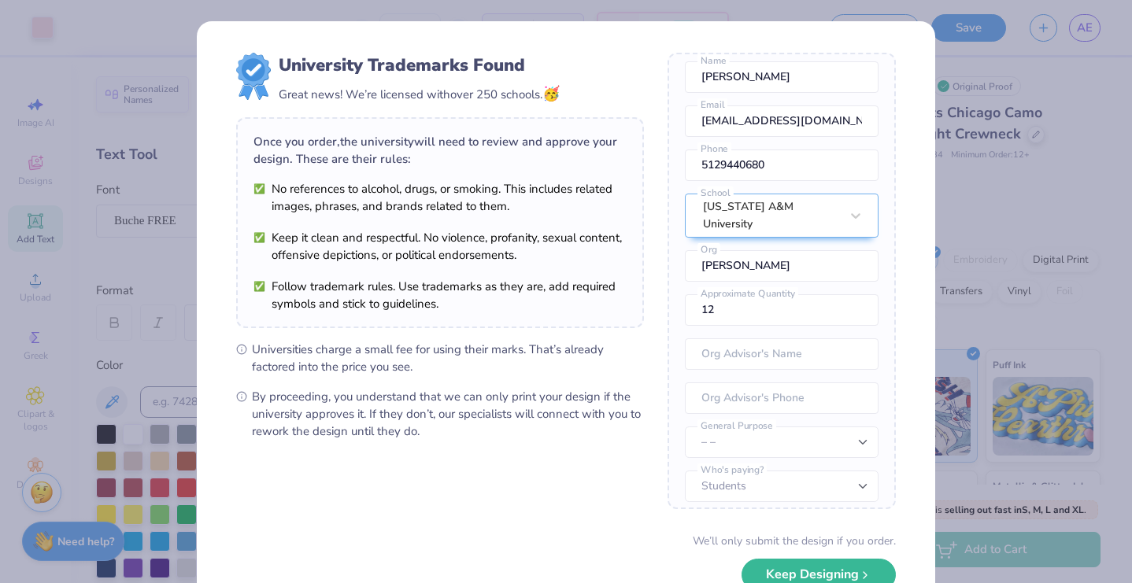
scroll to position [58, 0]
click at [809, 302] on input "12" at bounding box center [782, 310] width 194 height 31
click at [856, 298] on input "13" at bounding box center [782, 310] width 194 height 31
click at [856, 298] on input "14" at bounding box center [782, 310] width 194 height 31
click at [856, 298] on input "52" at bounding box center [782, 310] width 194 height 31
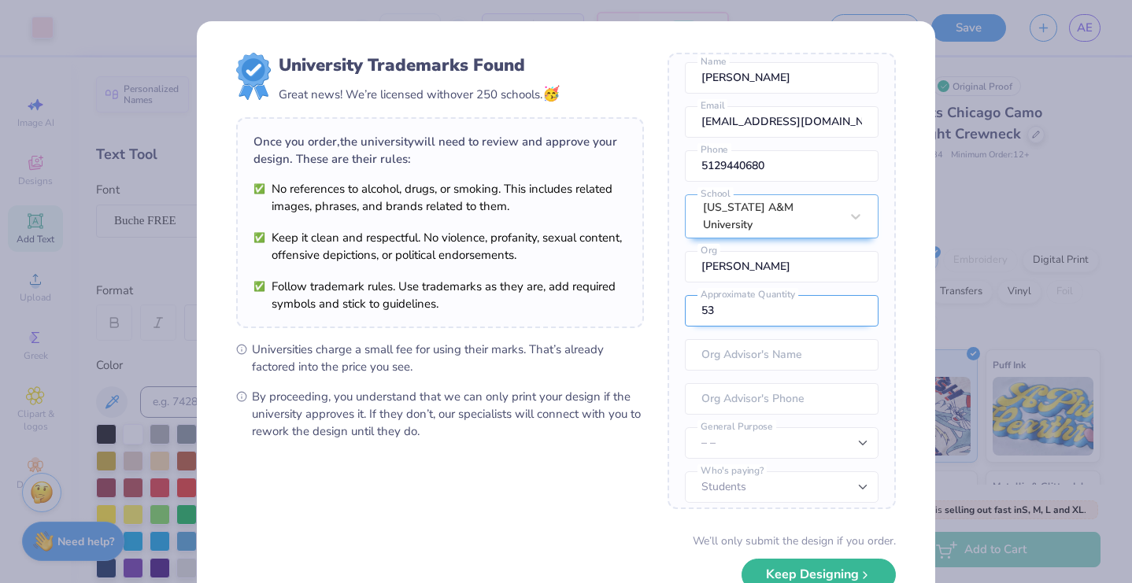
click at [856, 298] on input "53" at bounding box center [782, 310] width 194 height 31
click at [856, 298] on input "54" at bounding box center [782, 310] width 194 height 31
click at [856, 298] on input "55" at bounding box center [782, 310] width 194 height 31
click at [856, 298] on input "56" at bounding box center [782, 310] width 194 height 31
click at [856, 298] on input "57" at bounding box center [782, 310] width 194 height 31
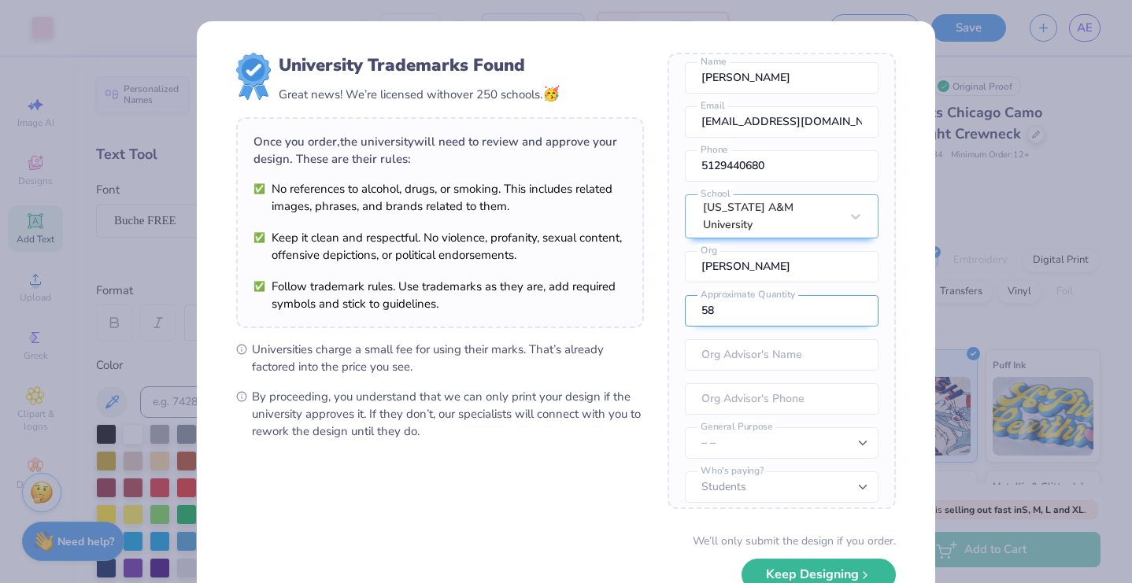
click at [857, 297] on input "58" at bounding box center [782, 310] width 194 height 31
click at [857, 297] on input "59" at bounding box center [782, 310] width 194 height 31
click at [857, 297] on input "60" at bounding box center [782, 310] width 194 height 31
click at [857, 297] on input "61" at bounding box center [782, 310] width 194 height 31
click at [857, 297] on input "62" at bounding box center [782, 310] width 194 height 31
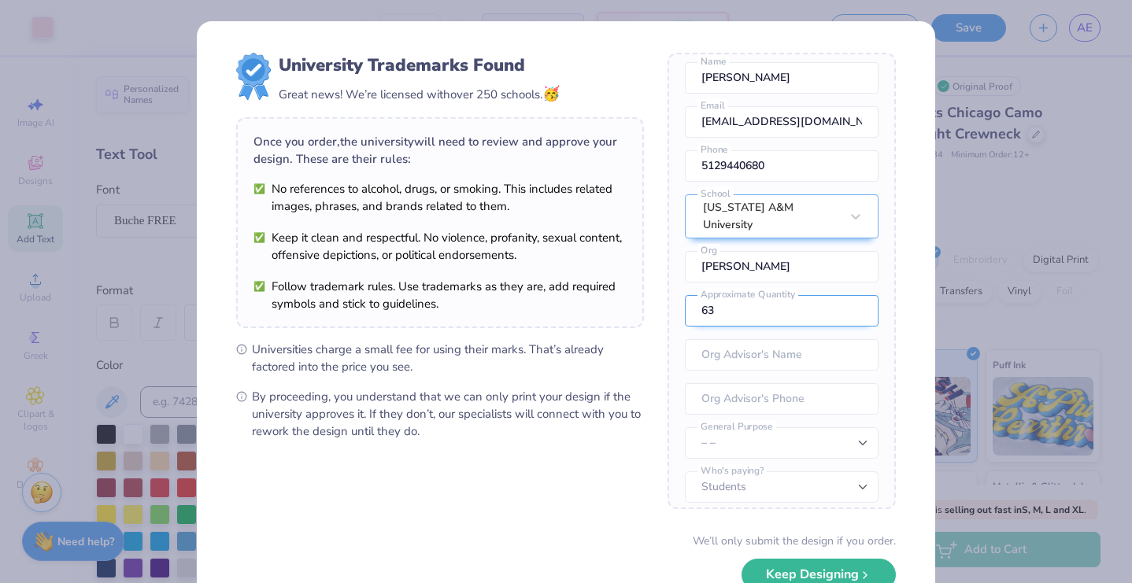
click at [857, 297] on input "63" at bounding box center [782, 310] width 194 height 31
click at [857, 297] on input "64" at bounding box center [782, 310] width 194 height 31
click at [857, 297] on input "65" at bounding box center [782, 310] width 194 height 31
click at [857, 297] on input "66" at bounding box center [782, 310] width 194 height 31
click at [857, 297] on input "67" at bounding box center [782, 310] width 194 height 31
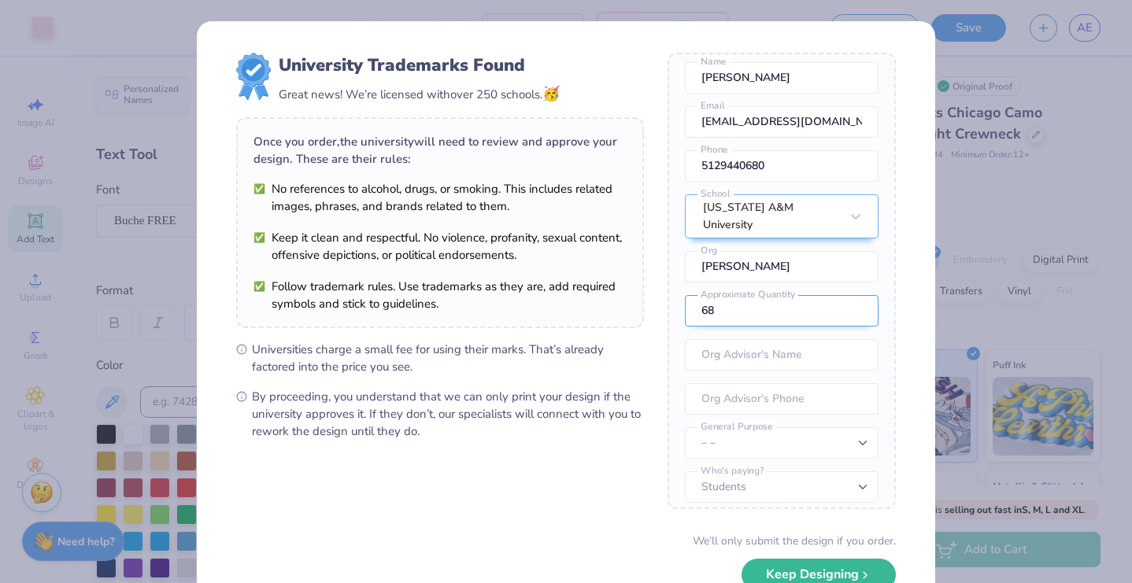
click at [857, 297] on input "68" at bounding box center [782, 310] width 194 height 31
click at [857, 297] on input "69" at bounding box center [782, 310] width 194 height 31
type input "70"
click at [857, 297] on input "70" at bounding box center [782, 310] width 194 height 31
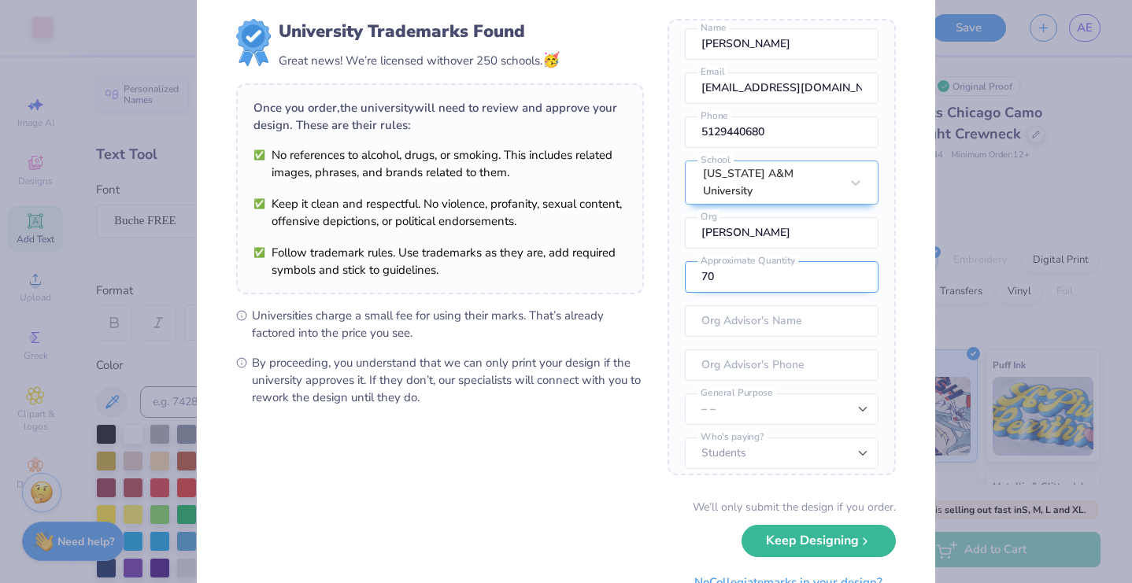
scroll to position [36, 0]
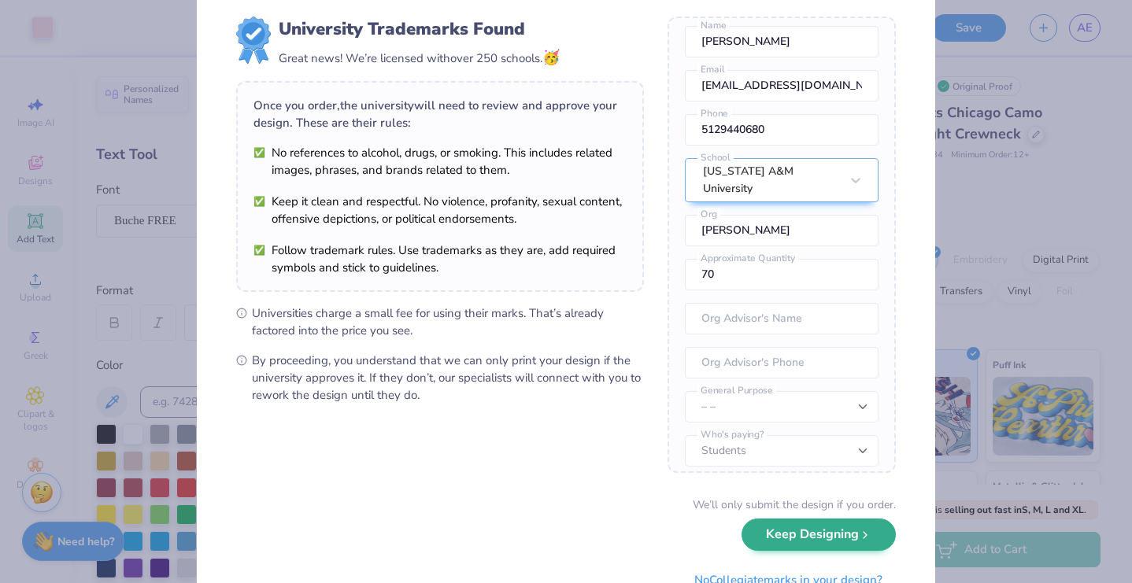
click at [837, 542] on button "Keep Designing" at bounding box center [819, 535] width 154 height 32
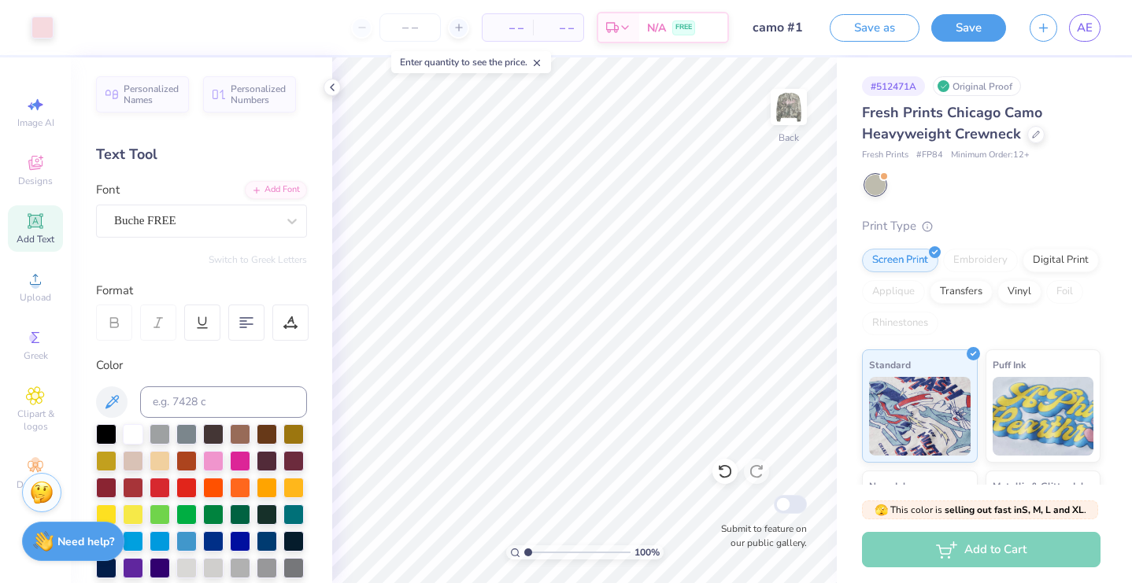
scroll to position [0, 0]
click at [802, 111] on img at bounding box center [788, 107] width 63 height 63
click at [802, 111] on img at bounding box center [788, 106] width 31 height 31
